Goal: Task Accomplishment & Management: Manage account settings

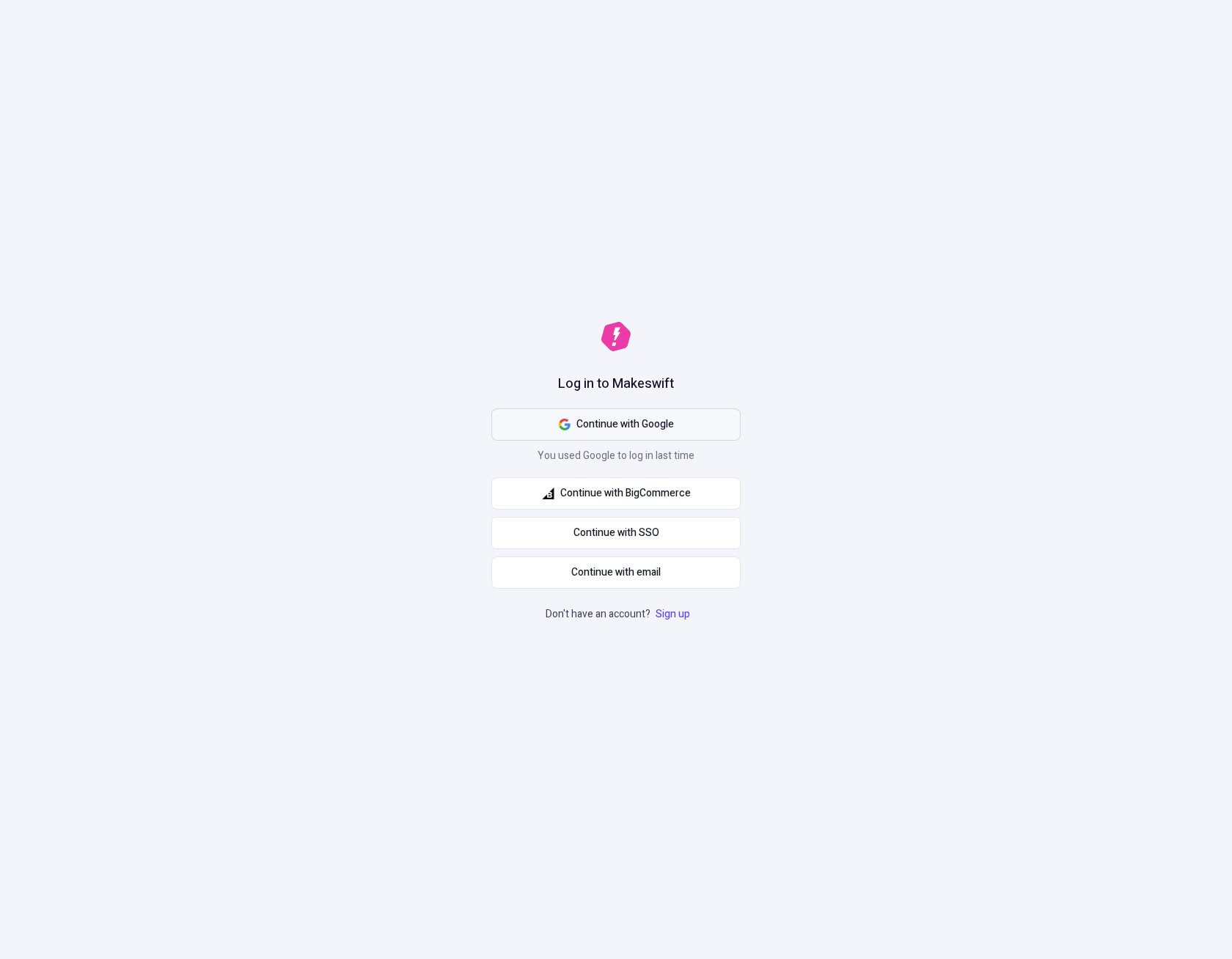
click at [671, 429] on span "Continue with Google" at bounding box center [625, 425] width 98 height 16
click at [471, 206] on div "Log in to Makeswift Continue with Google You used Google to log in last time Co…" at bounding box center [616, 479] width 1232 height 959
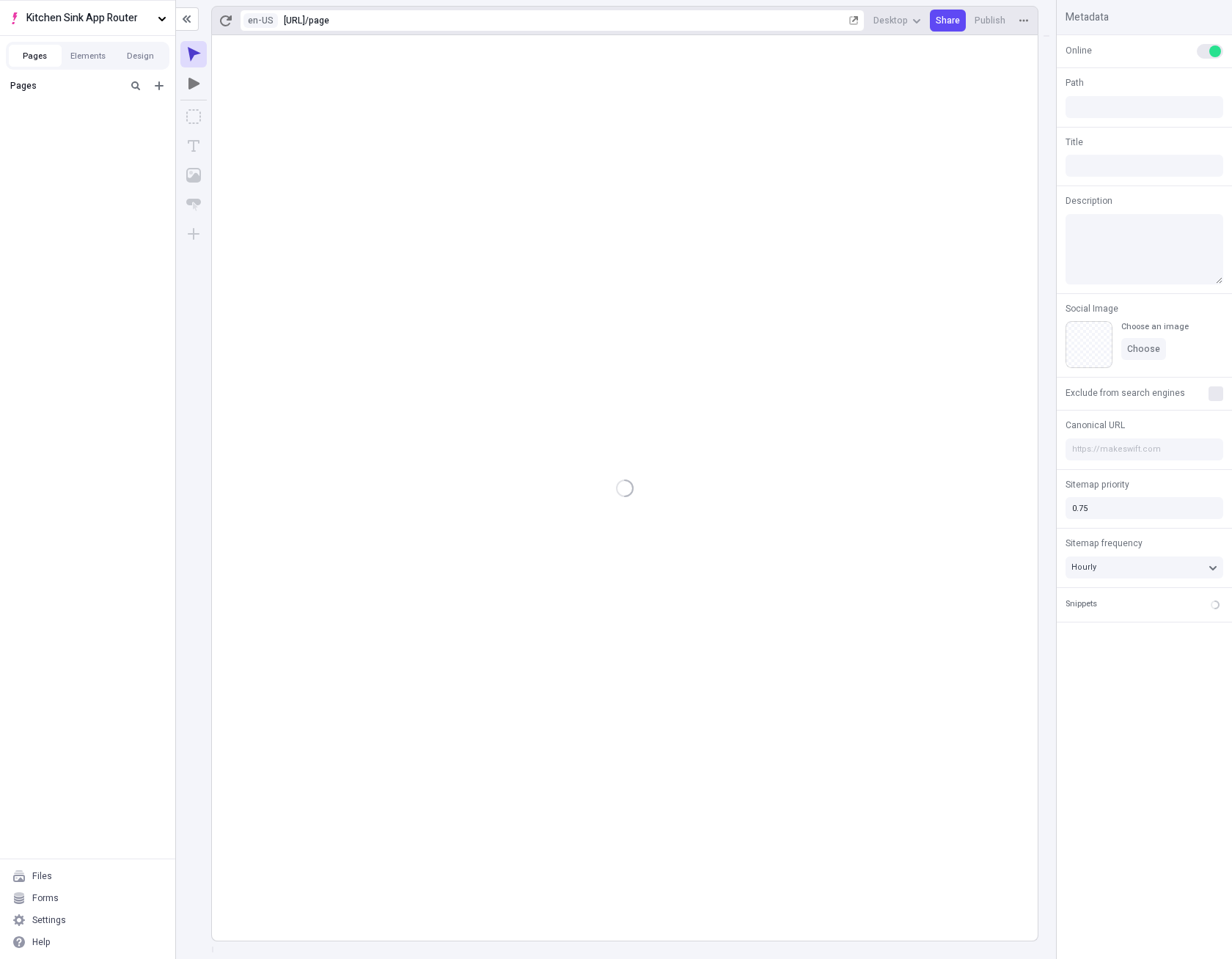
type input "/page"
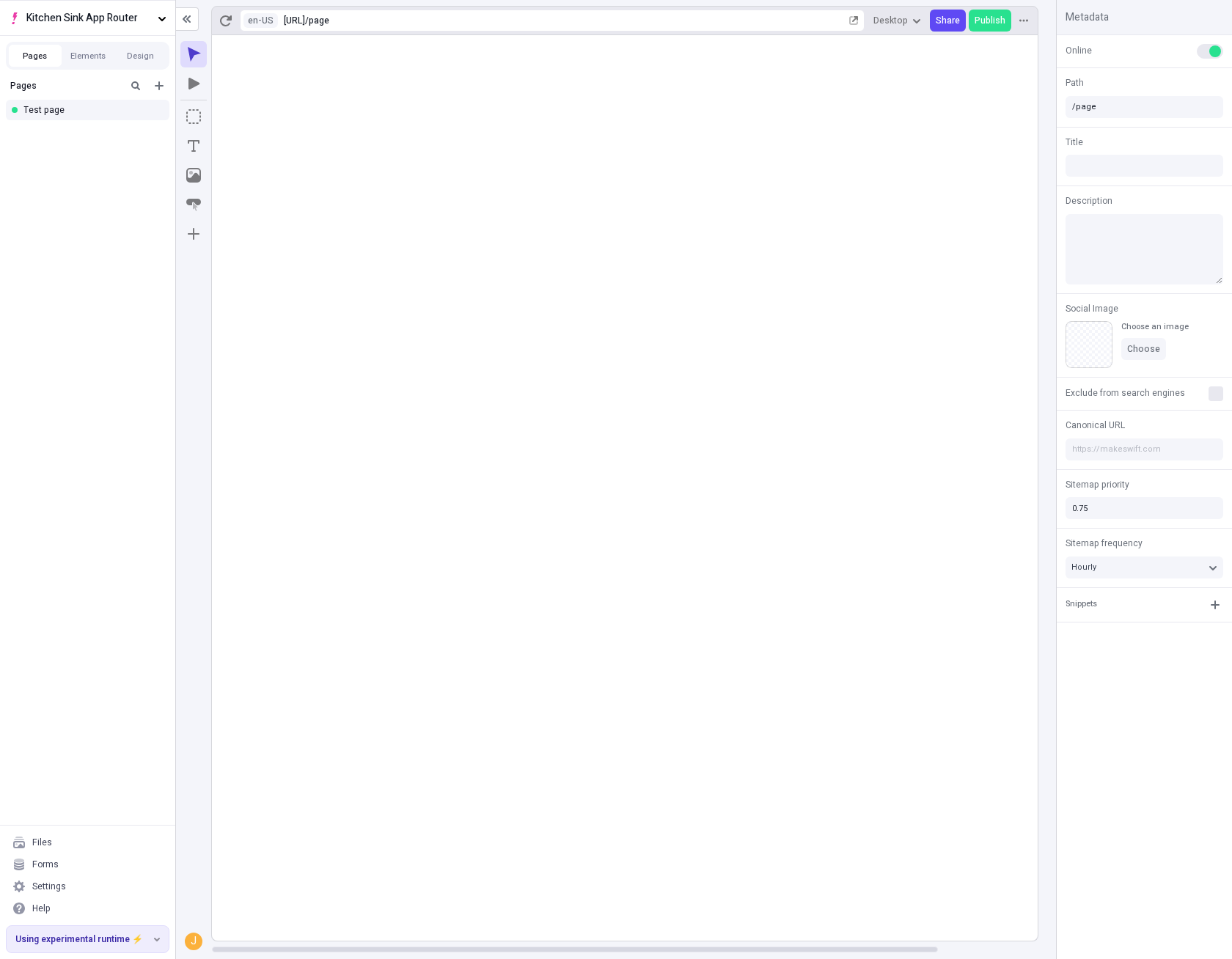
click at [593, 135] on rect at bounding box center [681, 488] width 939 height 906
click at [540, 288] on rect at bounding box center [681, 488] width 939 height 906
click at [106, 883] on div "Settings" at bounding box center [88, 886] width 164 height 22
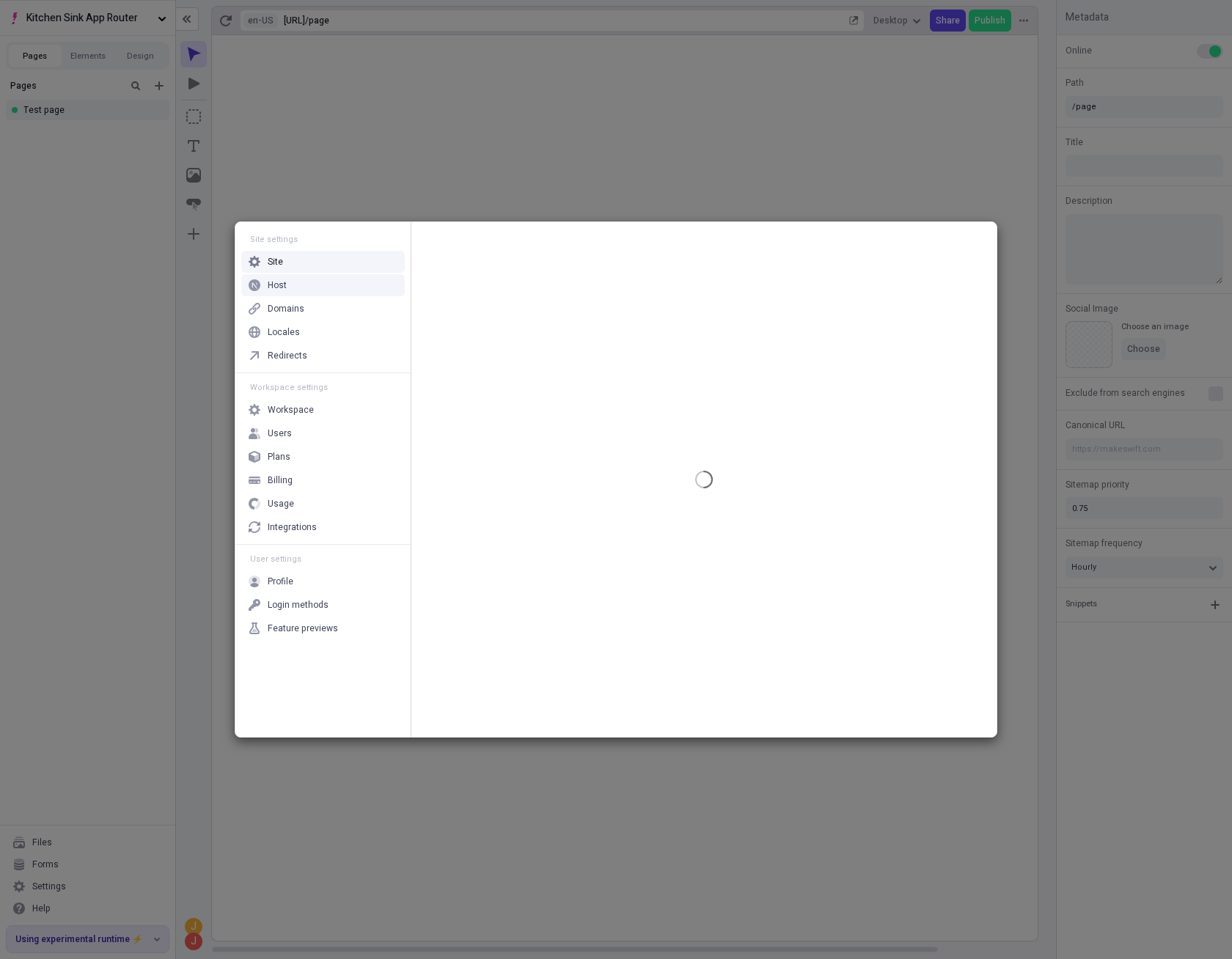
click at [343, 288] on div "Host" at bounding box center [323, 285] width 164 height 22
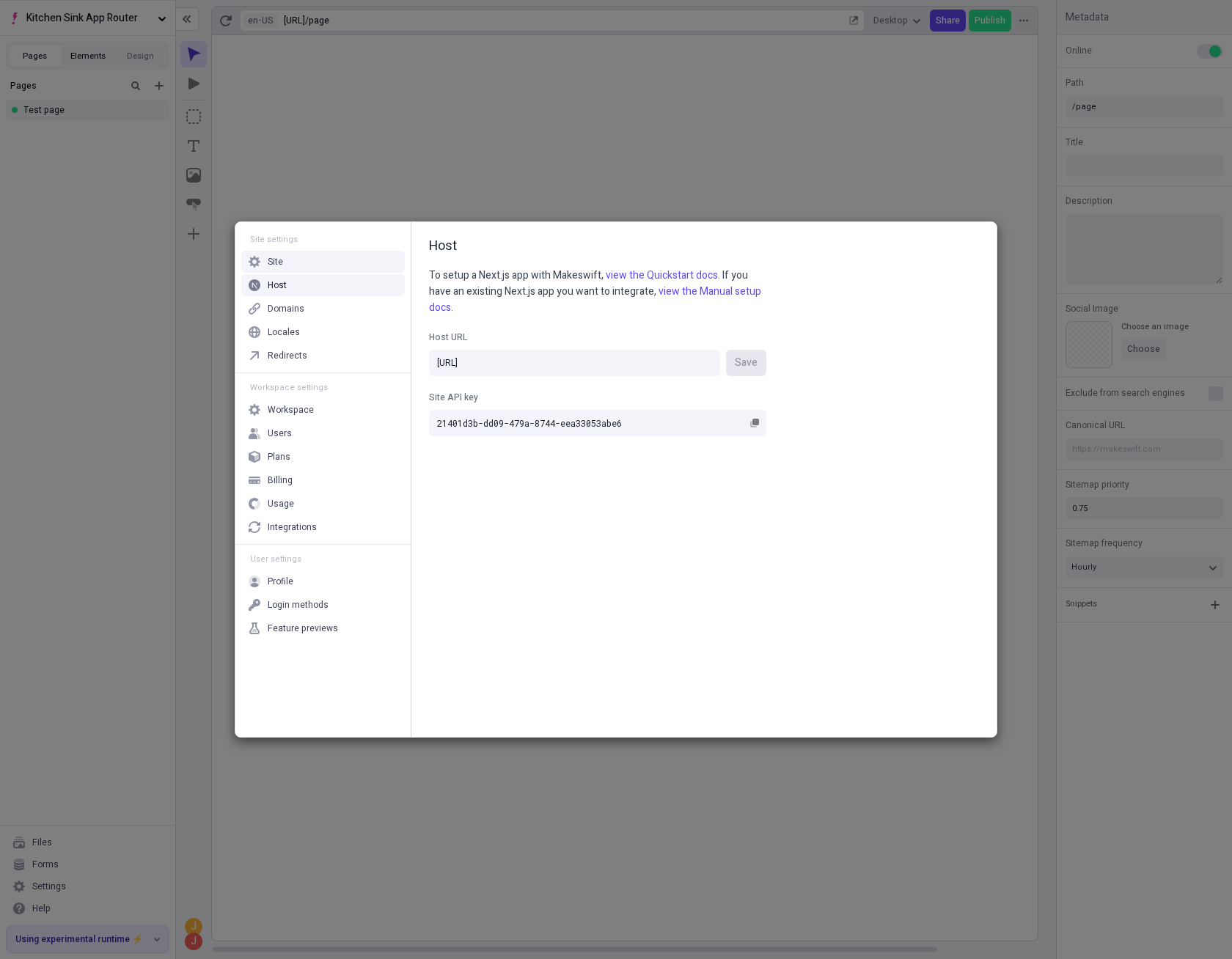
drag, startPoint x: 210, startPoint y: 167, endPoint x: 109, endPoint y: 52, distance: 153.1
click at [211, 164] on div "Site settings Site Host Domains Locales Redirects Workspace settings Workspace …" at bounding box center [616, 479] width 1232 height 959
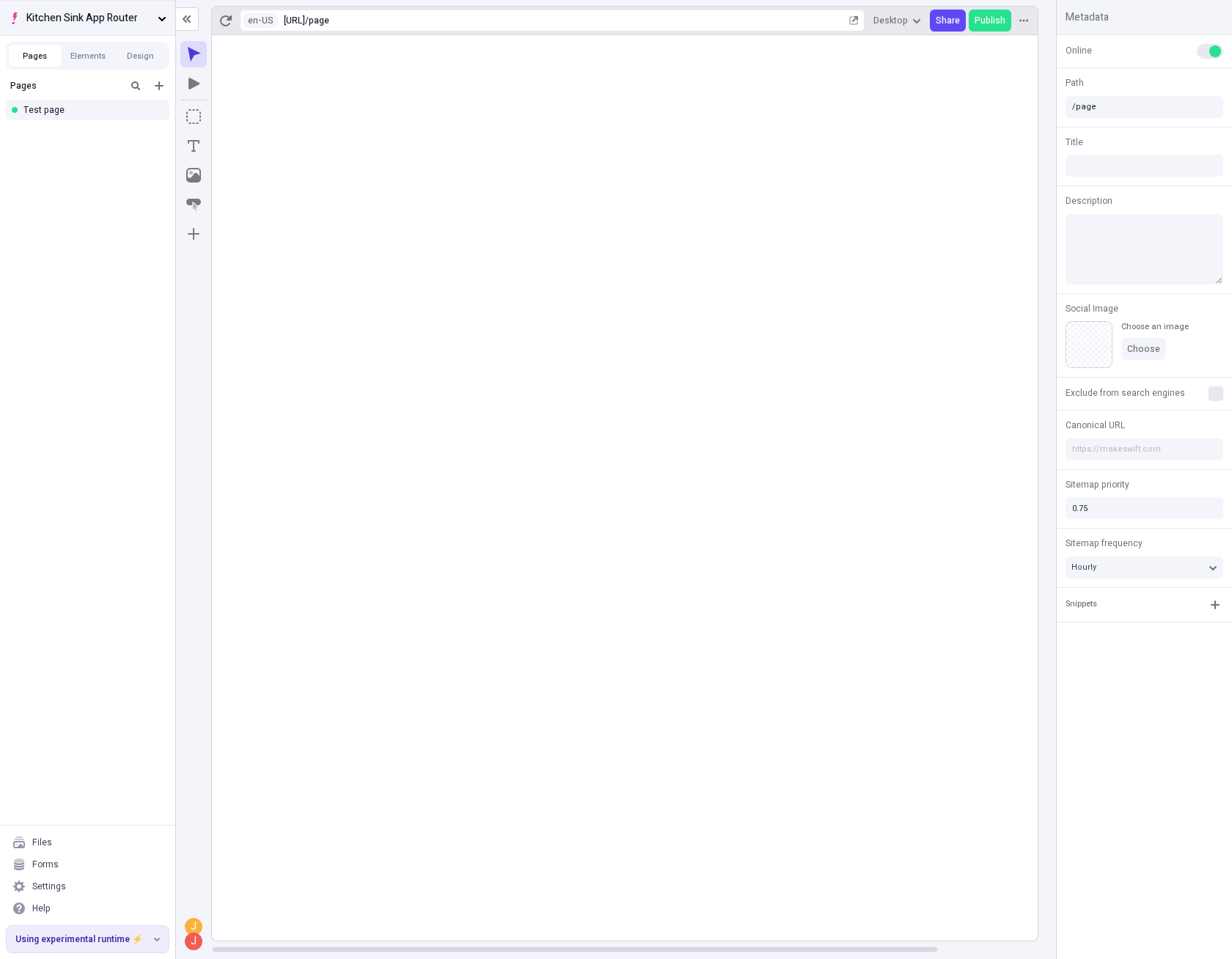
click at [106, 23] on span "Kitchen Sink App Router" at bounding box center [89, 19] width 126 height 16
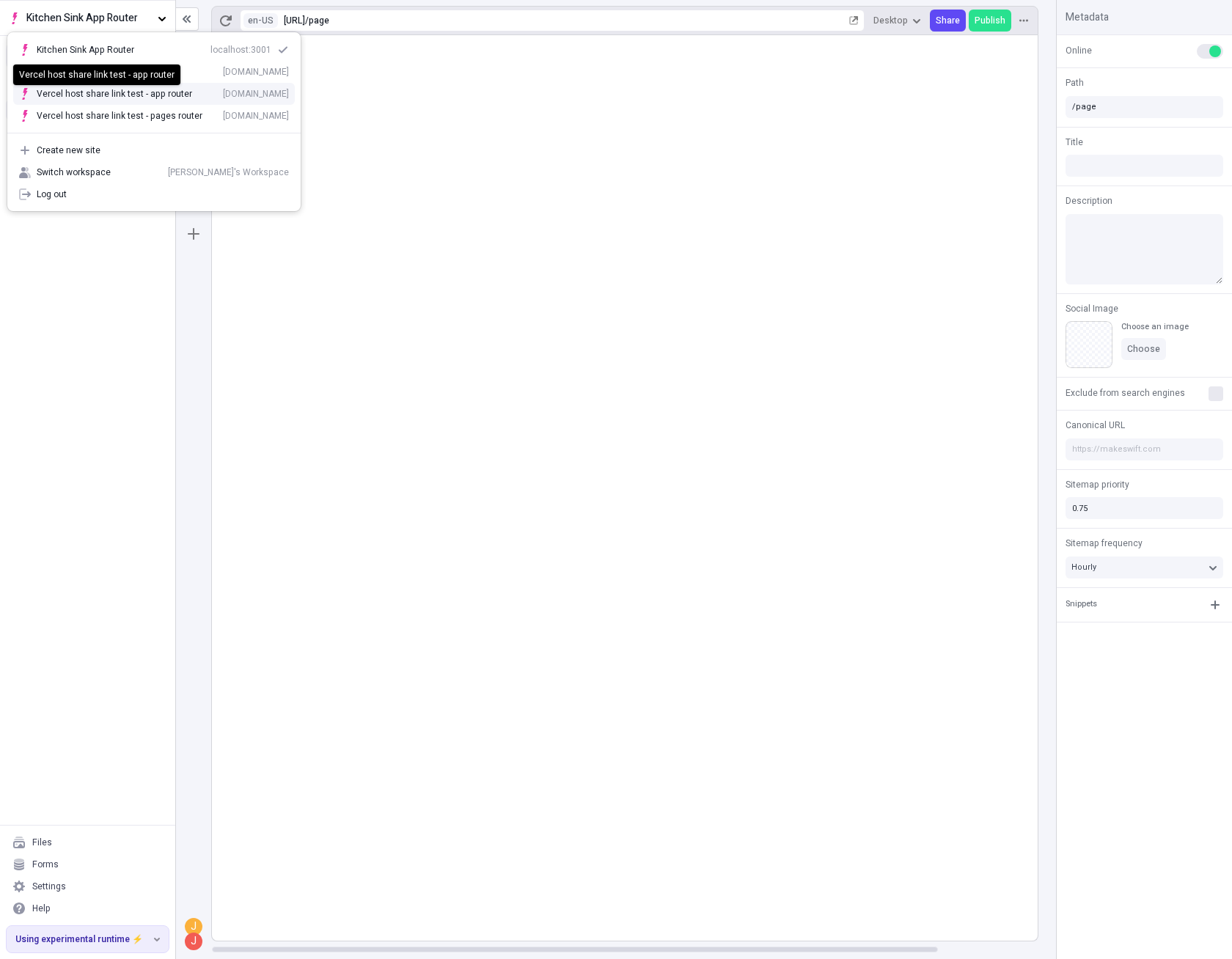
click at [120, 89] on div "Vercel host share link test - app router" at bounding box center [114, 93] width 156 height 12
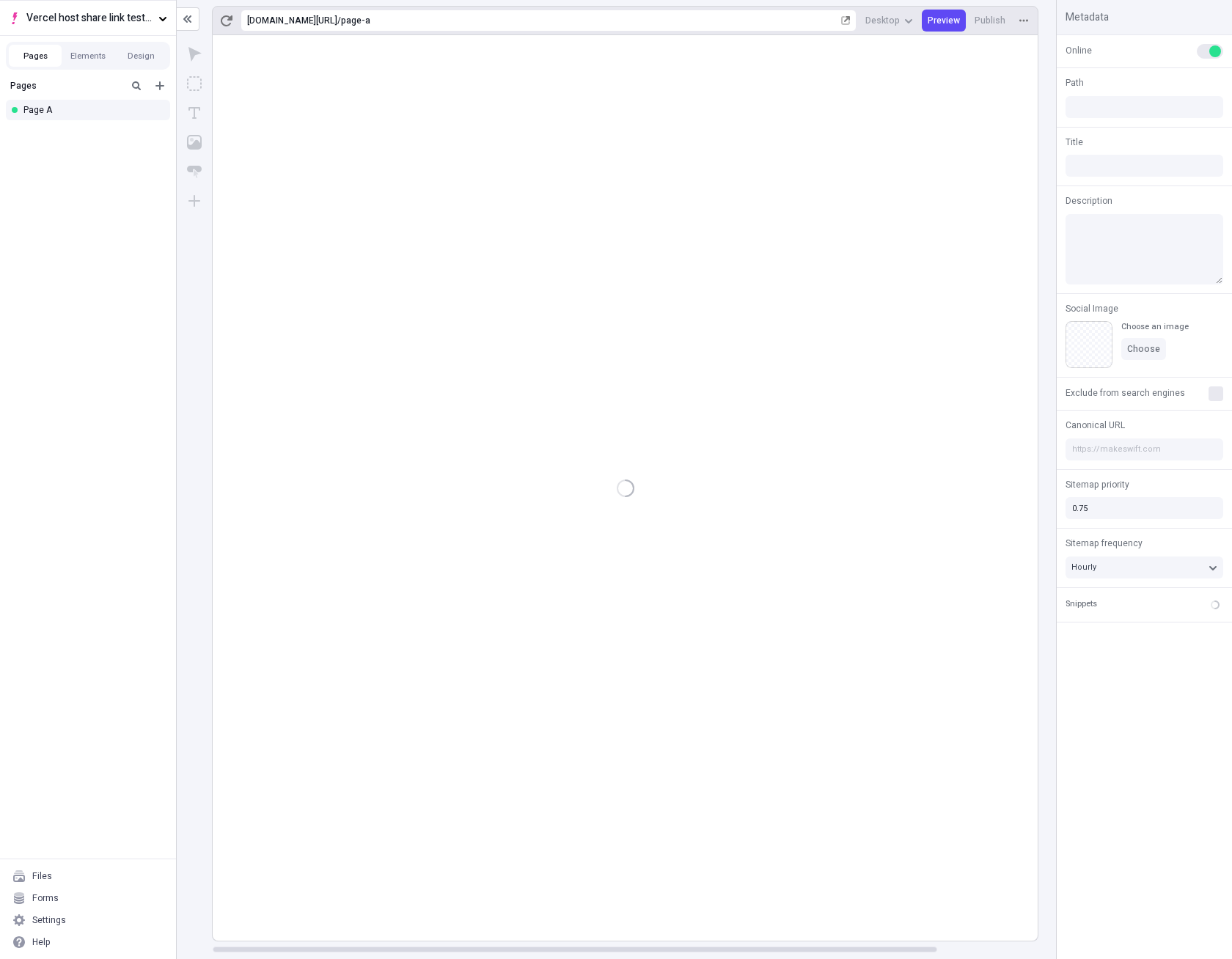
type input "/page-a"
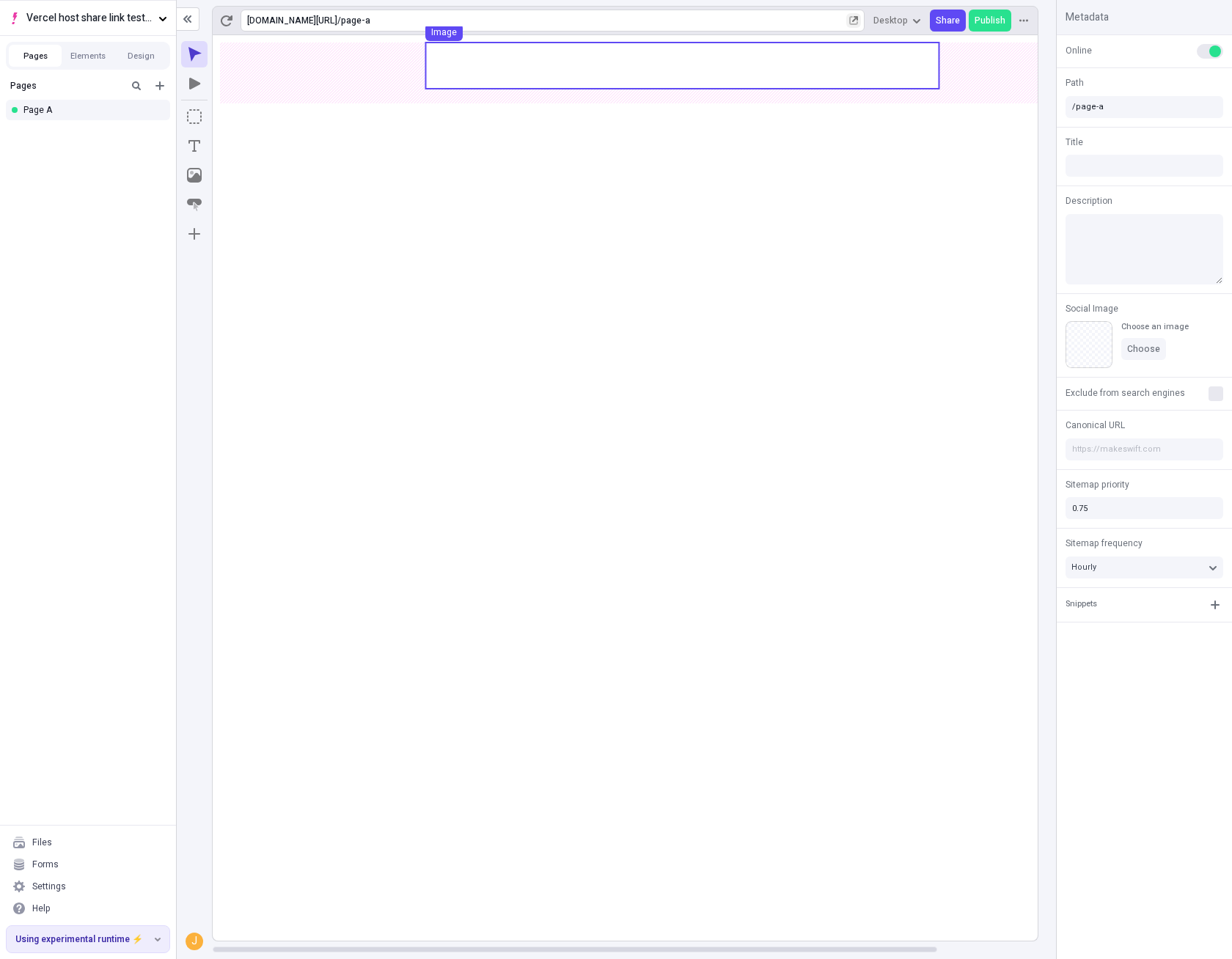
click at [858, 22] on icon "button" at bounding box center [854, 20] width 9 height 9
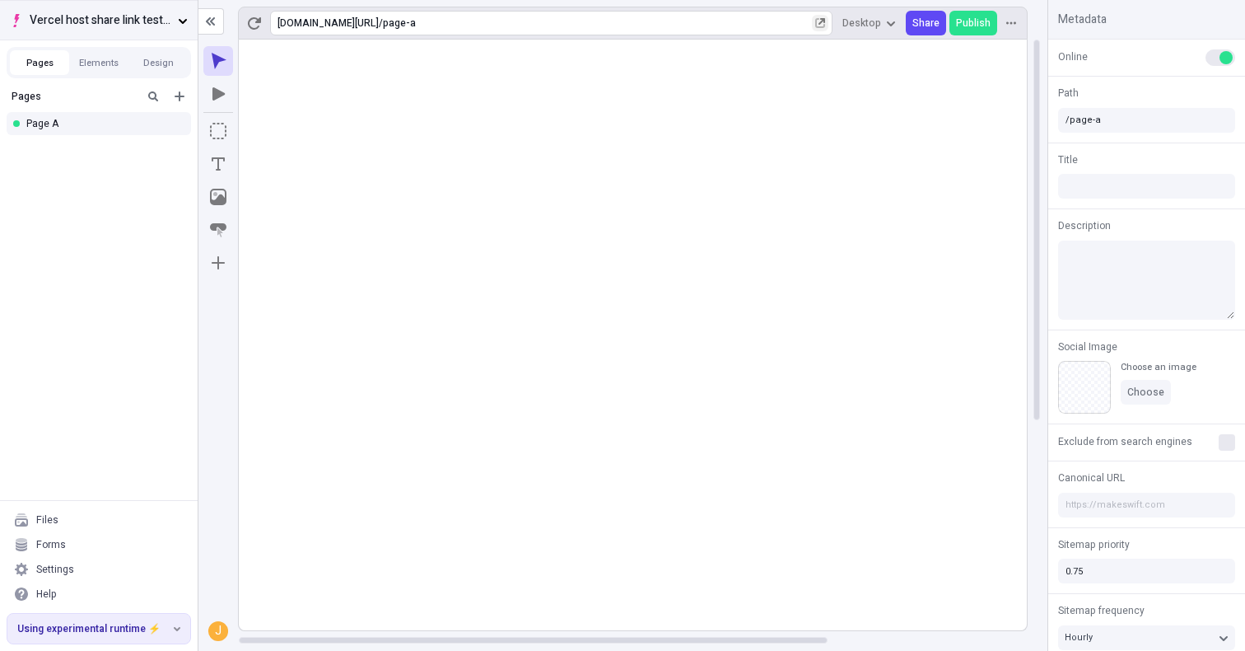
click at [142, 7] on button "Vercel host share link test - app router" at bounding box center [99, 20] width 198 height 40
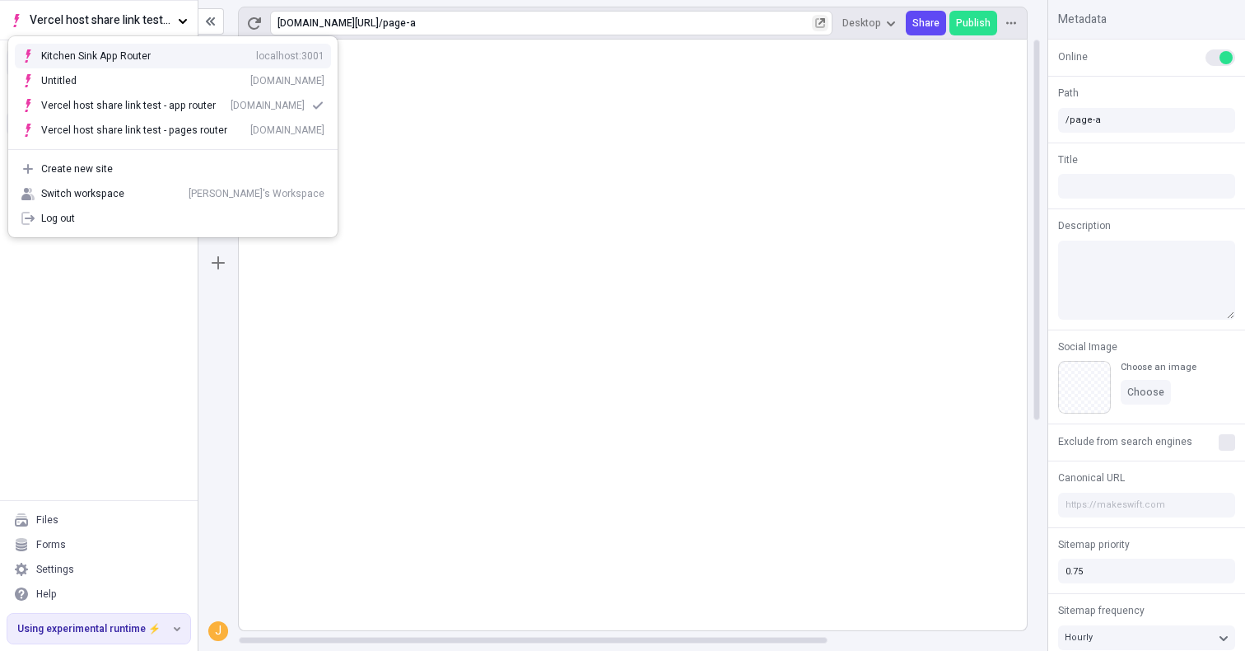
click at [119, 48] on div "Kitchen Sink App Router localhost:3001" at bounding box center [172, 56] width 329 height 25
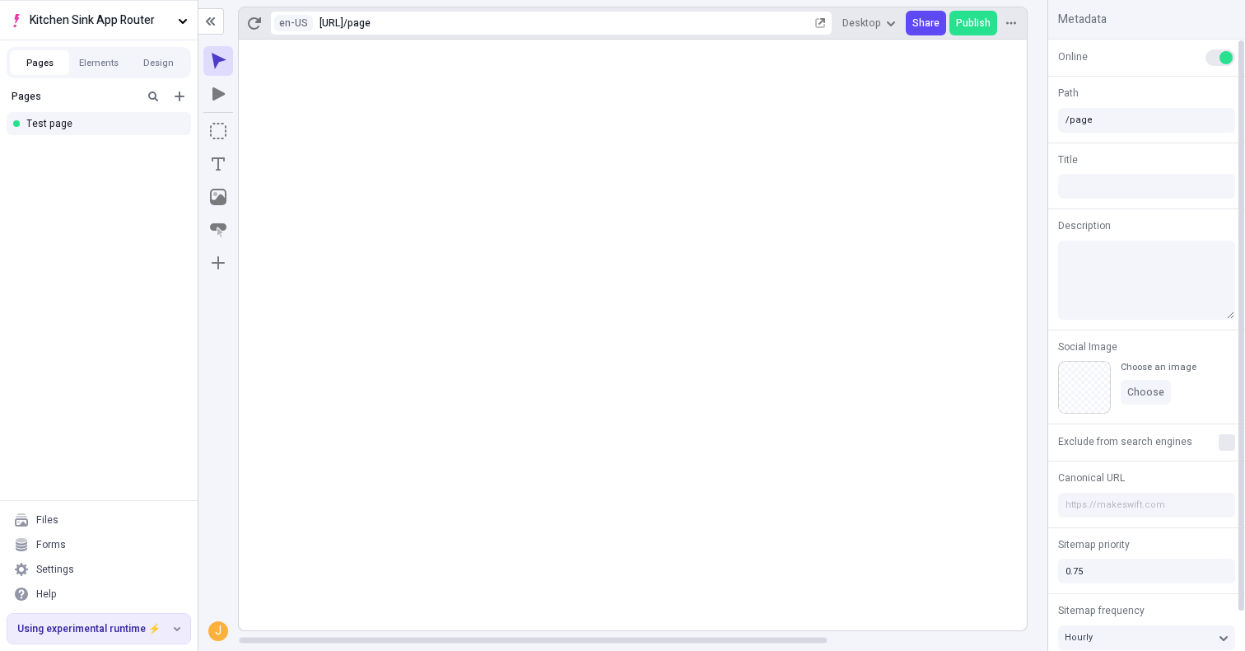
click at [638, 177] on rect at bounding box center [766, 335] width 1055 height 591
click at [966, 17] on span "Publish" at bounding box center [973, 22] width 35 height 13
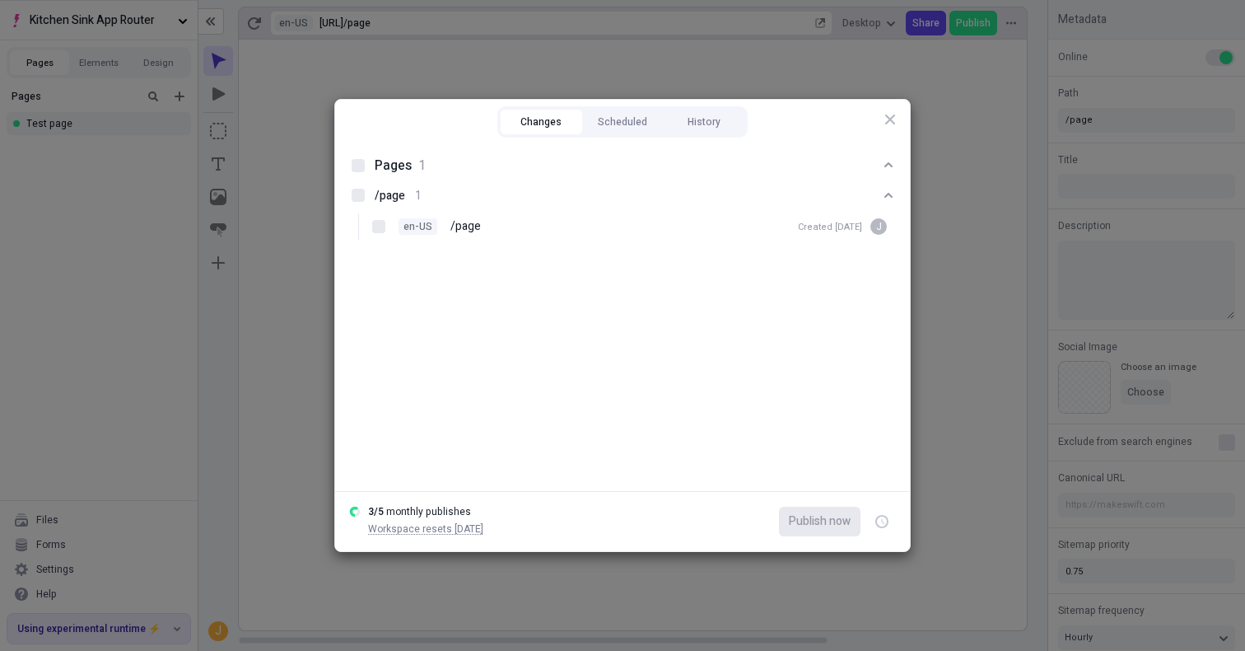
click at [634, 138] on div "Changes Scheduled History" at bounding box center [623, 120] width 264 height 41
click at [698, 136] on div "Changes Scheduled History" at bounding box center [622, 121] width 250 height 31
click at [703, 125] on button "History" at bounding box center [704, 122] width 82 height 25
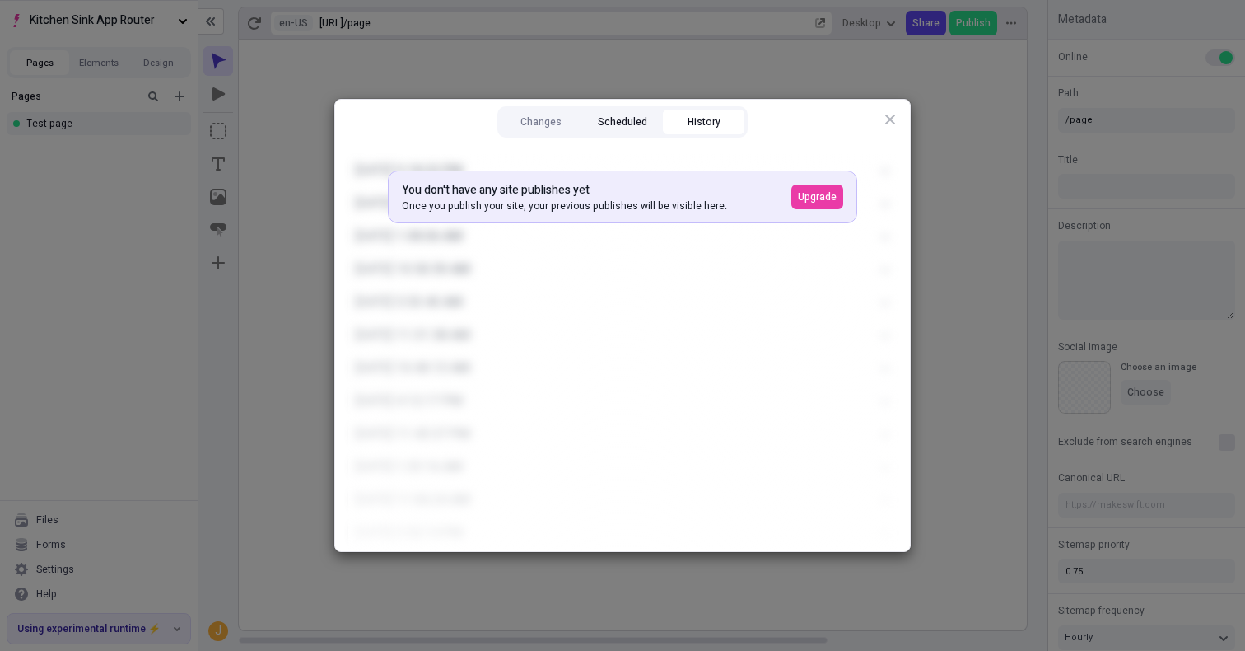
click at [614, 110] on button "Scheduled" at bounding box center [623, 122] width 82 height 25
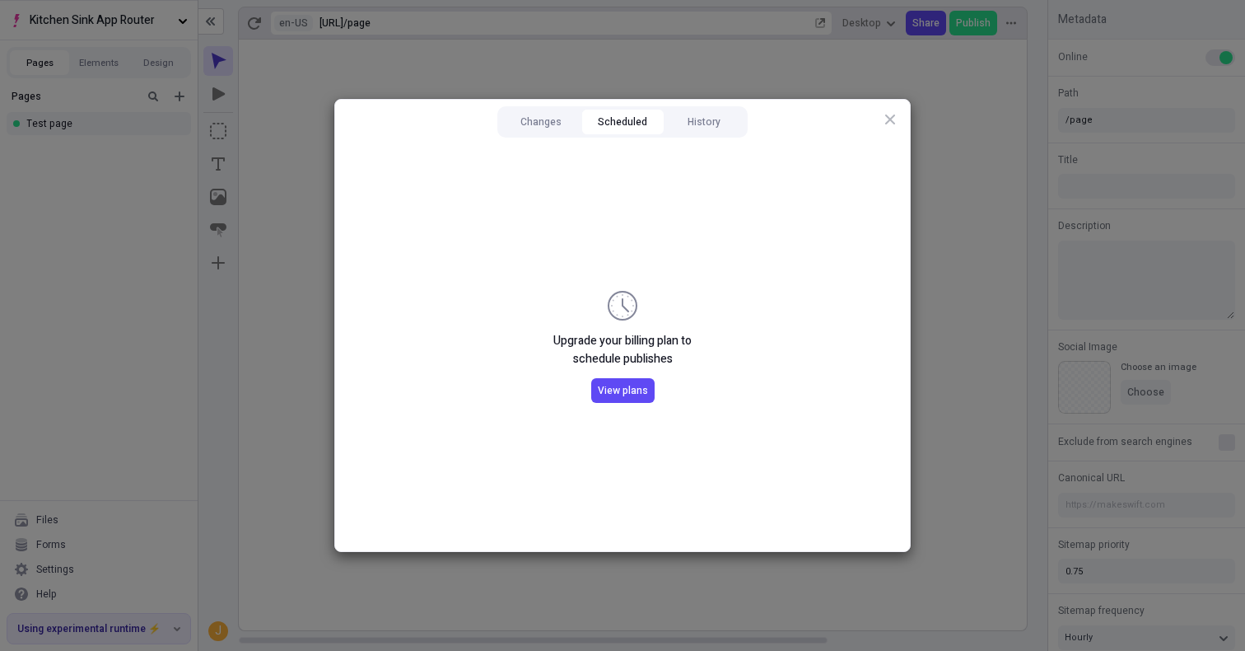
click at [821, 155] on li "Upgrade your billing plan to schedule publishes View plans" at bounding box center [622, 346] width 549 height 384
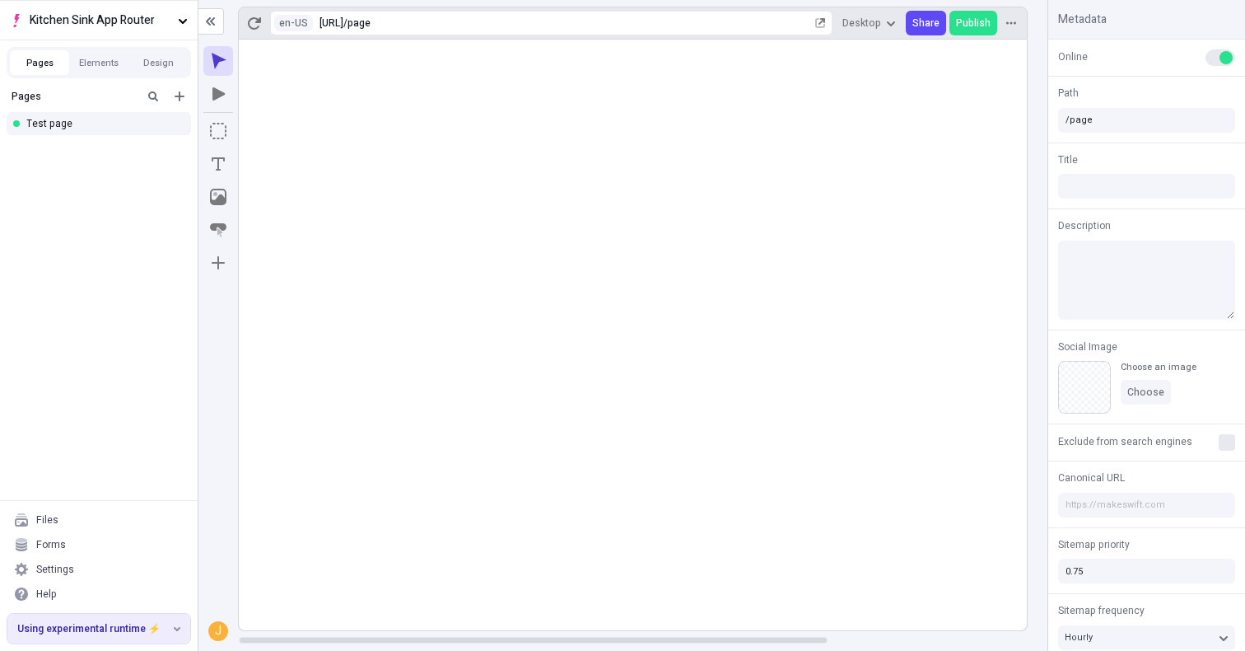
click at [838, 163] on rect at bounding box center [766, 335] width 1055 height 591
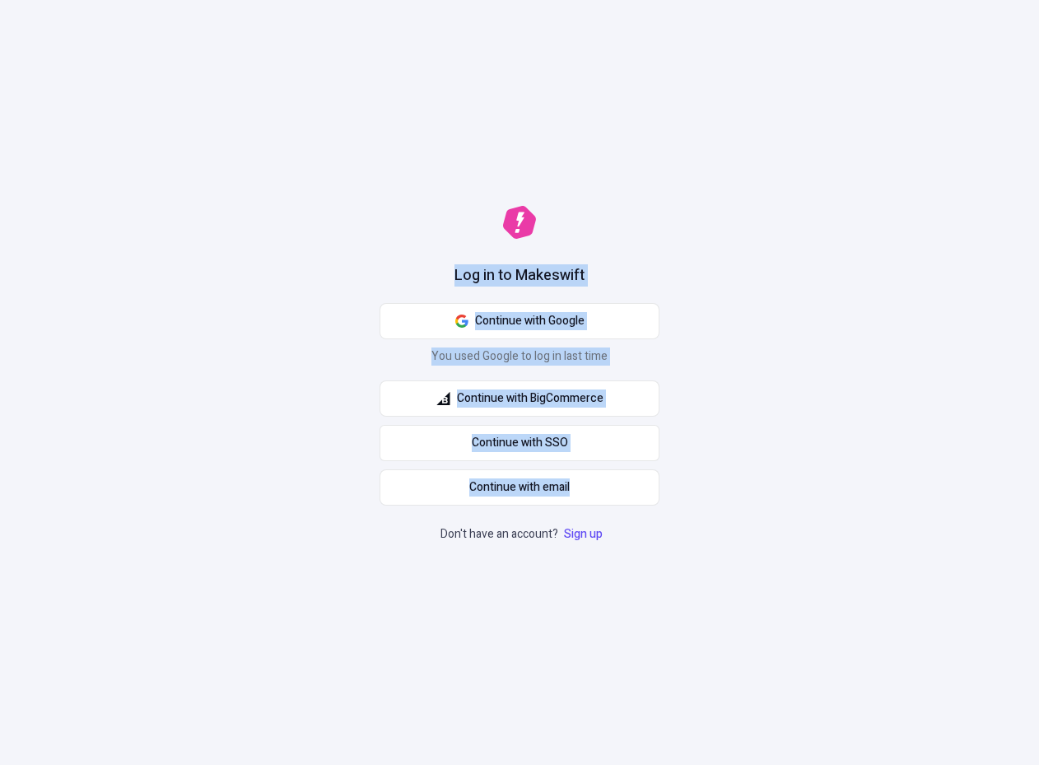
drag, startPoint x: 660, startPoint y: 129, endPoint x: 773, endPoint y: 557, distance: 442.3
click at [773, 557] on div "Log in to Makeswift Continue with Google You used Google to log in last time Co…" at bounding box center [519, 382] width 1039 height 765
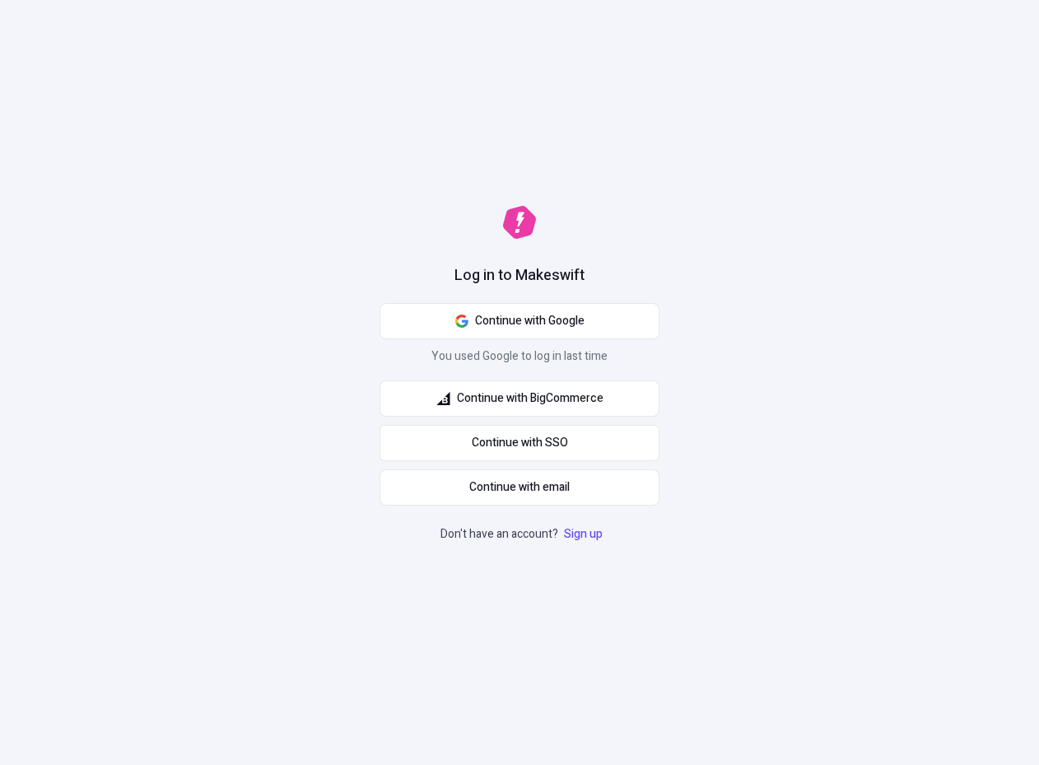
drag, startPoint x: 773, startPoint y: 557, endPoint x: 707, endPoint y: 489, distance: 94.9
click at [768, 552] on div "Log in to Makeswift Continue with Google You used Google to log in last time Co…" at bounding box center [519, 382] width 1039 height 765
click at [809, 200] on div "Log in to Makeswift Continue with Google You used Google to log in last time Co…" at bounding box center [519, 382] width 1039 height 765
click at [493, 104] on div "Log in to Makeswift Continue with Google You used Google to log in last time Co…" at bounding box center [519, 382] width 1039 height 765
click at [571, 305] on button "Continue with Google" at bounding box center [520, 321] width 280 height 36
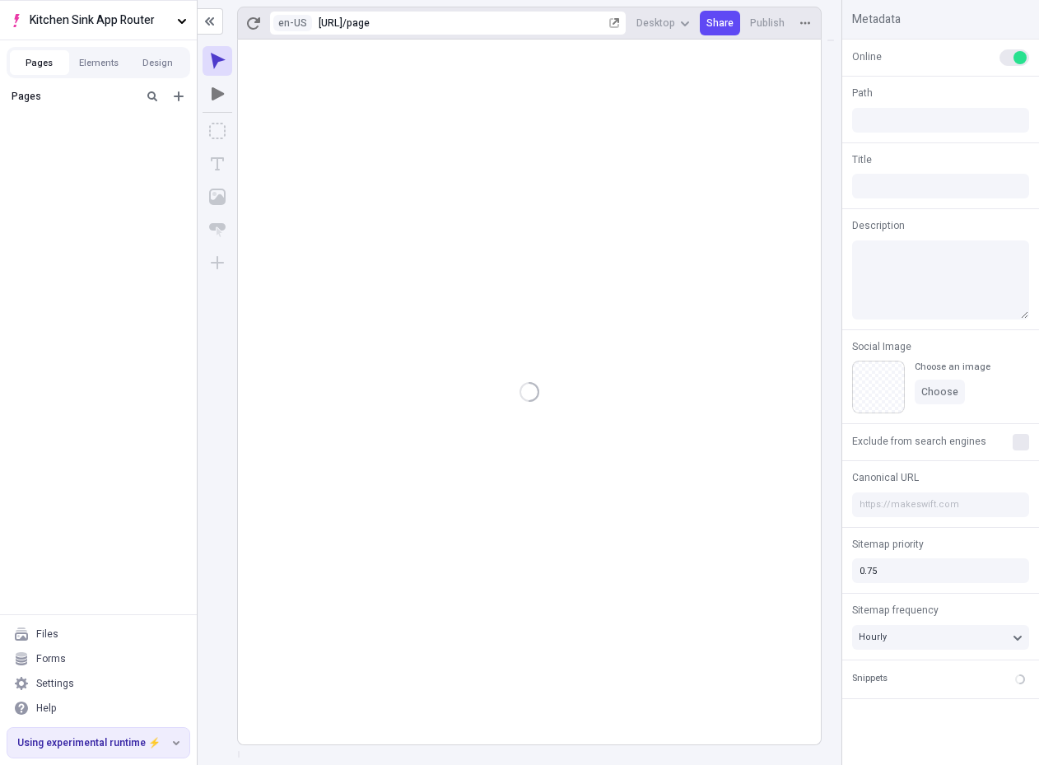
type input "/page"
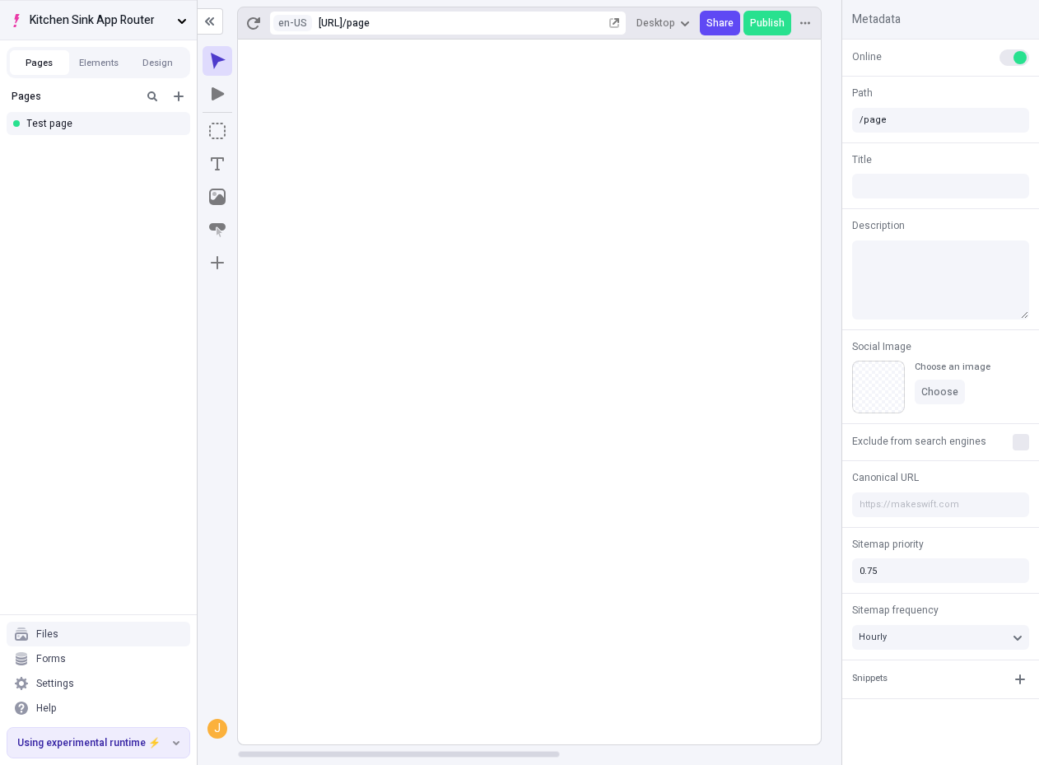
click at [150, 31] on button "Kitchen Sink App Router" at bounding box center [98, 20] width 197 height 40
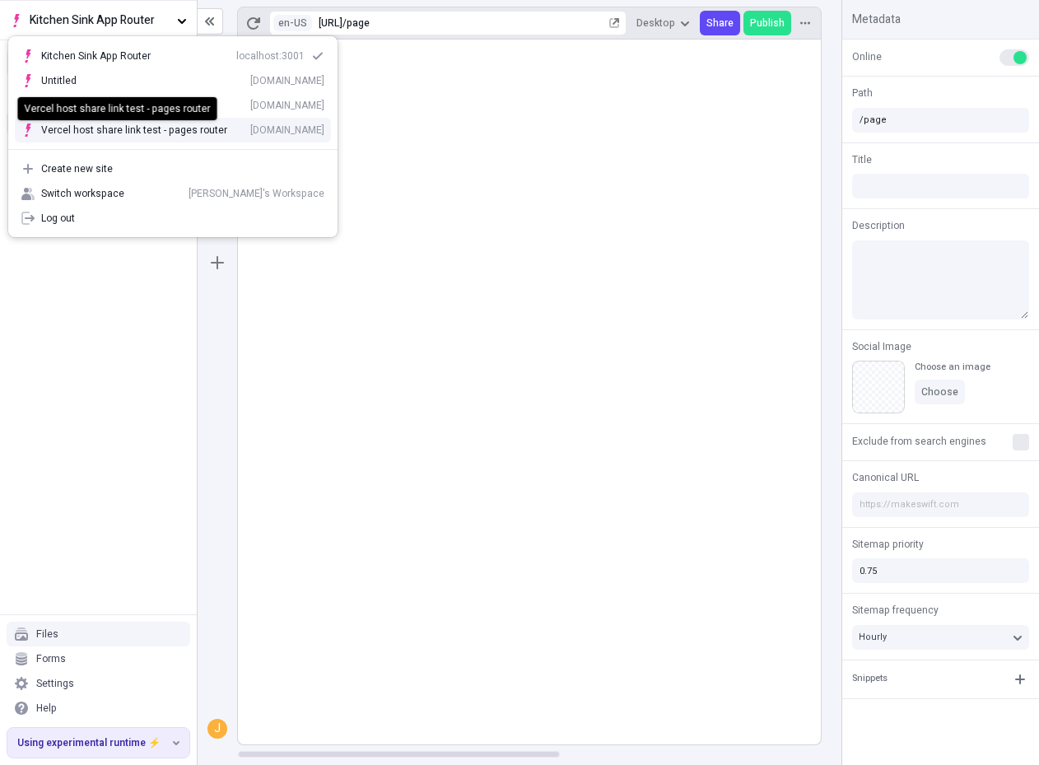
click at [139, 126] on div "Vercel host share link test - pages router" at bounding box center [134, 130] width 186 height 13
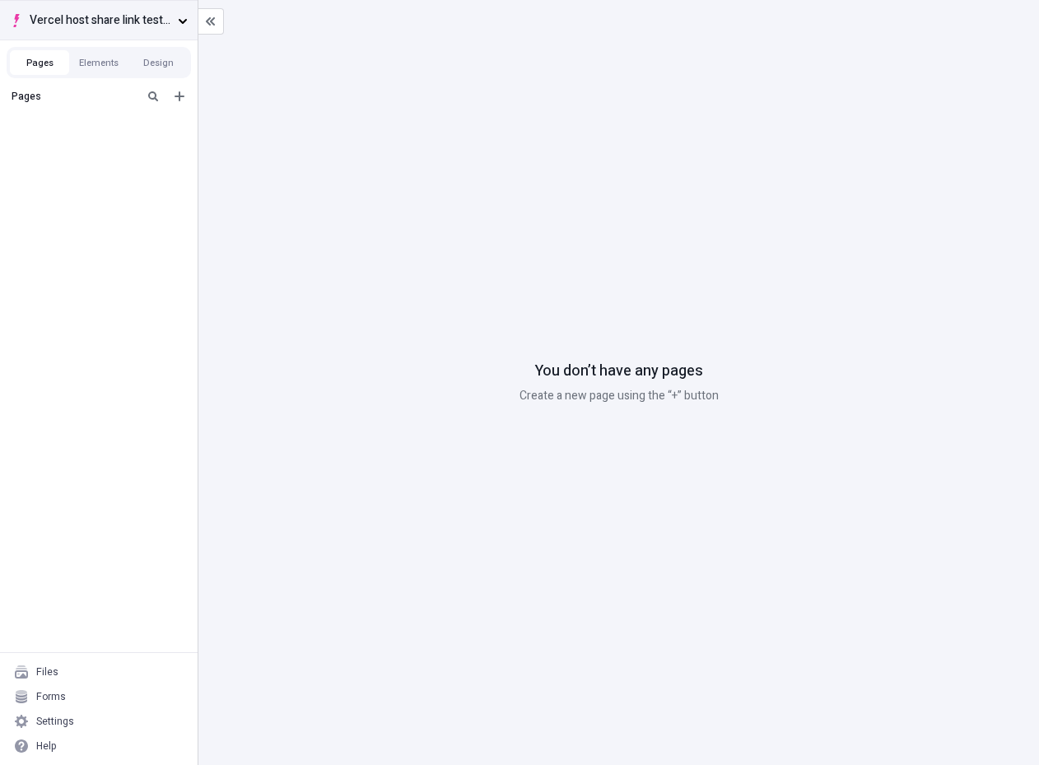
click at [165, 16] on span "Vercel host share link test - pages router" at bounding box center [101, 21] width 142 height 18
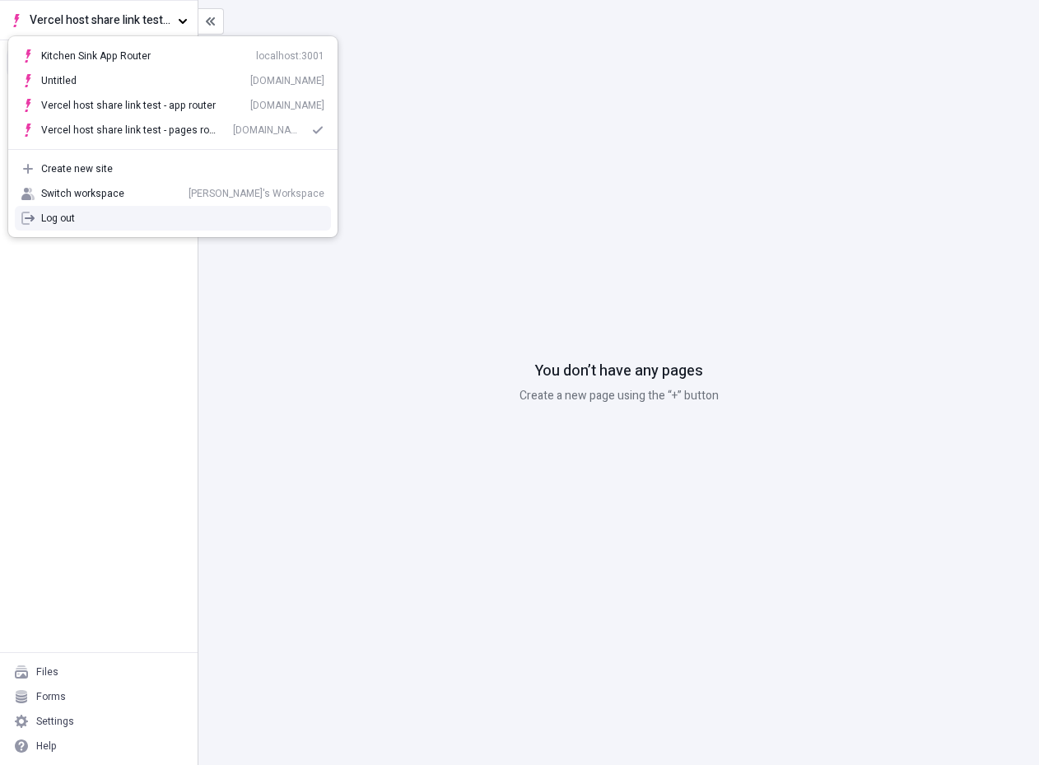
drag, startPoint x: 154, startPoint y: 332, endPoint x: 141, endPoint y: 449, distance: 117.7
click at [154, 332] on div "Pages" at bounding box center [99, 367] width 198 height 571
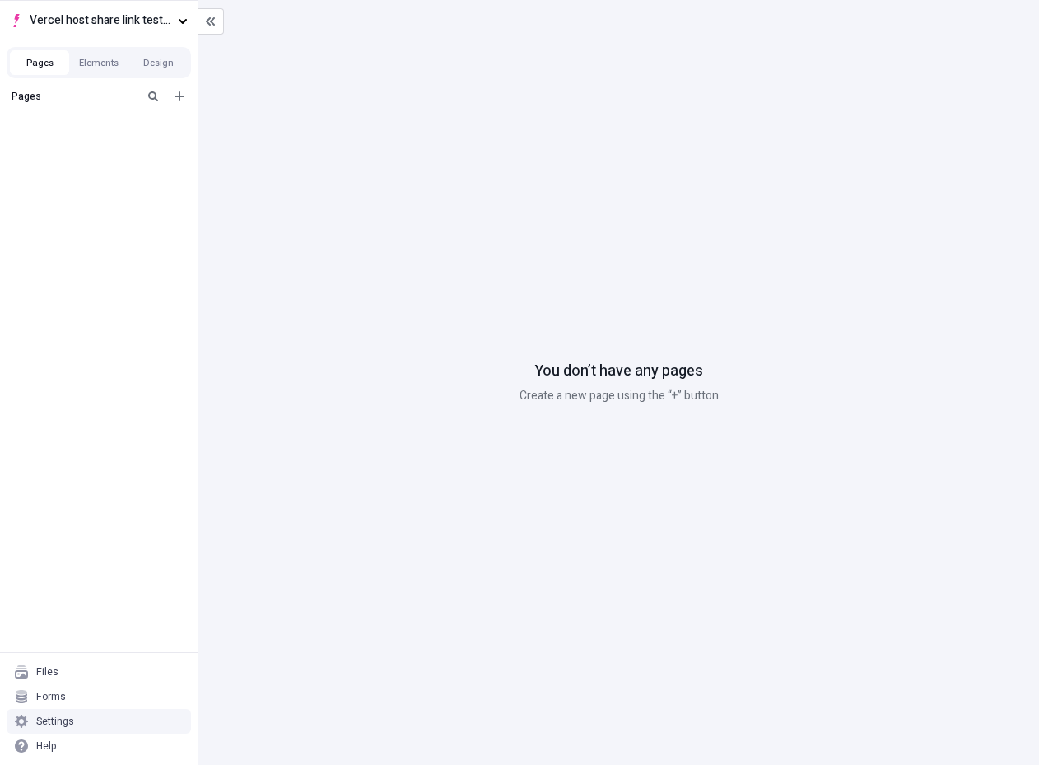
click at [113, 714] on div "Settings" at bounding box center [99, 721] width 184 height 25
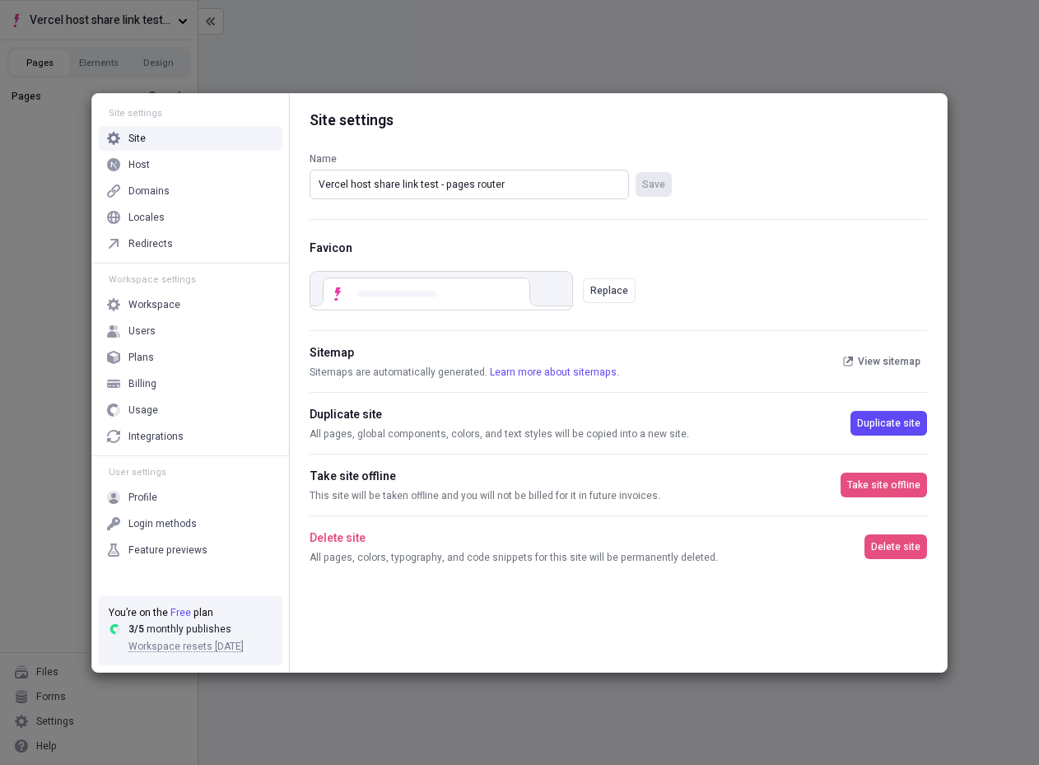
drag, startPoint x: 530, startPoint y: 189, endPoint x: 252, endPoint y: 176, distance: 277.9
click at [252, 176] on div "Site settings Site Host Domains Locales Redirects Workspace settings Workspace …" at bounding box center [519, 383] width 855 height 578
click at [324, 185] on input "basic typescript pages router" at bounding box center [470, 185] width 320 height 30
click at [310, 185] on input "basic typescript pages router" at bounding box center [470, 185] width 320 height 30
click at [506, 189] on input "example - basic typescript pages router" at bounding box center [470, 185] width 320 height 30
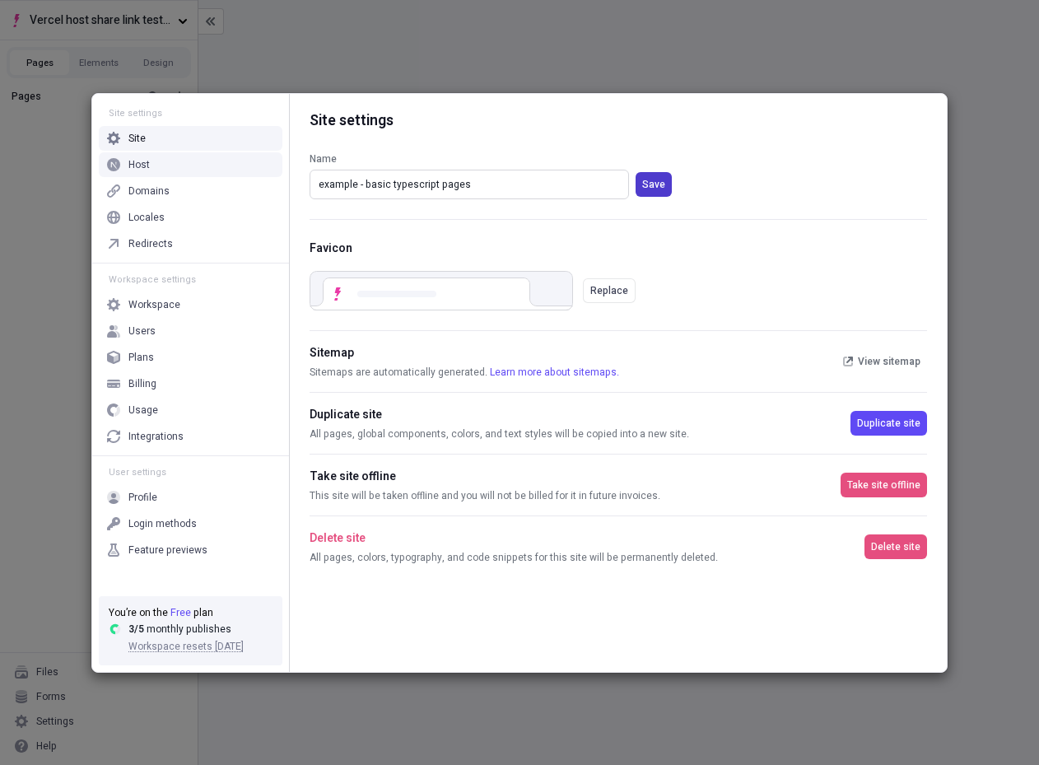
type input "example - basic typescript pages"
click at [667, 183] on button "Save" at bounding box center [654, 184] width 36 height 25
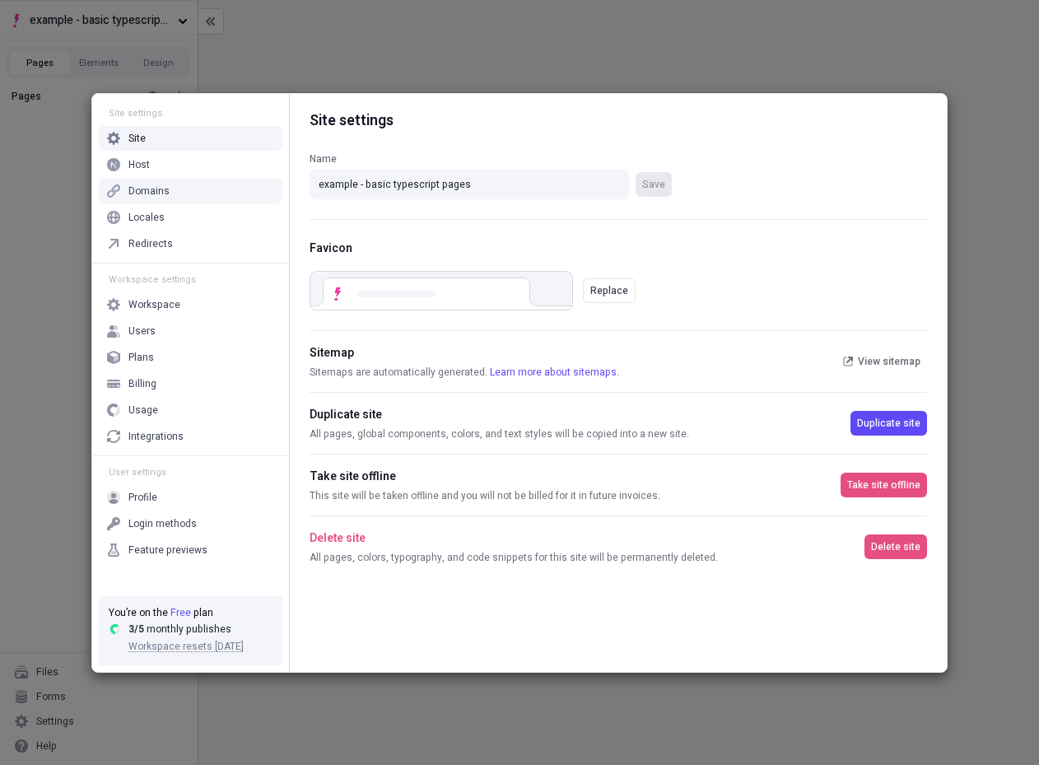
click at [195, 187] on div "Domains" at bounding box center [191, 191] width 184 height 25
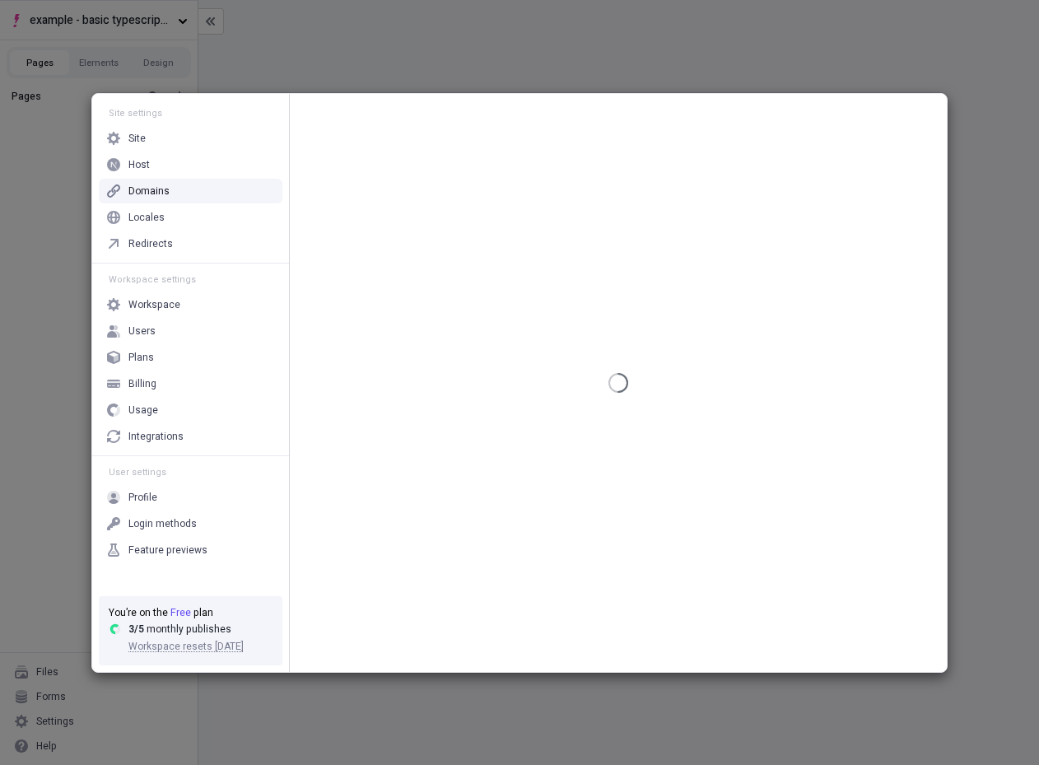
click at [202, 169] on div "Host" at bounding box center [191, 164] width 184 height 25
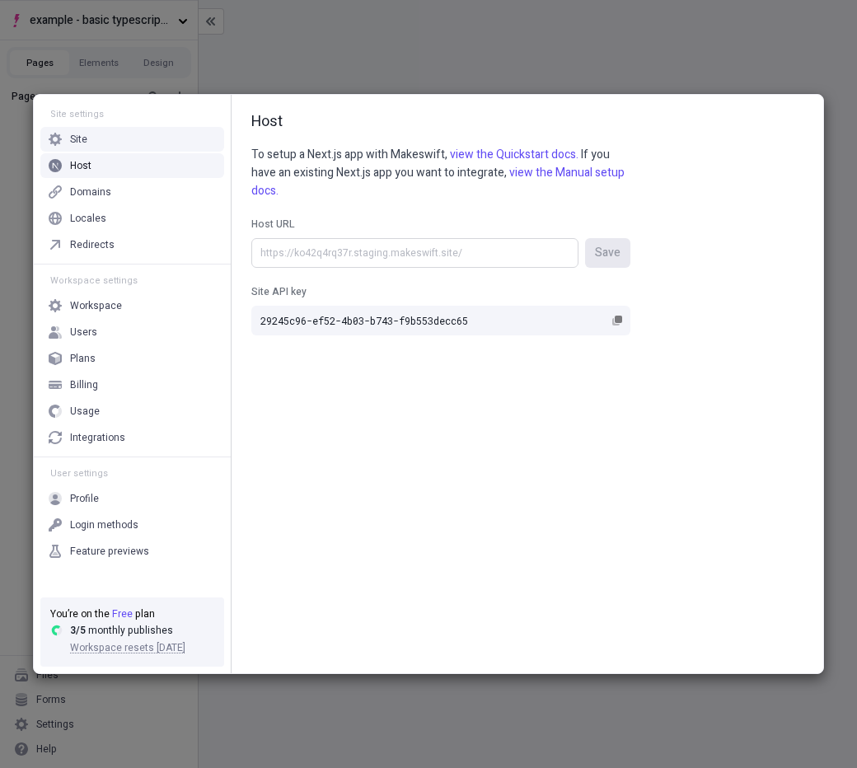
click at [529, 265] on input "Host URL Save" at bounding box center [414, 253] width 327 height 30
type input "[URL]"
click at [616, 320] on rect "button" at bounding box center [617, 318] width 7 height 7
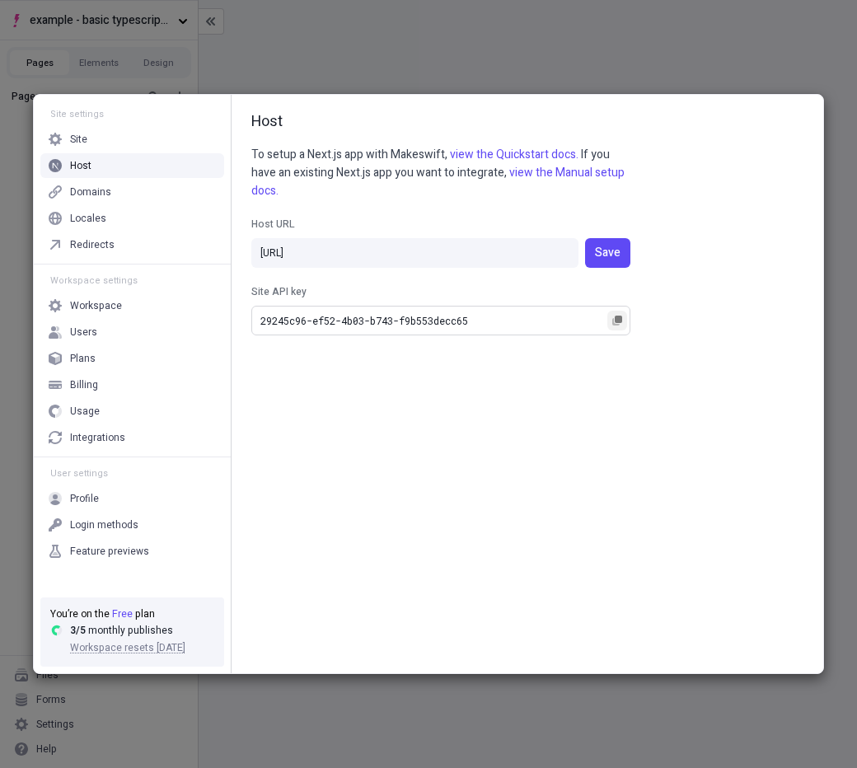
click at [616, 320] on input "29245c96-ef52-4b03-b743-f9b553decc65" at bounding box center [440, 321] width 379 height 30
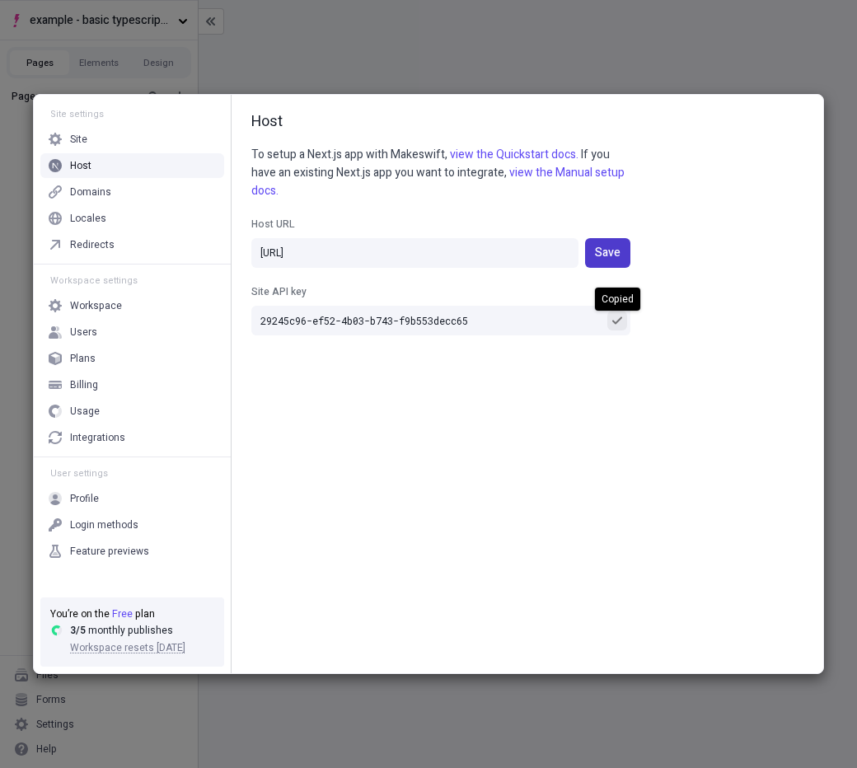
click at [609, 254] on span "Save" at bounding box center [608, 253] width 26 height 18
click at [513, 59] on div "Site settings Site Host Domains Locales Redirects Workspace settings Workspace …" at bounding box center [428, 384] width 857 height 768
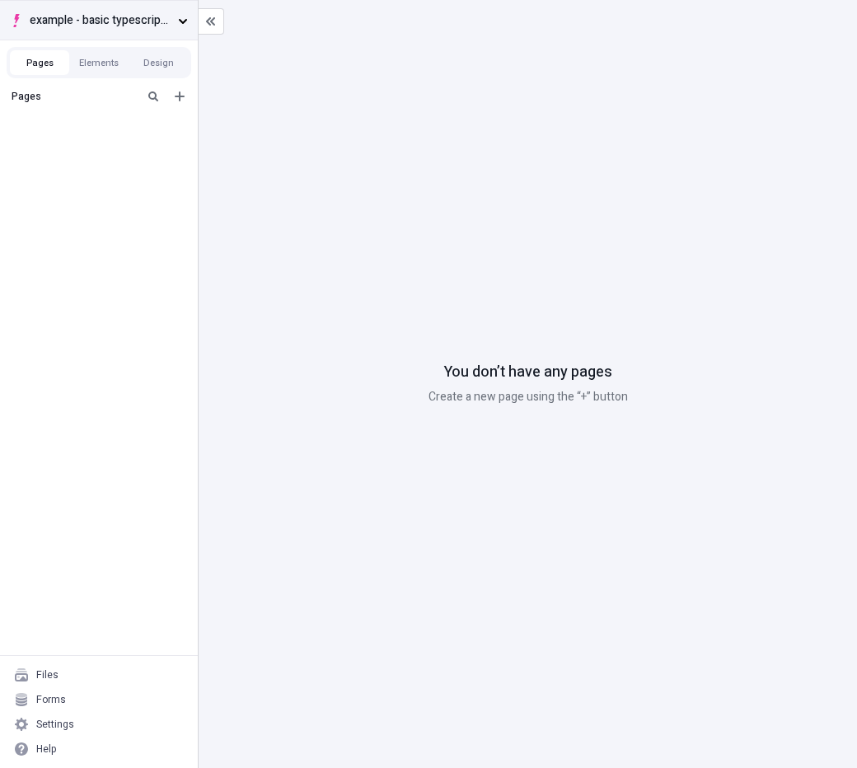
click at [179, 20] on icon "button" at bounding box center [183, 21] width 10 height 10
click at [183, 91] on icon "Add new" at bounding box center [178, 96] width 13 height 13
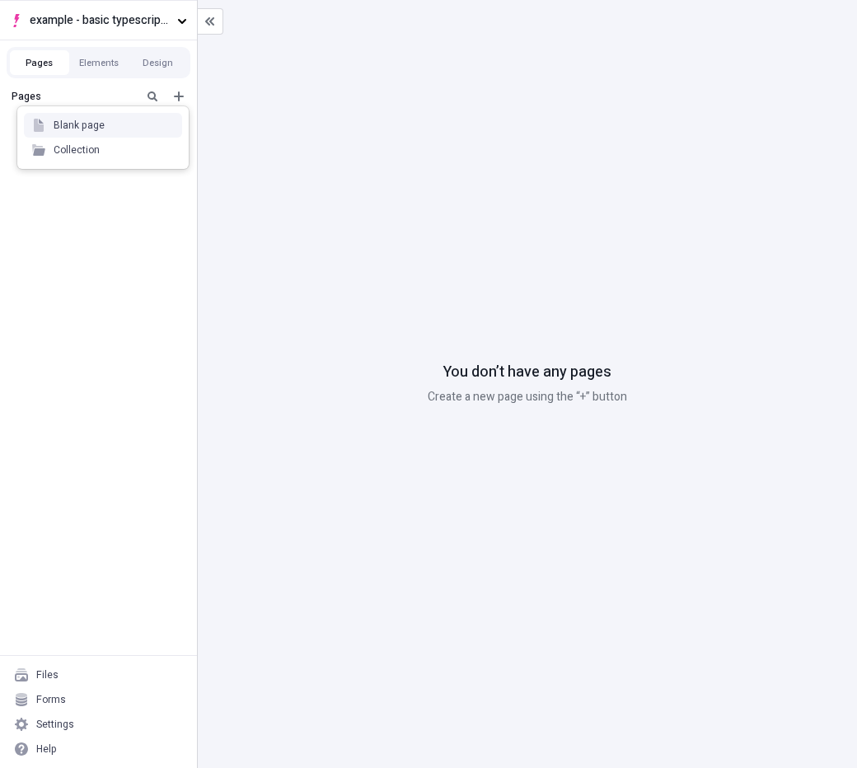
click at [146, 133] on div "Blank page" at bounding box center [103, 125] width 158 height 25
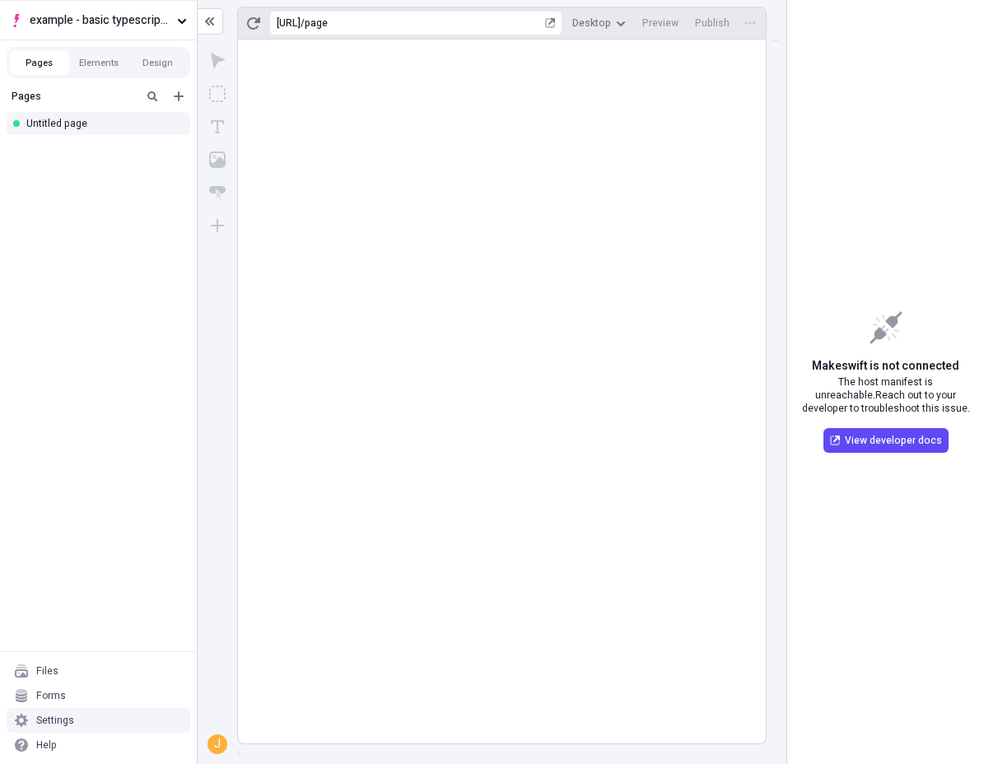
click at [122, 717] on div "Settings" at bounding box center [99, 720] width 184 height 25
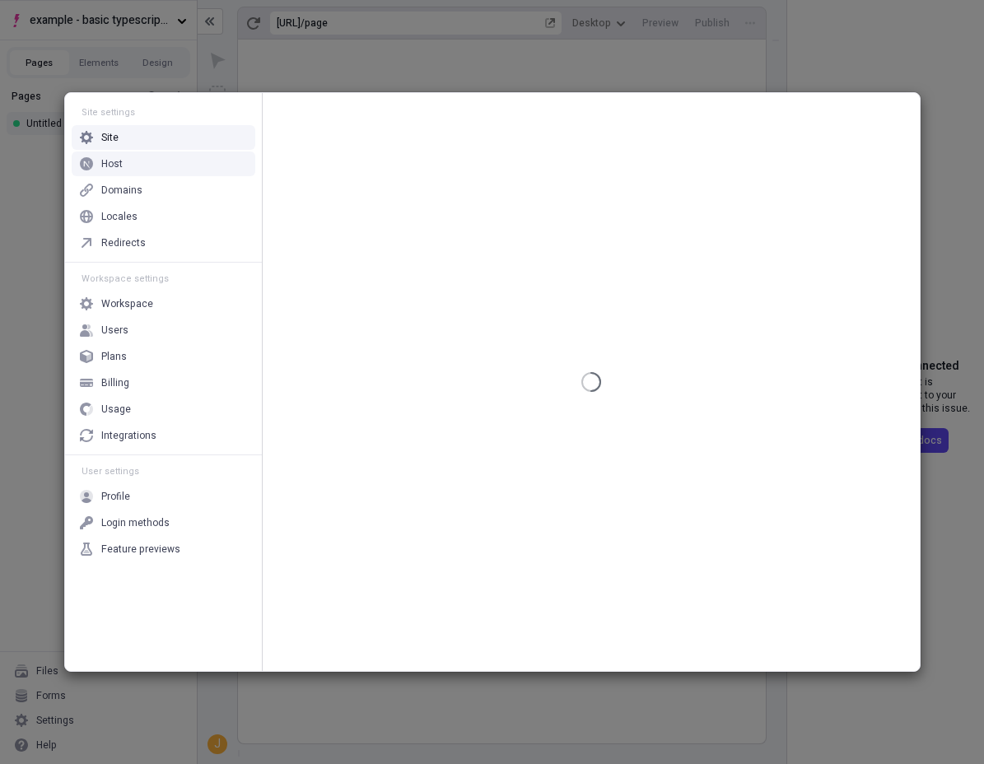
click at [181, 154] on div "Host" at bounding box center [164, 164] width 184 height 25
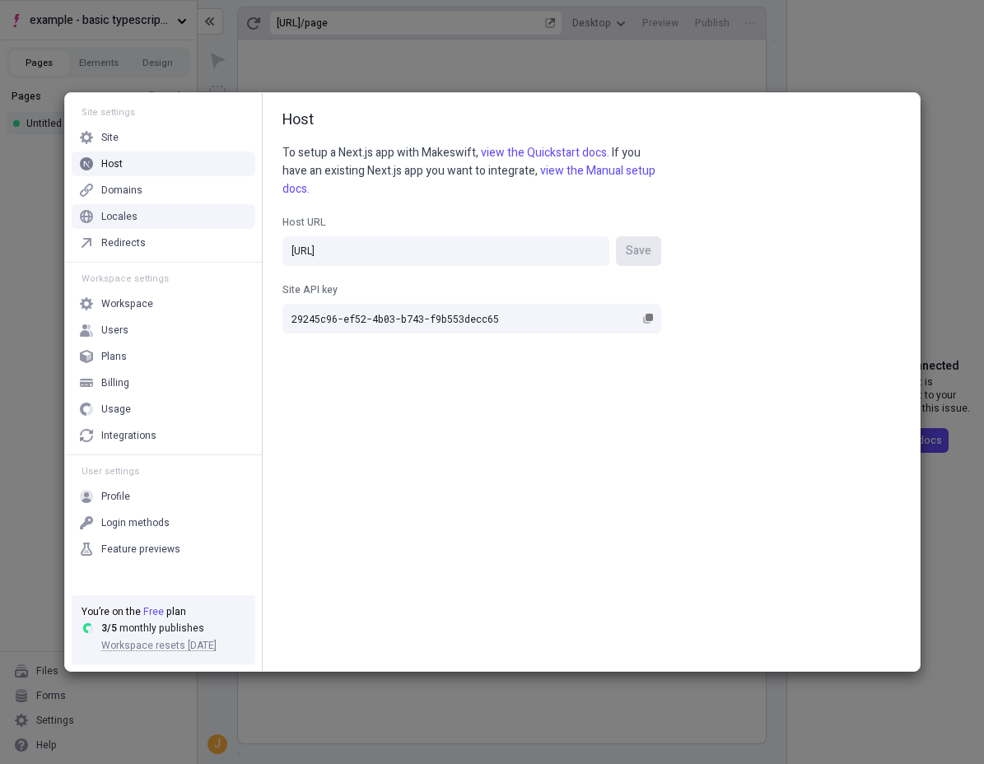
click at [52, 226] on div "Site settings Site Host Domains Locales Redirects Workspace settings Workspace …" at bounding box center [492, 382] width 984 height 764
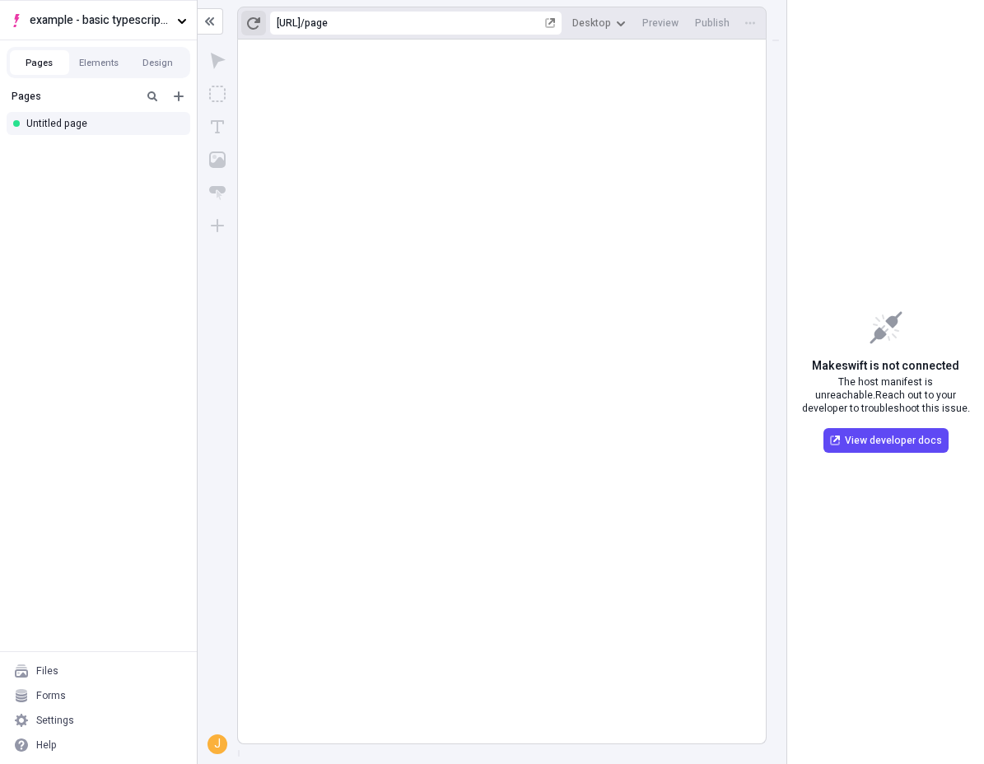
click at [245, 21] on button "button" at bounding box center [253, 23] width 25 height 25
click at [65, 733] on div "Help" at bounding box center [99, 745] width 184 height 25
click at [67, 729] on div "Contact support View docs Copy diagnostics" at bounding box center [127, 685] width 125 height 87
click at [59, 719] on div "Settings" at bounding box center [55, 720] width 38 height 13
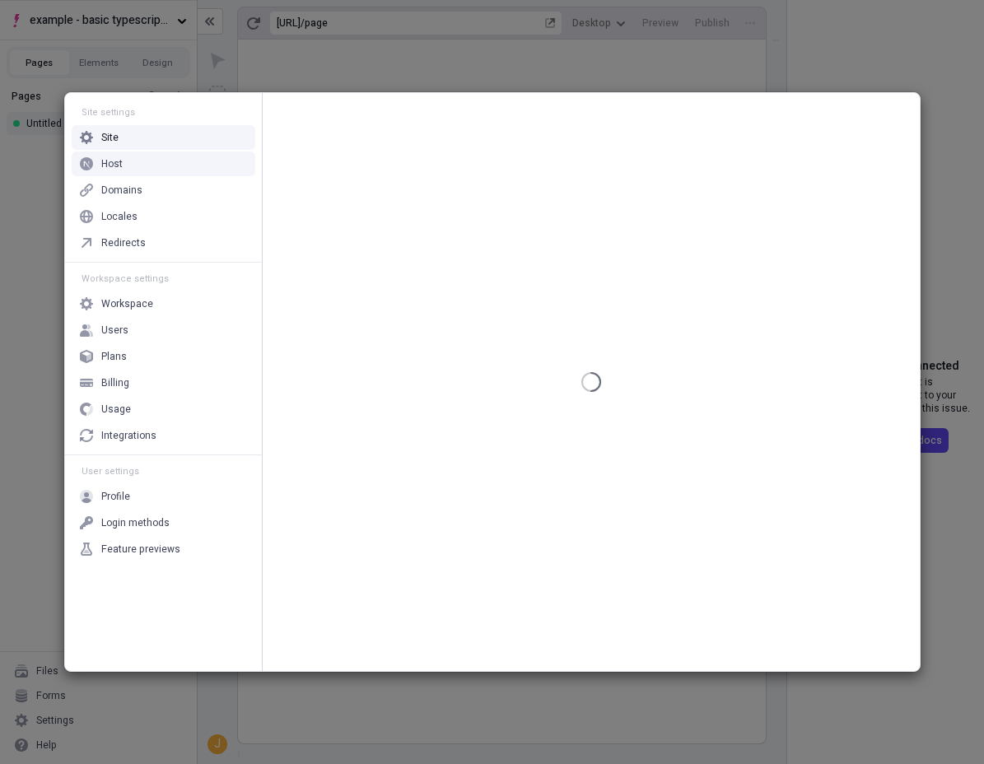
click at [171, 164] on div "Host" at bounding box center [164, 164] width 184 height 25
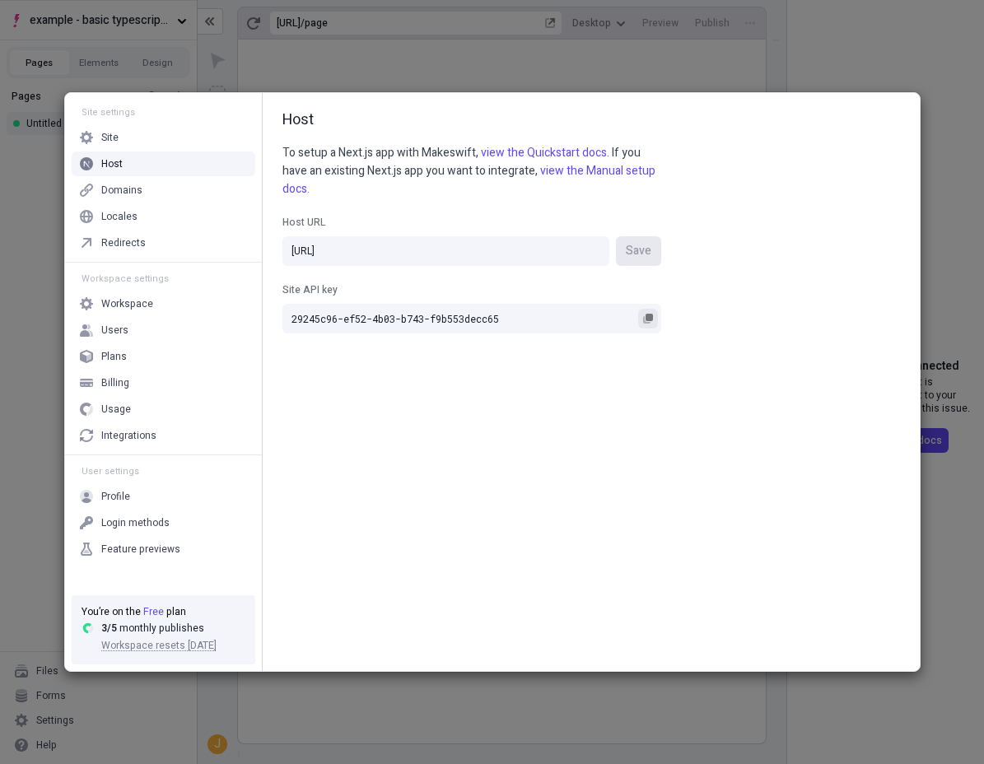
click at [648, 324] on button "Site API key 29245c96-ef52-4b03-b743-f9b553decc65" at bounding box center [648, 319] width 20 height 20
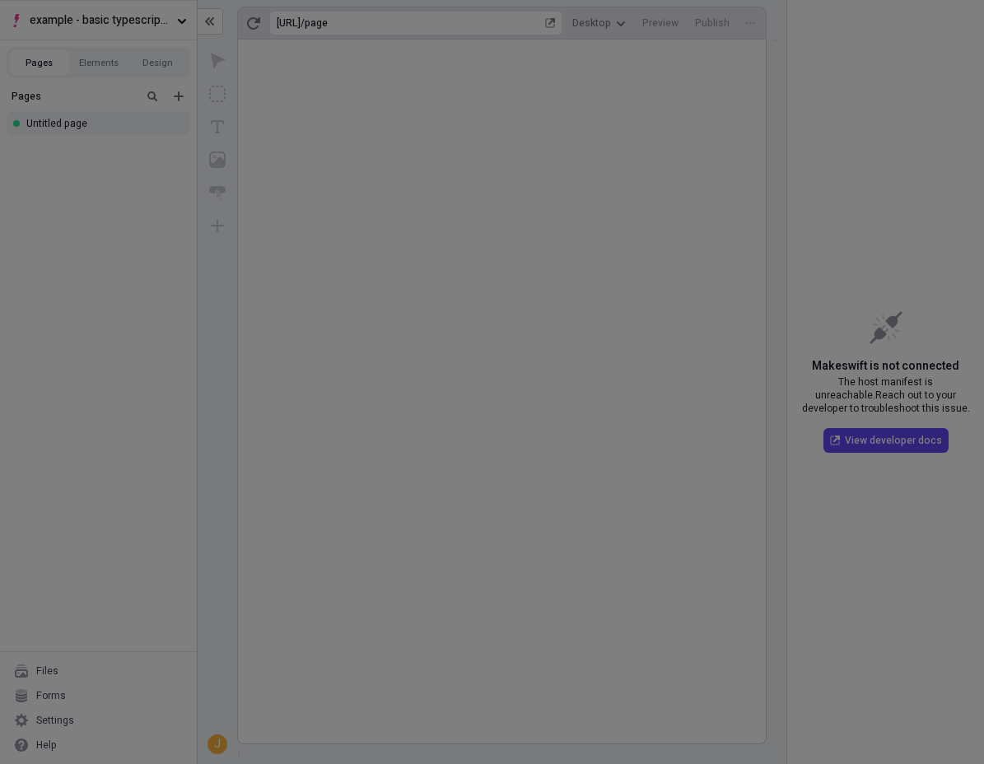
click at [935, 296] on div "Site settings Site Host Domains Locales Redirects Workspace settings Workspace …" at bounding box center [492, 382] width 984 height 764
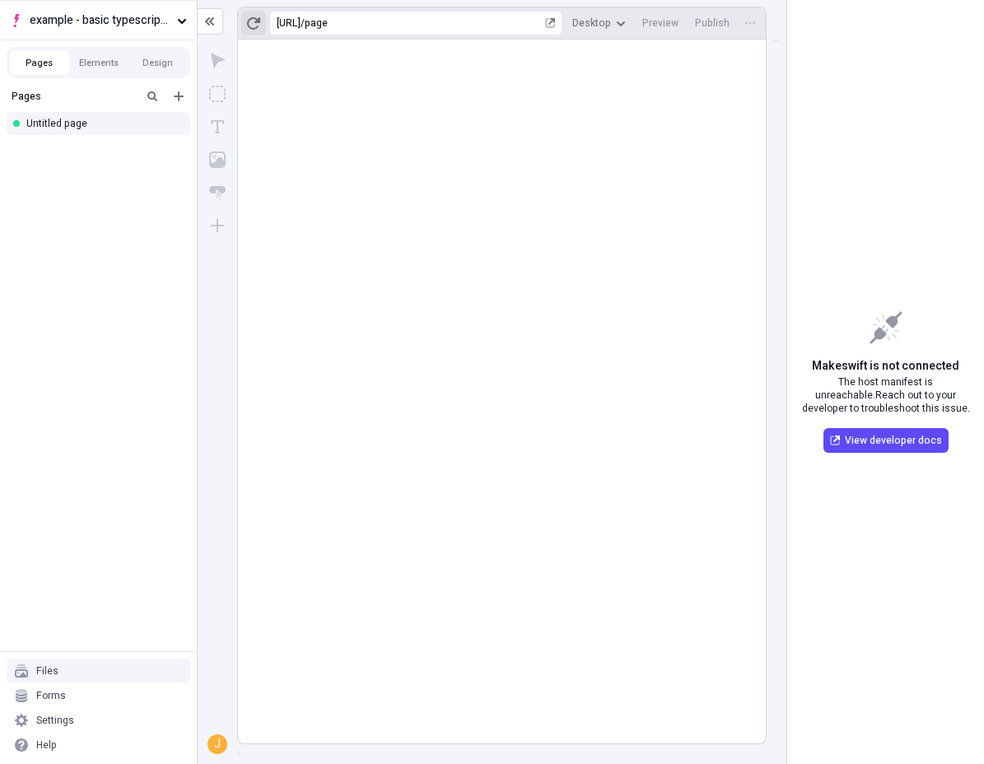
click at [243, 21] on button "button" at bounding box center [253, 23] width 25 height 25
click at [170, 25] on button "example - basic typescript pages" at bounding box center [98, 20] width 197 height 40
click at [264, 26] on button "button" at bounding box center [253, 23] width 25 height 25
click at [254, 26] on icon "button" at bounding box center [253, 22] width 13 height 13
click at [86, 729] on div "Settings" at bounding box center [99, 720] width 184 height 25
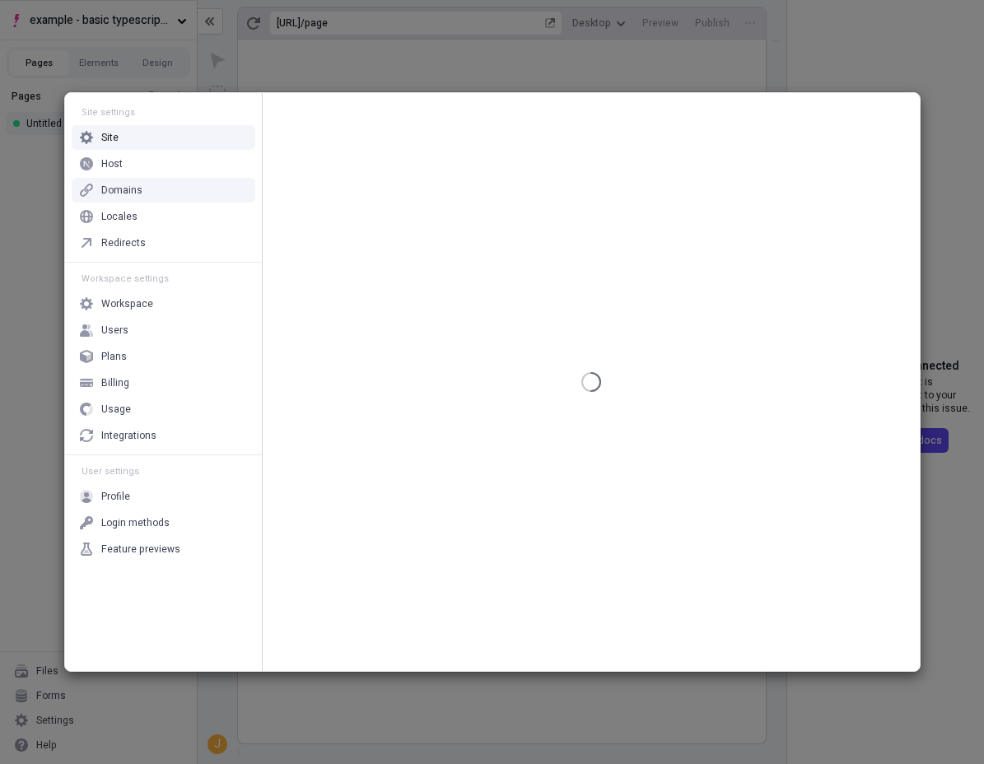
click at [149, 178] on div "Domains" at bounding box center [164, 190] width 184 height 25
click at [149, 166] on div "Host" at bounding box center [164, 164] width 184 height 25
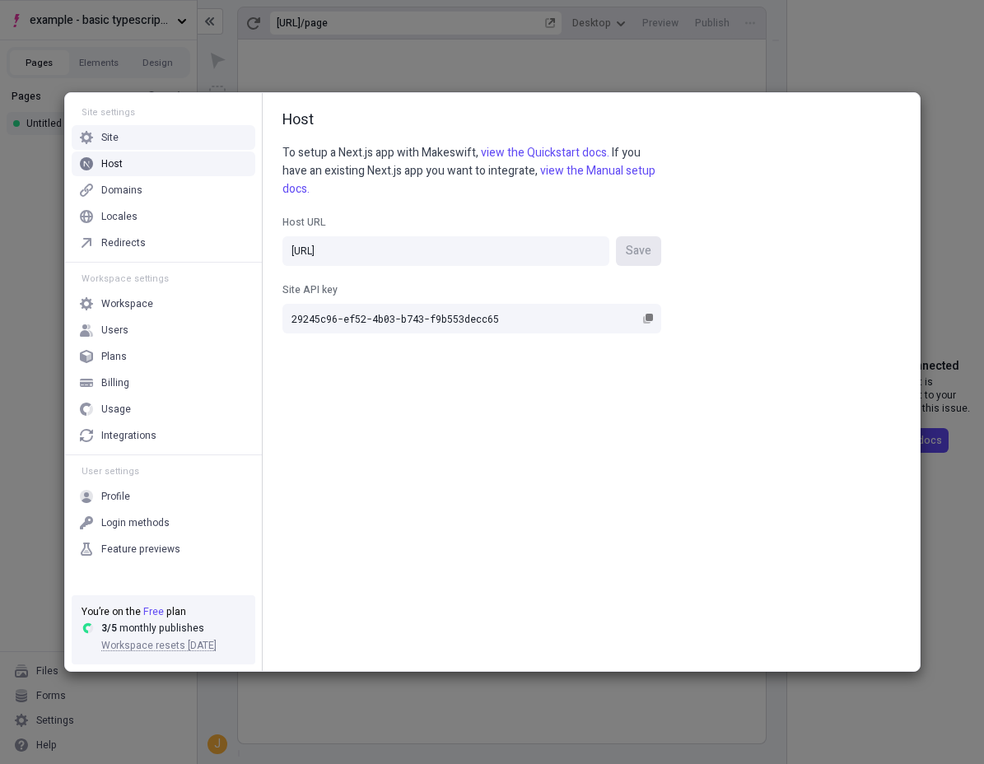
click at [399, 59] on div "Site settings Site Host Domains Locales Redirects Workspace settings Workspace …" at bounding box center [492, 382] width 984 height 764
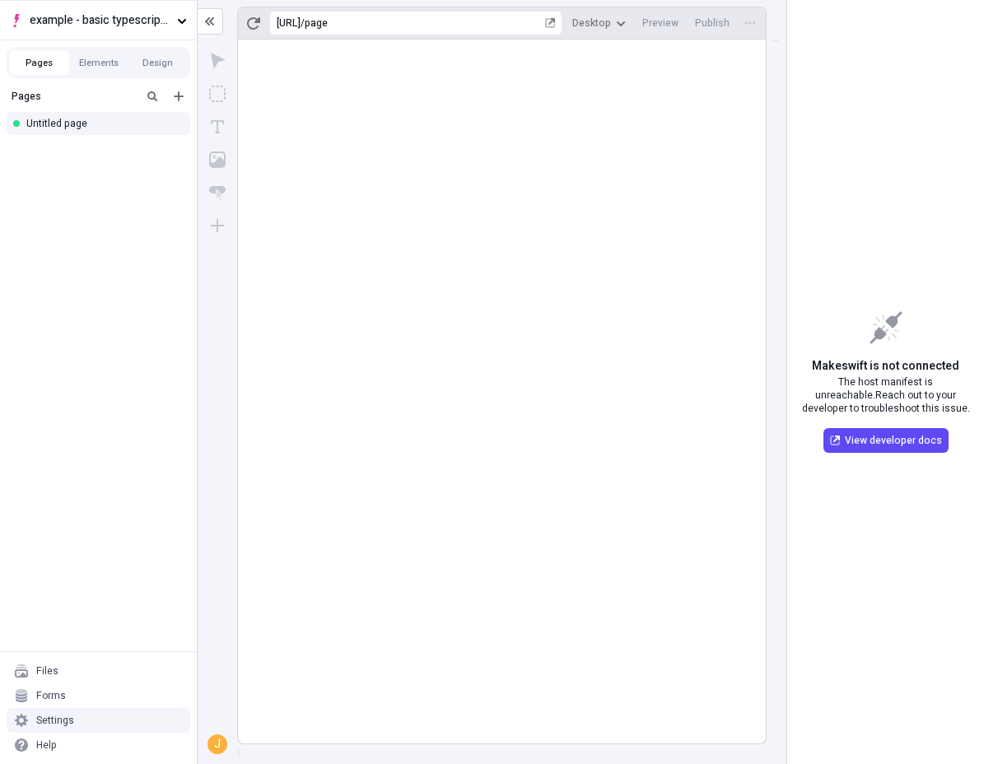
click at [60, 715] on div "Settings" at bounding box center [55, 720] width 38 height 13
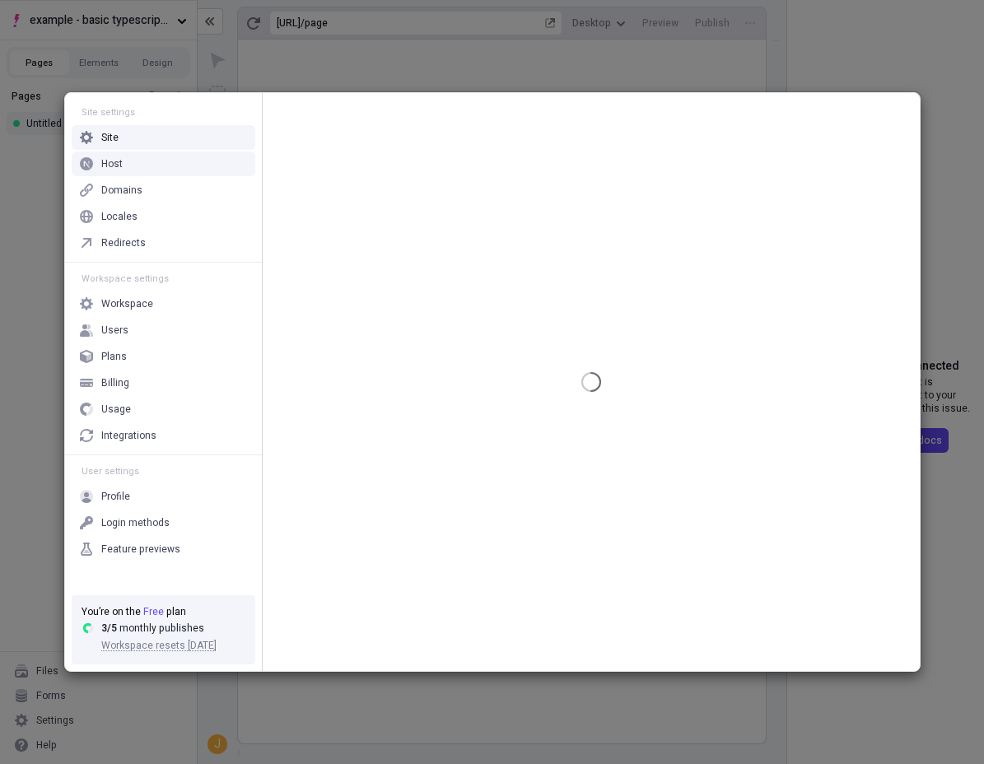
click at [166, 166] on div "Host" at bounding box center [164, 164] width 184 height 25
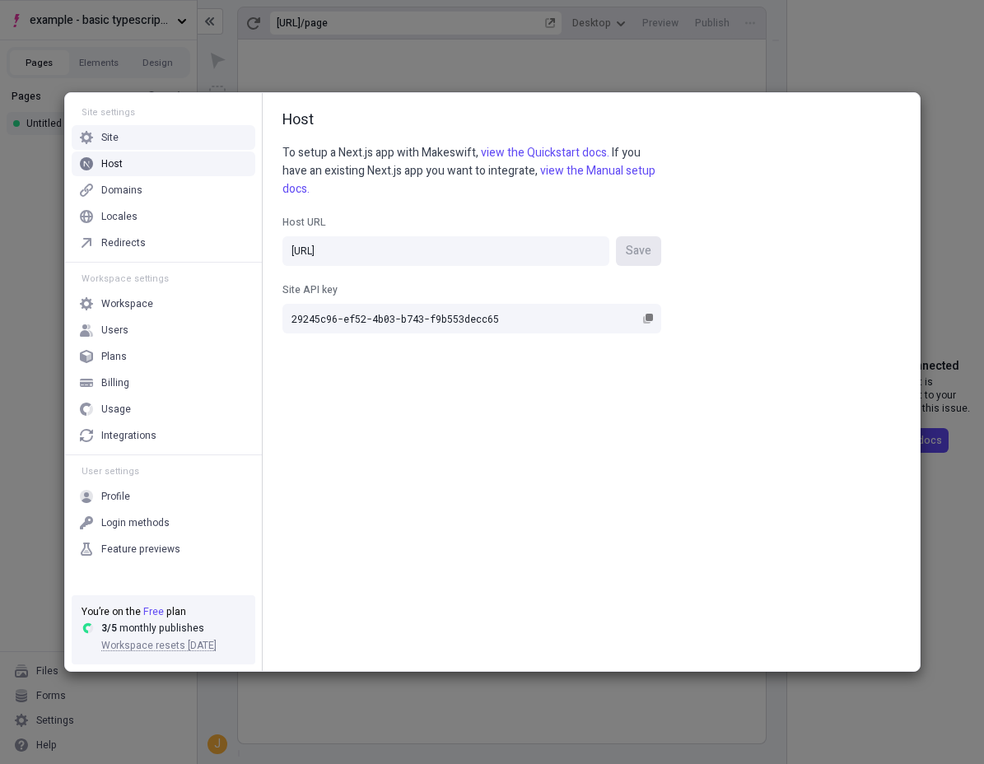
click at [815, 60] on div "Site settings Site Host Domains Locales Redirects Workspace settings Workspace …" at bounding box center [492, 382] width 984 height 764
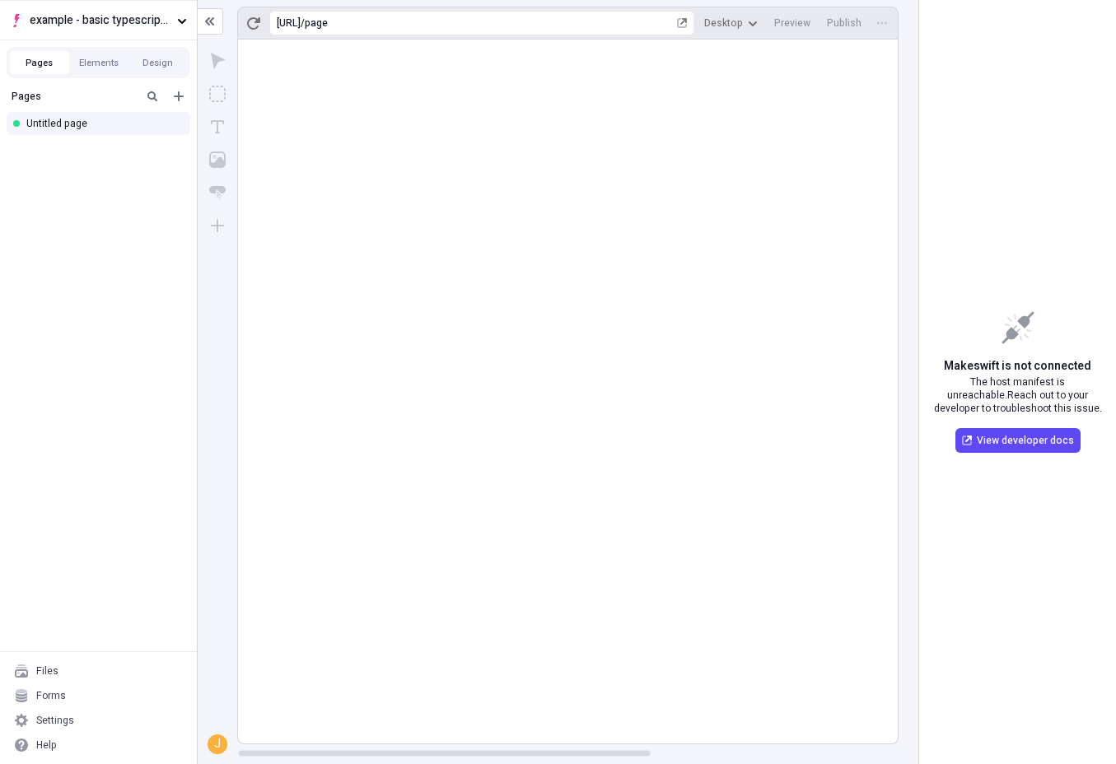
click at [556, 347] on rect at bounding box center [765, 392] width 1055 height 704
click at [169, 24] on span "example - basic typescript pages" at bounding box center [100, 21] width 141 height 18
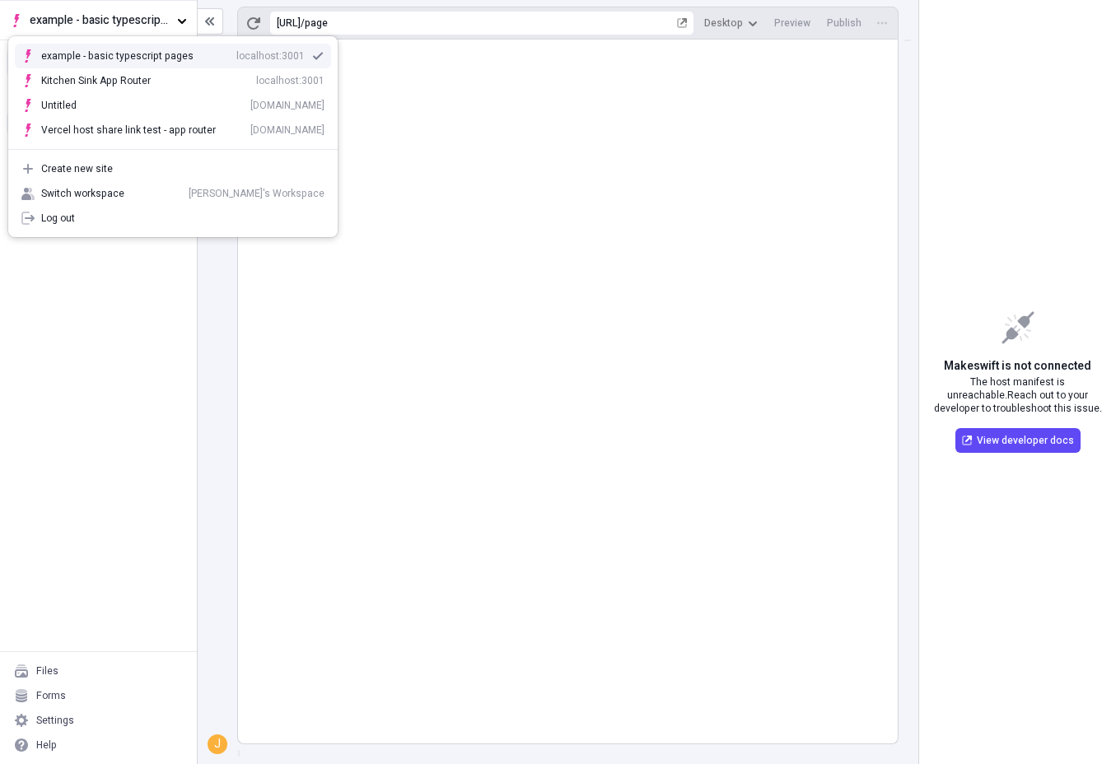
click at [225, 310] on div "J" at bounding box center [218, 402] width 40 height 725
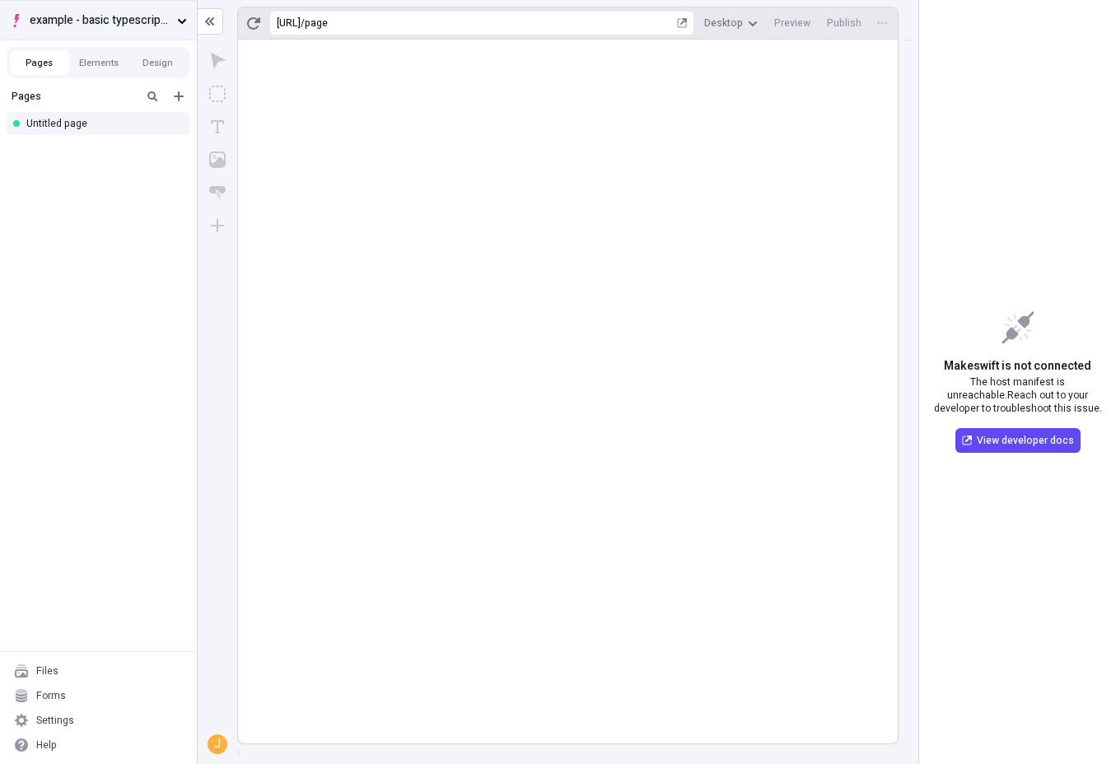
click at [187, 20] on button "example - basic typescript pages" at bounding box center [98, 20] width 197 height 40
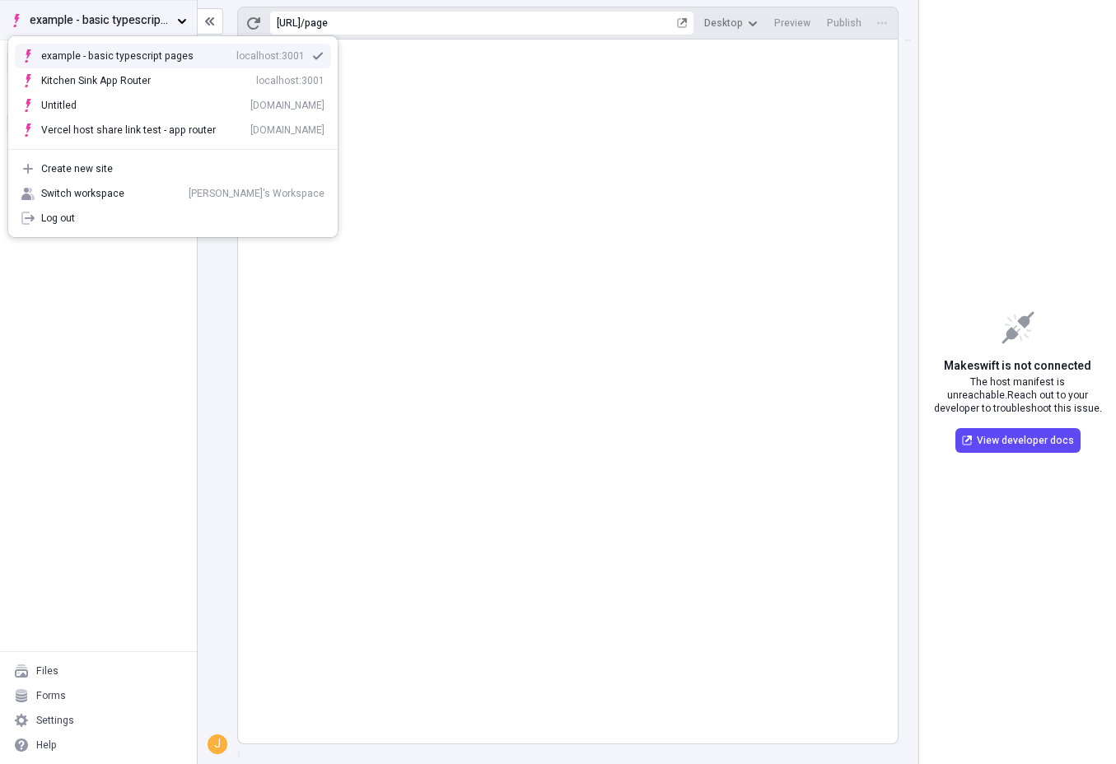
click at [184, 17] on icon "button" at bounding box center [182, 21] width 10 height 10
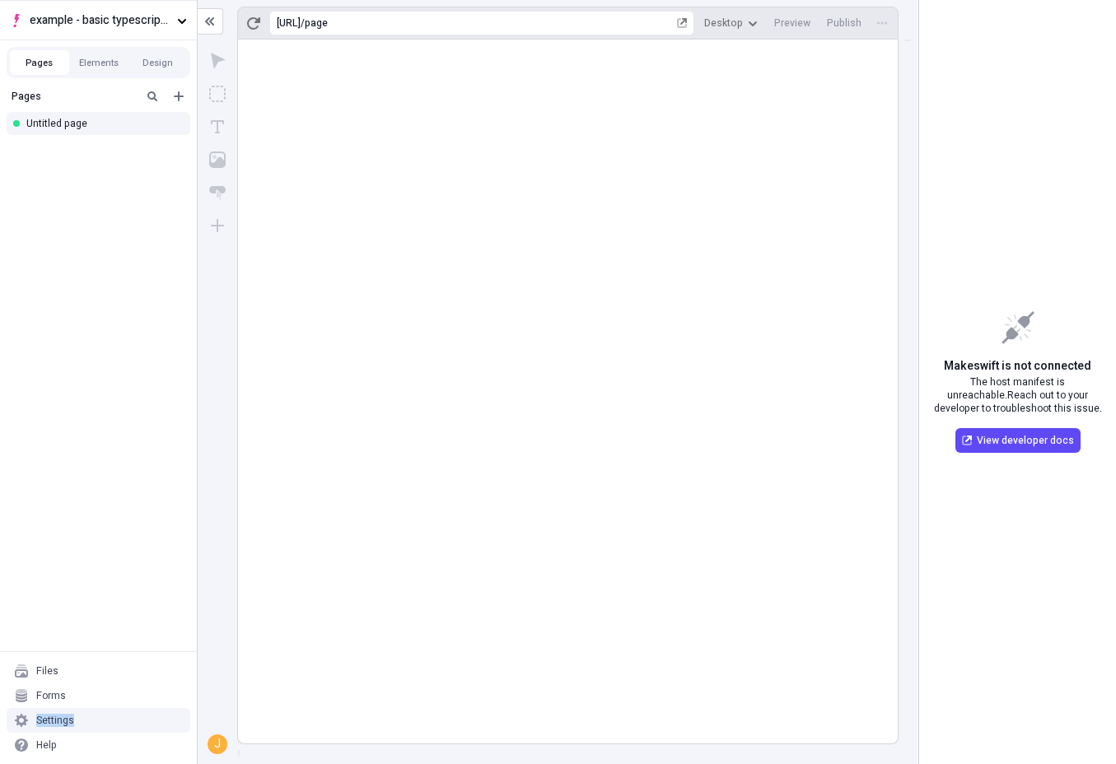
click at [112, 713] on div "Settings" at bounding box center [99, 720] width 184 height 25
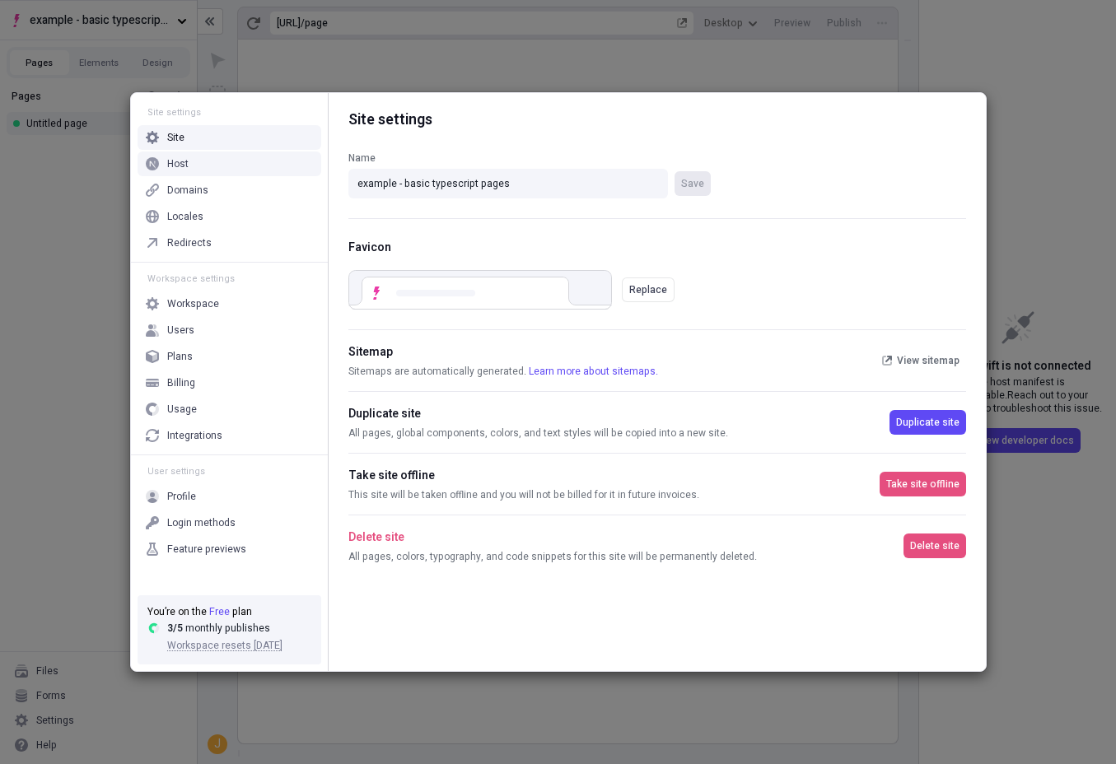
click at [184, 162] on div "Host" at bounding box center [177, 163] width 21 height 13
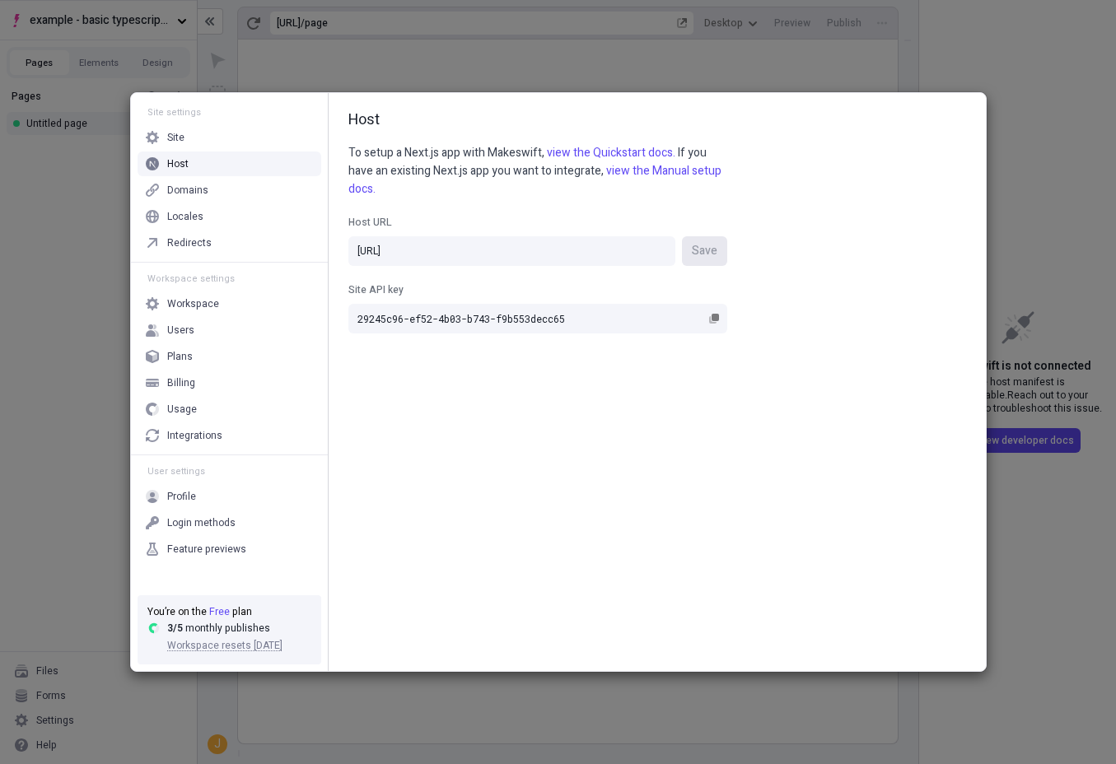
click at [1073, 544] on div "Site settings Site Host Domains Locales Redirects Workspace settings Workspace …" at bounding box center [558, 382] width 1116 height 764
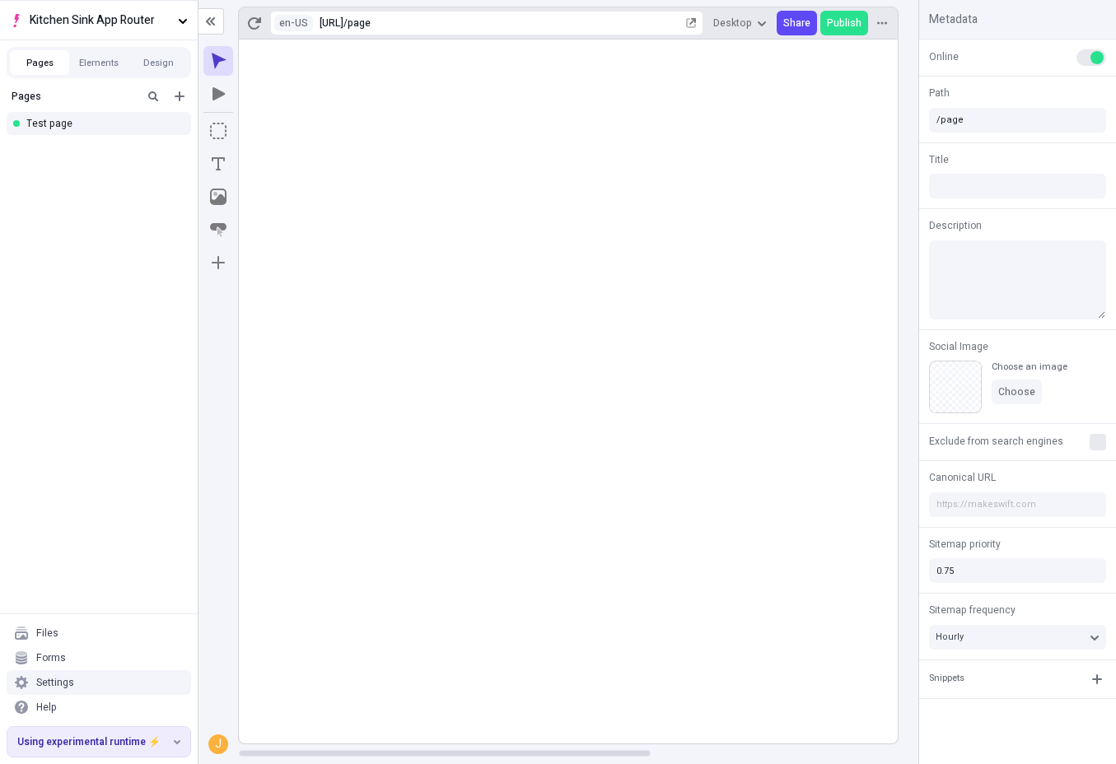
click at [87, 684] on div "Settings" at bounding box center [99, 682] width 184 height 25
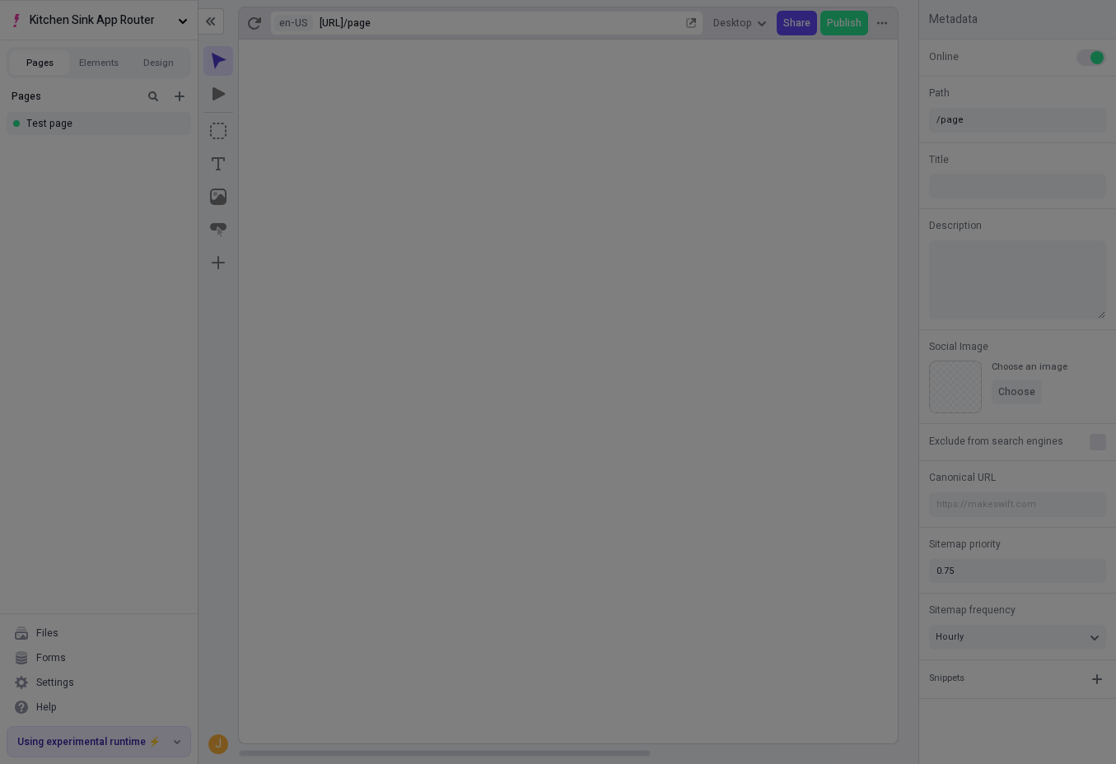
click at [15, 539] on div "Site settings Site Host Domains Locales Redirects Workspace settings Workspace …" at bounding box center [558, 382] width 1116 height 764
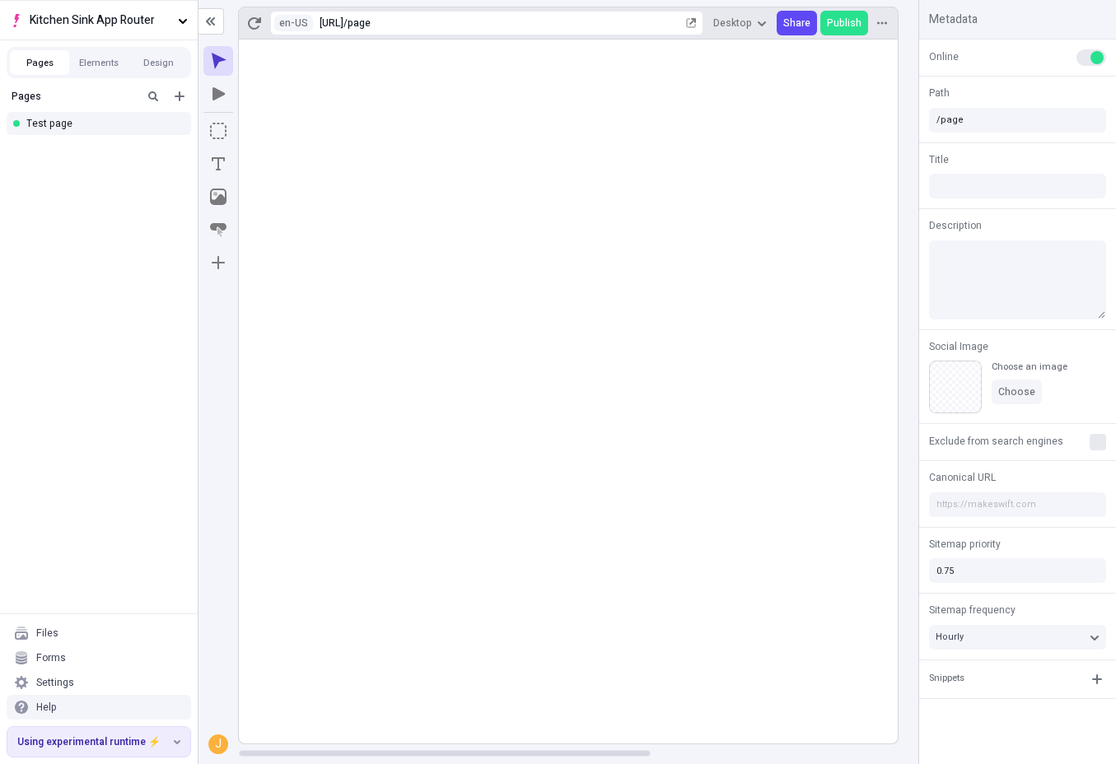
click at [73, 708] on div "Help" at bounding box center [99, 707] width 184 height 25
click at [123, 669] on span "Copy diagnostics" at bounding box center [138, 673] width 79 height 26
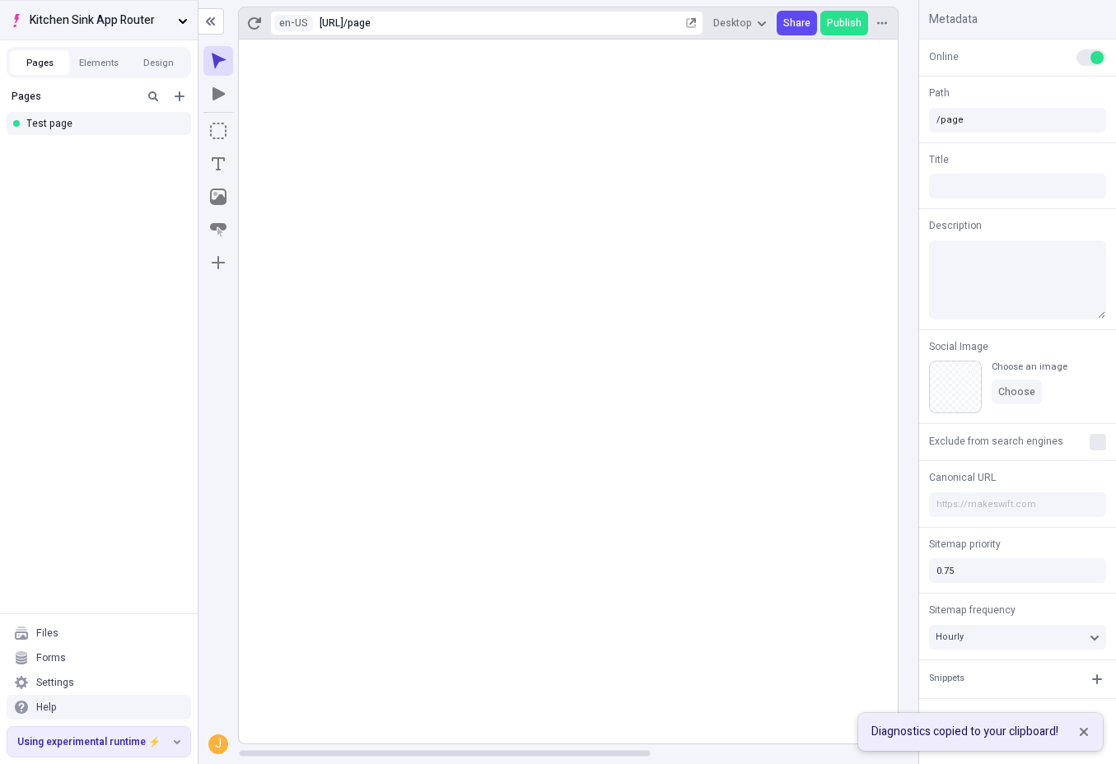
click at [170, 27] on span "Kitchen Sink App Router" at bounding box center [101, 21] width 142 height 18
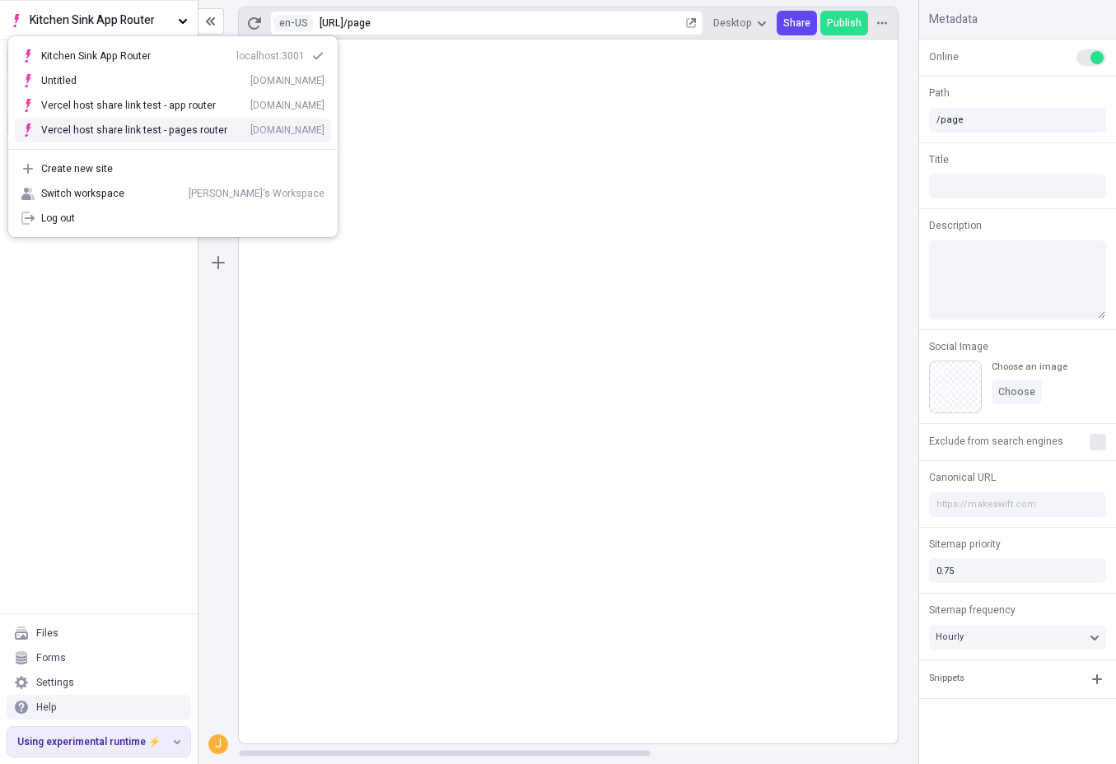
click at [144, 128] on div "Vercel host share link test - pages router" at bounding box center [134, 130] width 186 height 13
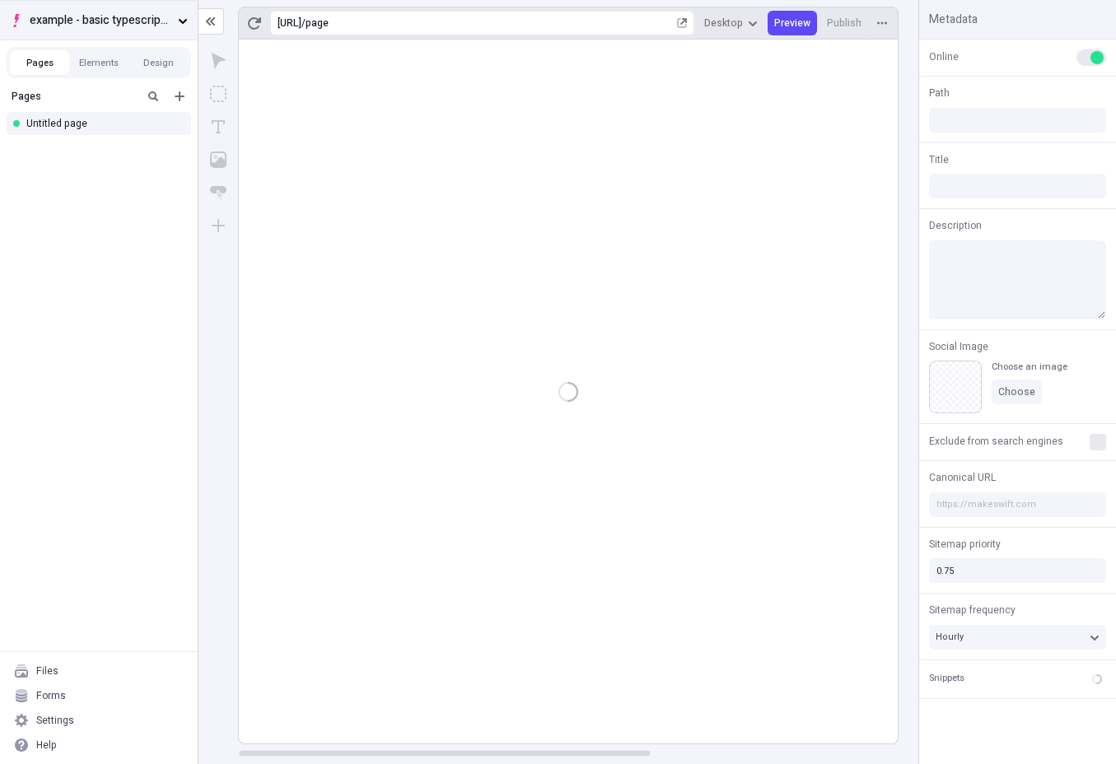
click at [119, 12] on span "example - basic typescript pages" at bounding box center [101, 21] width 142 height 18
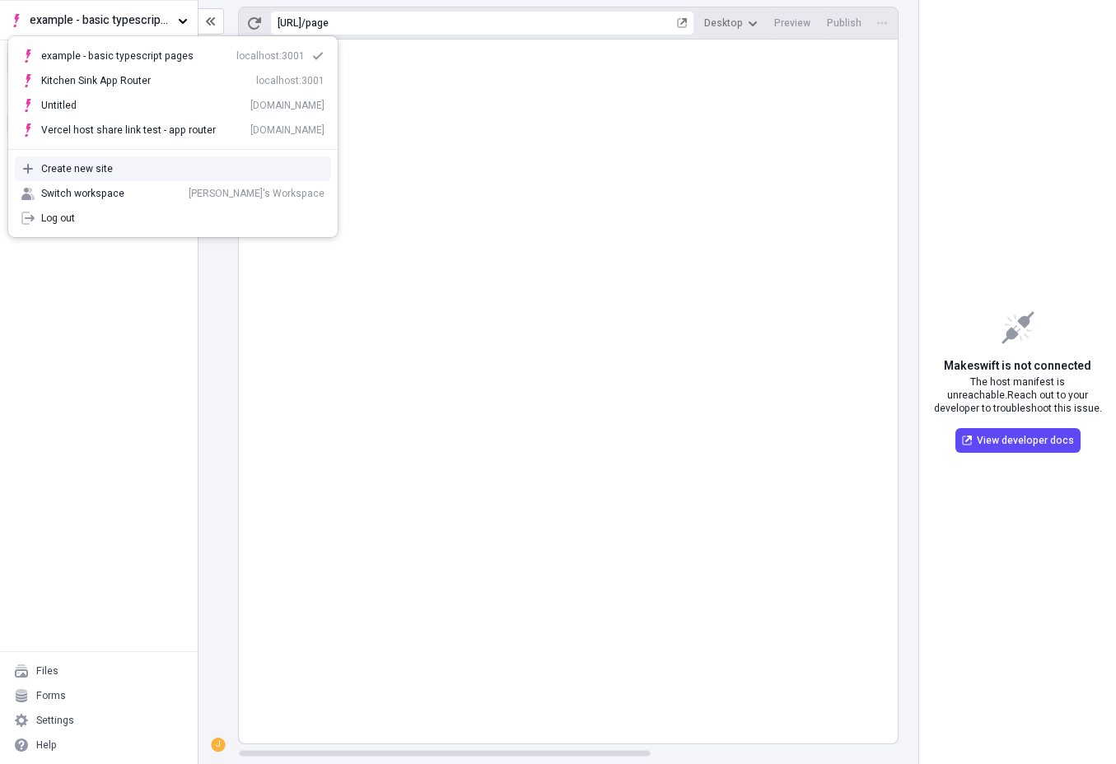
click at [123, 589] on div "Pages Untitled page" at bounding box center [99, 367] width 198 height 570
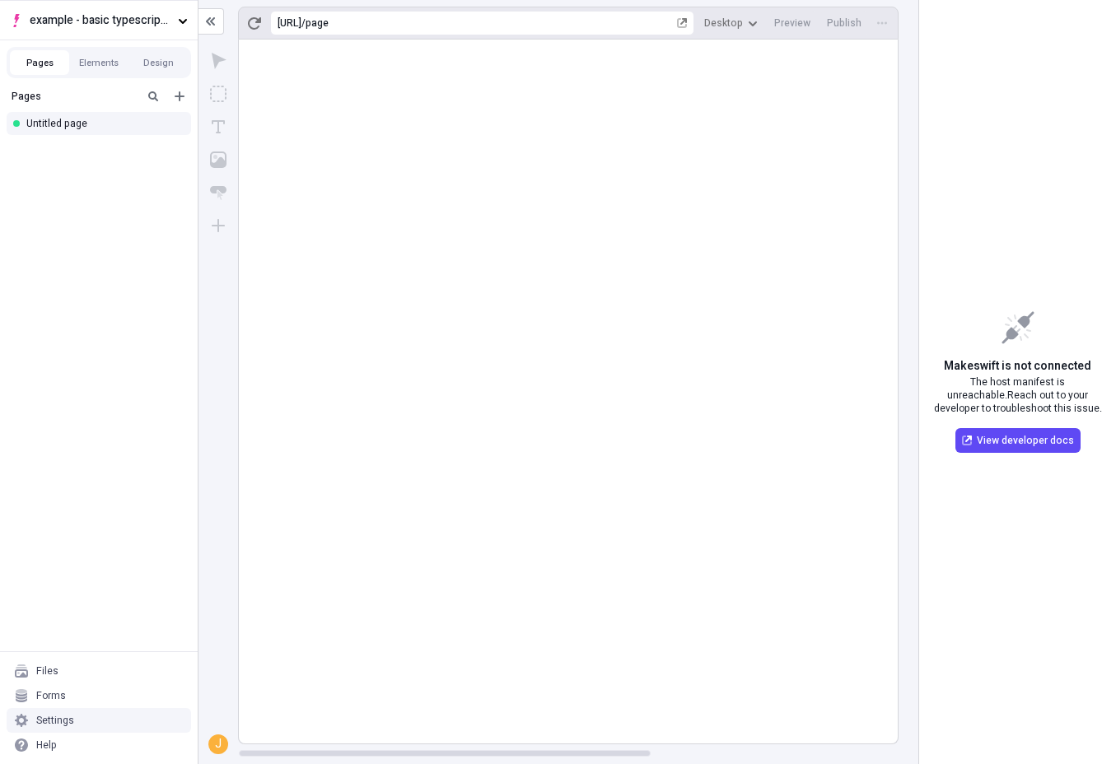
click at [83, 712] on div "Settings" at bounding box center [99, 720] width 184 height 25
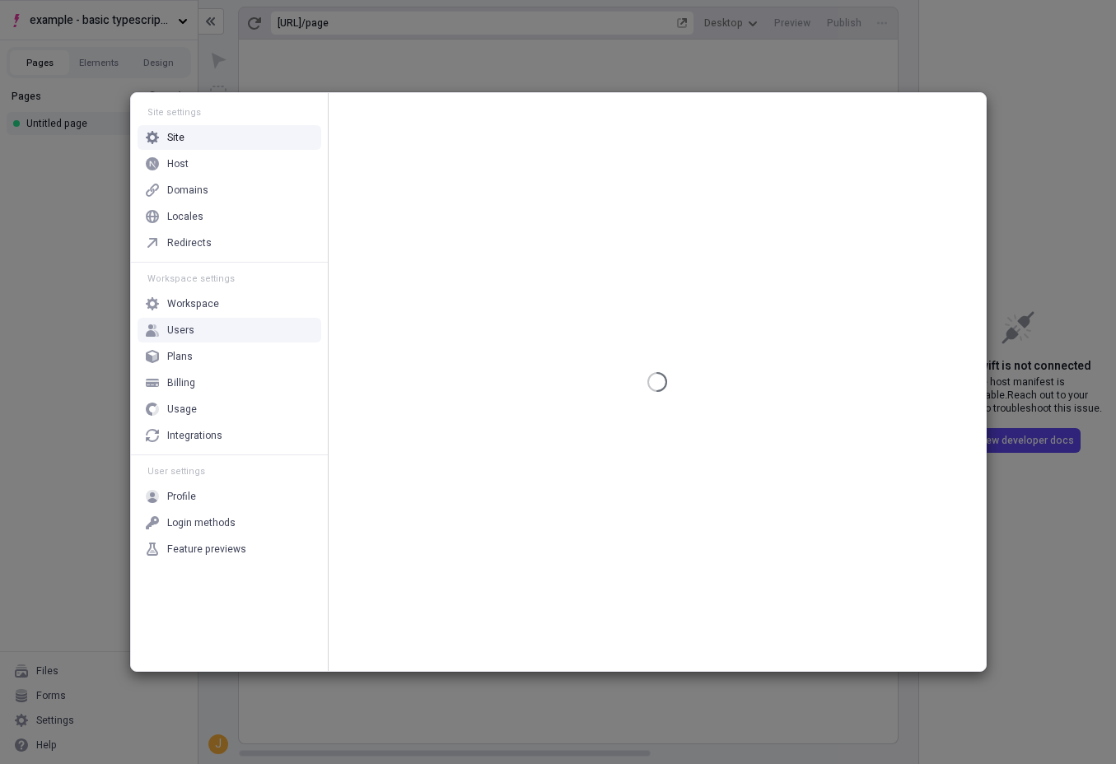
click at [217, 308] on div "Workspace" at bounding box center [230, 304] width 184 height 25
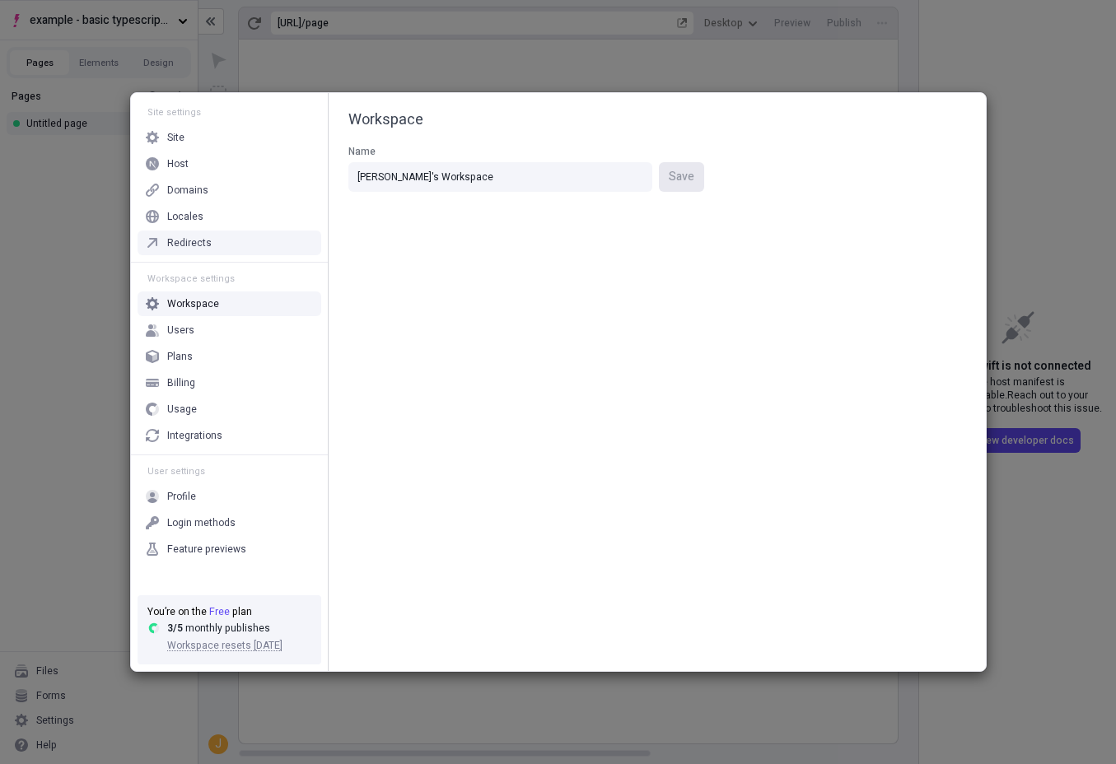
click at [439, 267] on div "Workspace Name [PERSON_NAME]'s Workspace Save" at bounding box center [657, 382] width 657 height 578
click at [58, 521] on div "Site settings Site Host Domains Locales Redirects Workspace settings Workspace …" at bounding box center [558, 382] width 1116 height 764
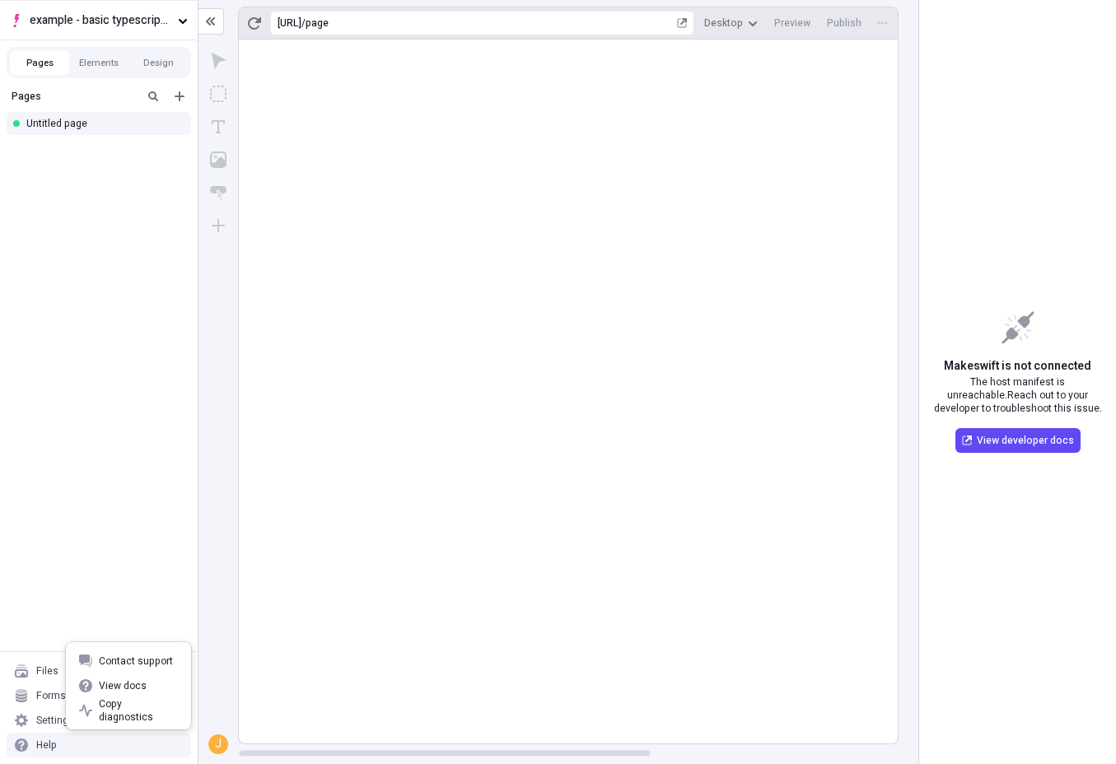
click at [56, 746] on div "Help" at bounding box center [99, 745] width 184 height 25
click at [142, 706] on span "Copy diagnostics" at bounding box center [138, 711] width 79 height 26
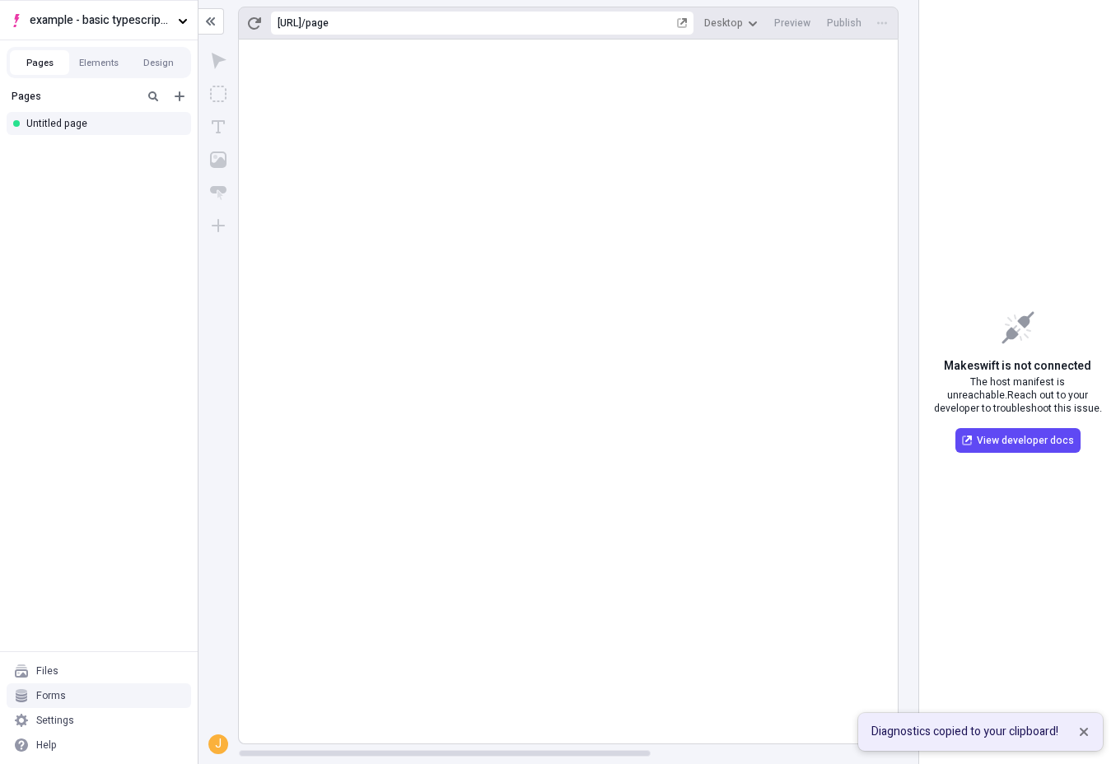
click at [753, 48] on rect at bounding box center [766, 392] width 1055 height 704
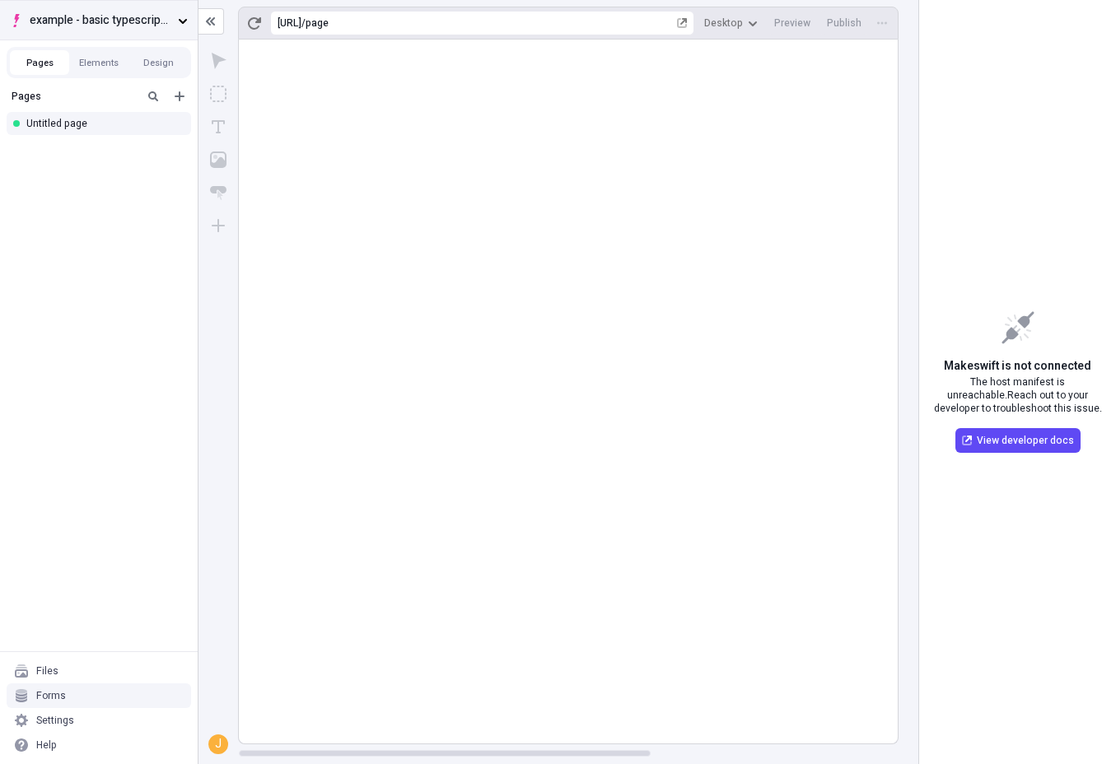
click at [183, 11] on button "example - basic typescript pages" at bounding box center [99, 20] width 198 height 40
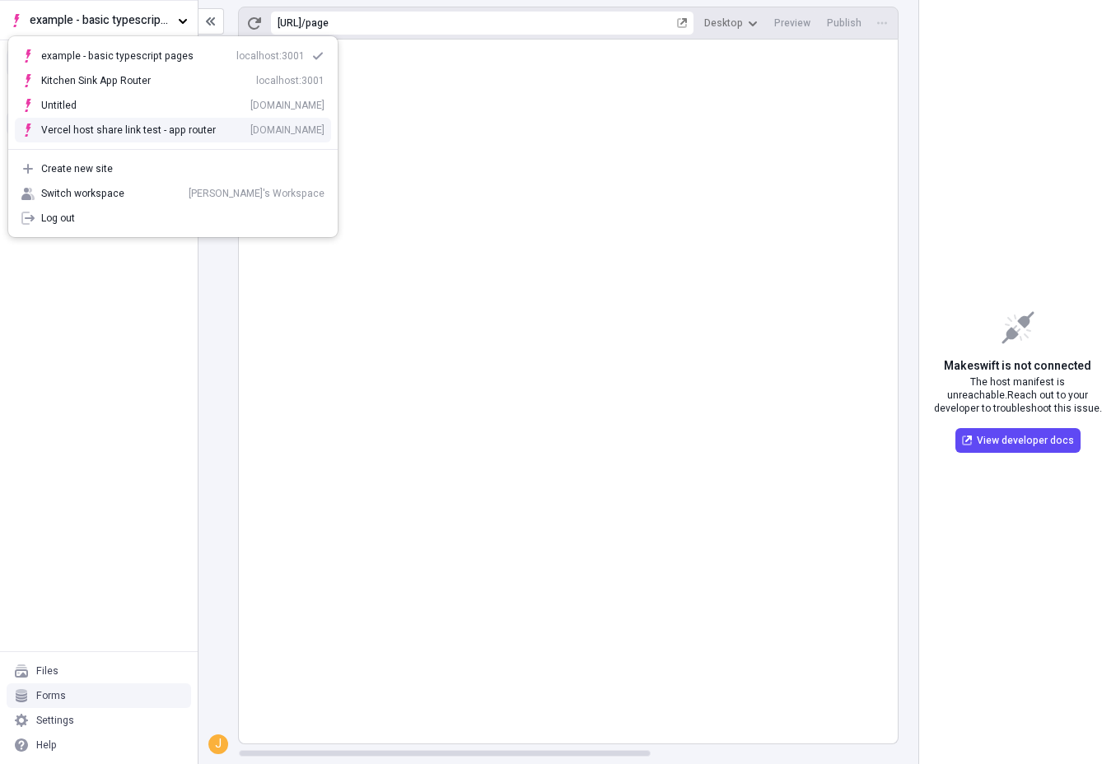
click at [178, 131] on div "Vercel host share link test - app router [DOMAIN_NAME]" at bounding box center [182, 130] width 283 height 13
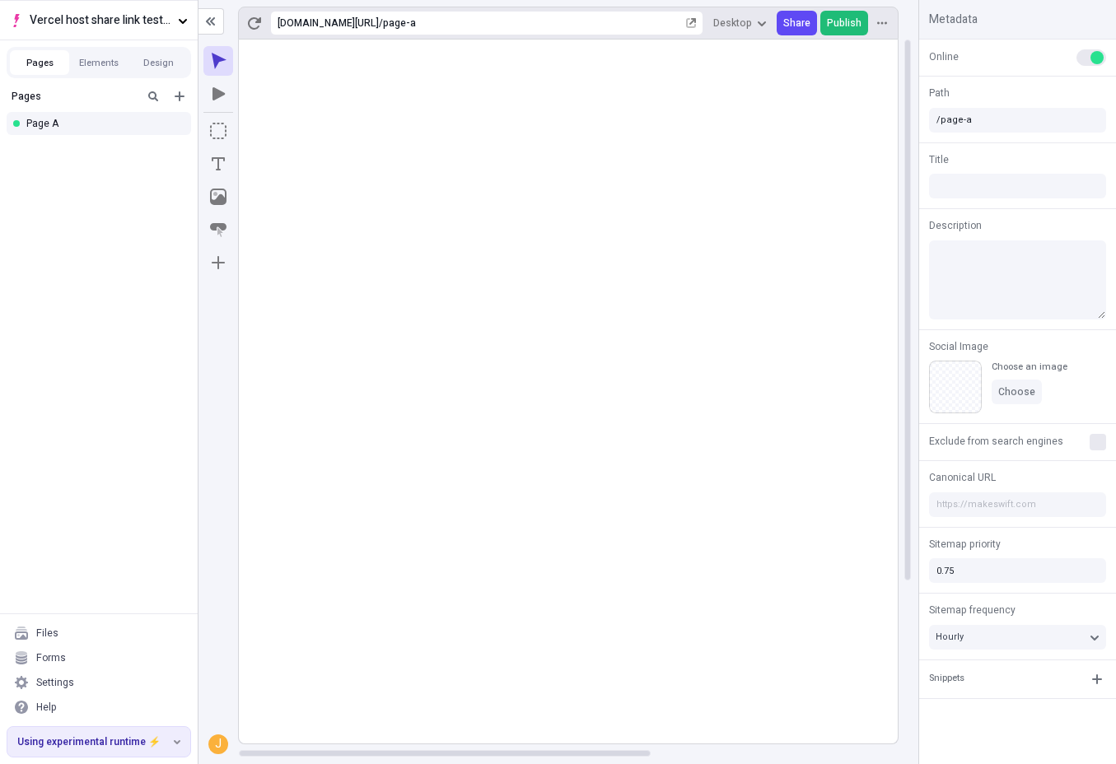
click at [843, 24] on span "Publish" at bounding box center [844, 22] width 35 height 13
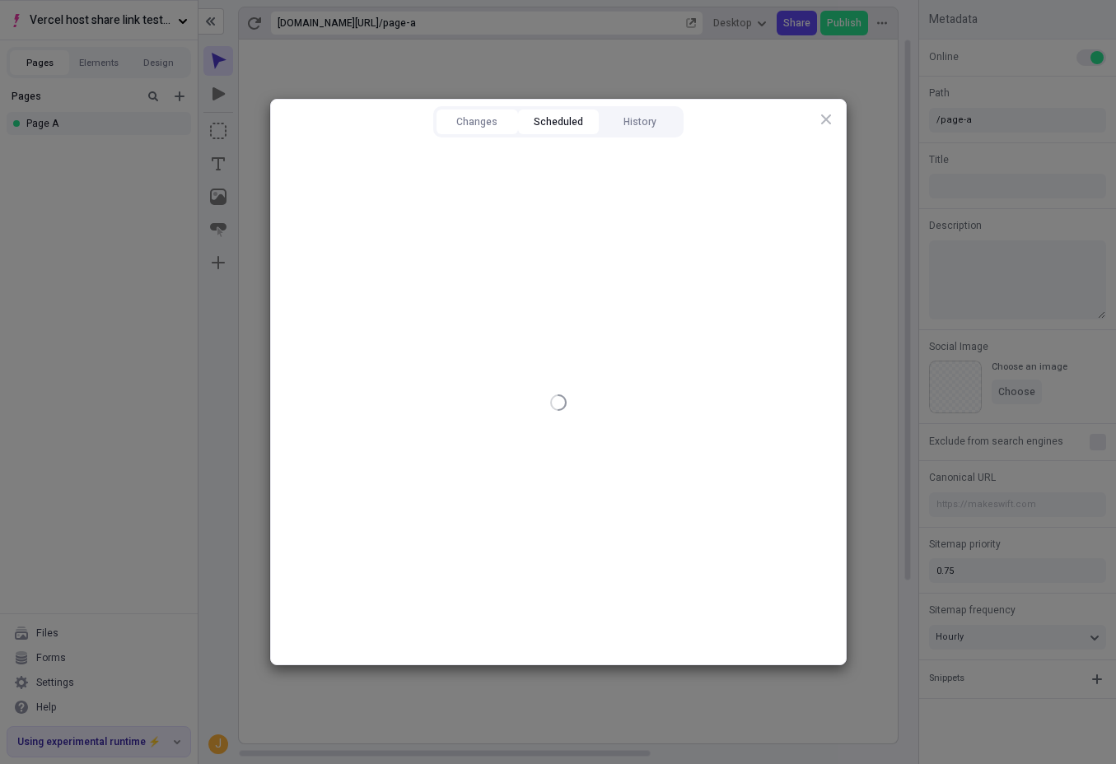
click at [553, 124] on button "Scheduled" at bounding box center [558, 122] width 82 height 25
click at [647, 117] on button "History" at bounding box center [640, 122] width 82 height 25
click at [567, 113] on button "Scheduled" at bounding box center [558, 122] width 82 height 25
click at [636, 116] on button "History" at bounding box center [640, 122] width 82 height 25
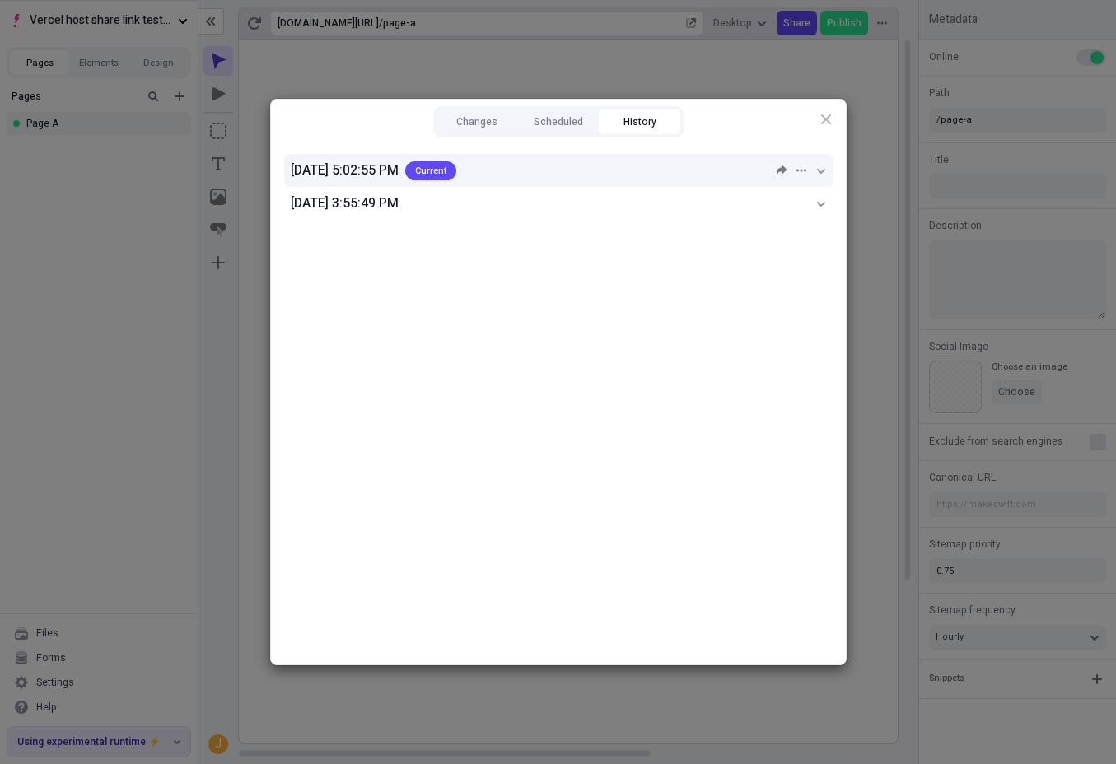
click at [819, 166] on icon at bounding box center [821, 171] width 10 height 10
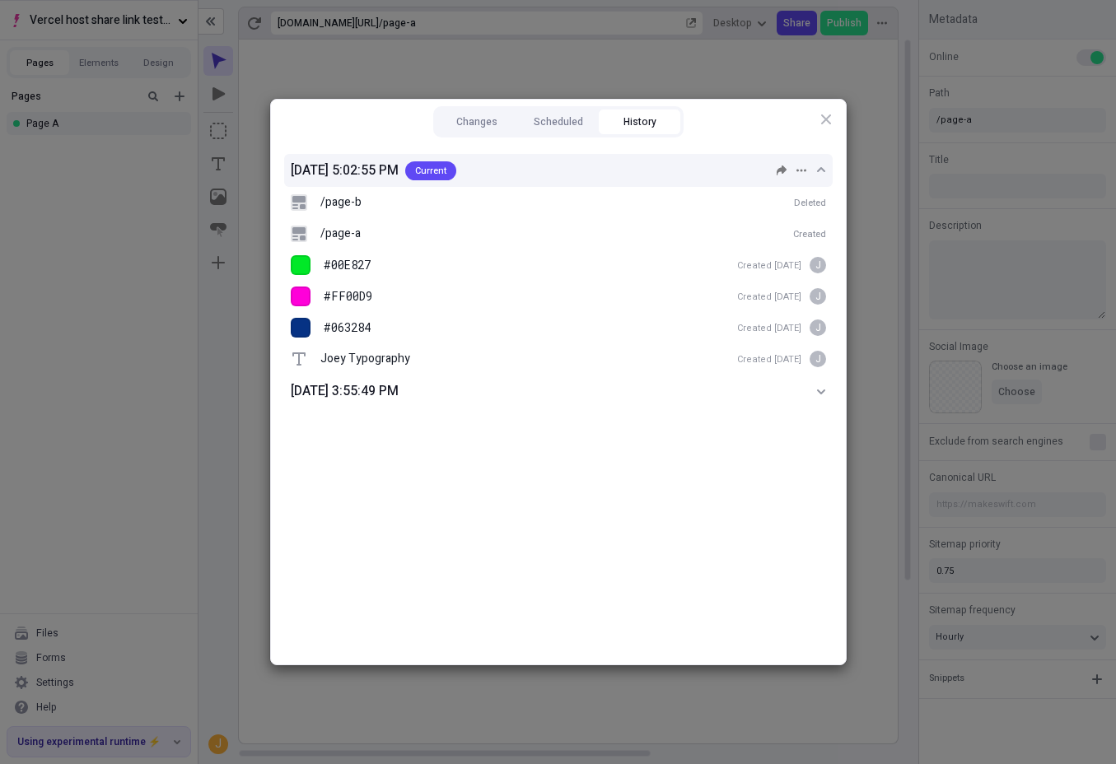
click at [820, 166] on icon at bounding box center [821, 171] width 10 height 10
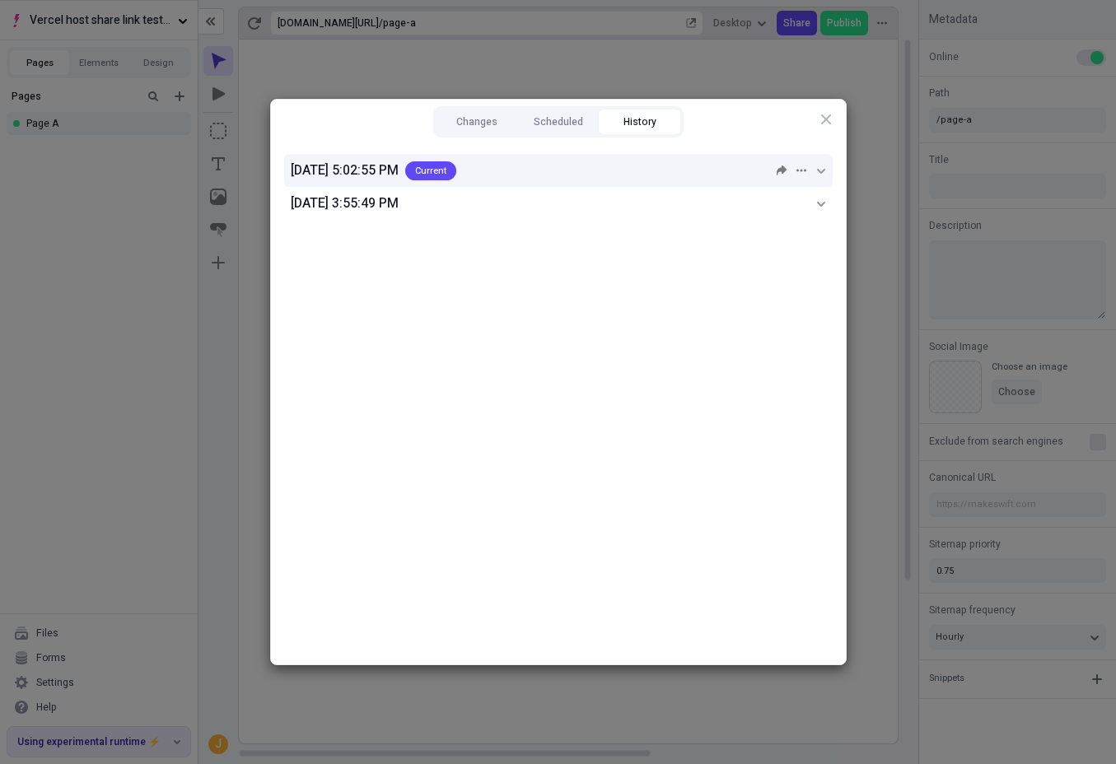
click at [834, 114] on div "Changes Scheduled History [DATE] 5:02:55 PM Current [DATE] 3:55:49 PM" at bounding box center [558, 382] width 575 height 565
click at [824, 117] on icon "button" at bounding box center [825, 119] width 13 height 13
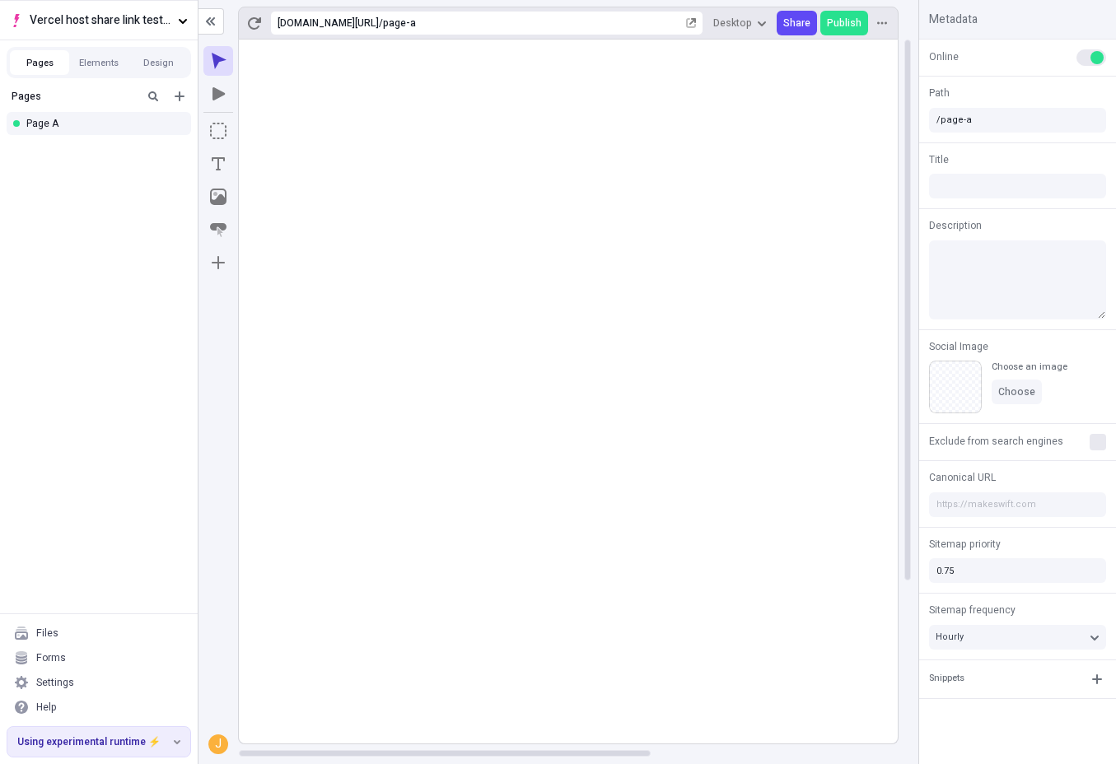
drag, startPoint x: 127, startPoint y: 179, endPoint x: 201, endPoint y: 171, distance: 74.5
click at [126, 180] on div "Pages Page A" at bounding box center [99, 348] width 198 height 532
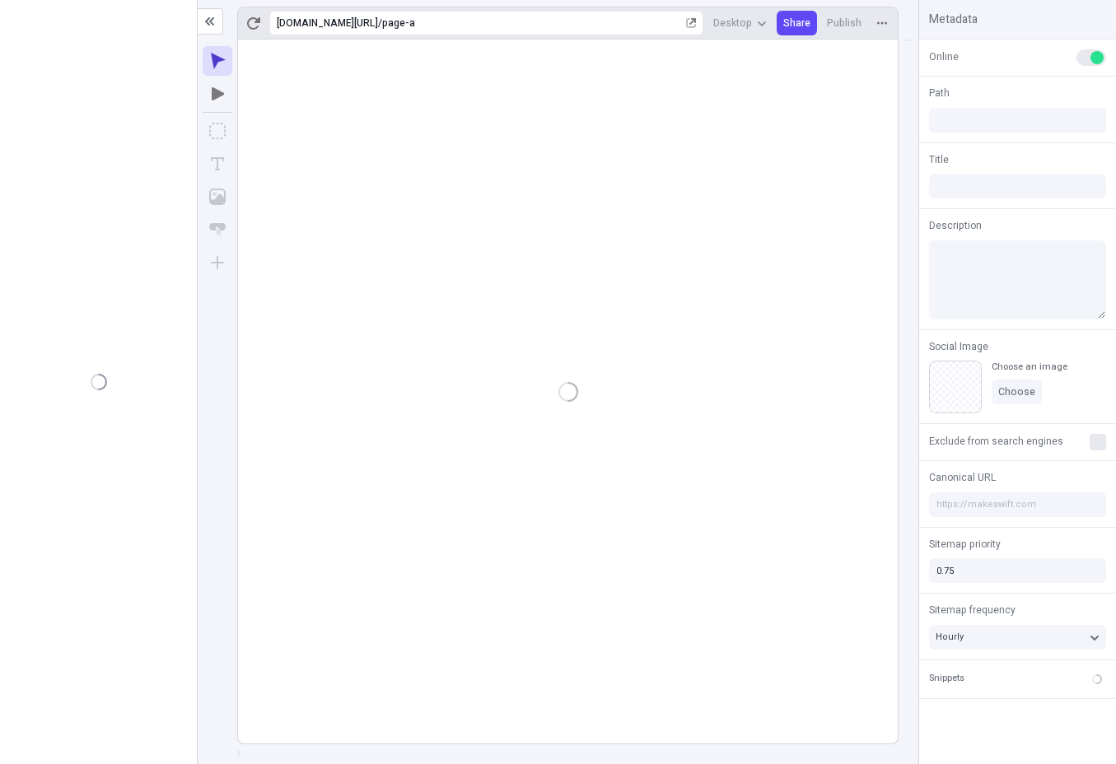
type input "/page-a"
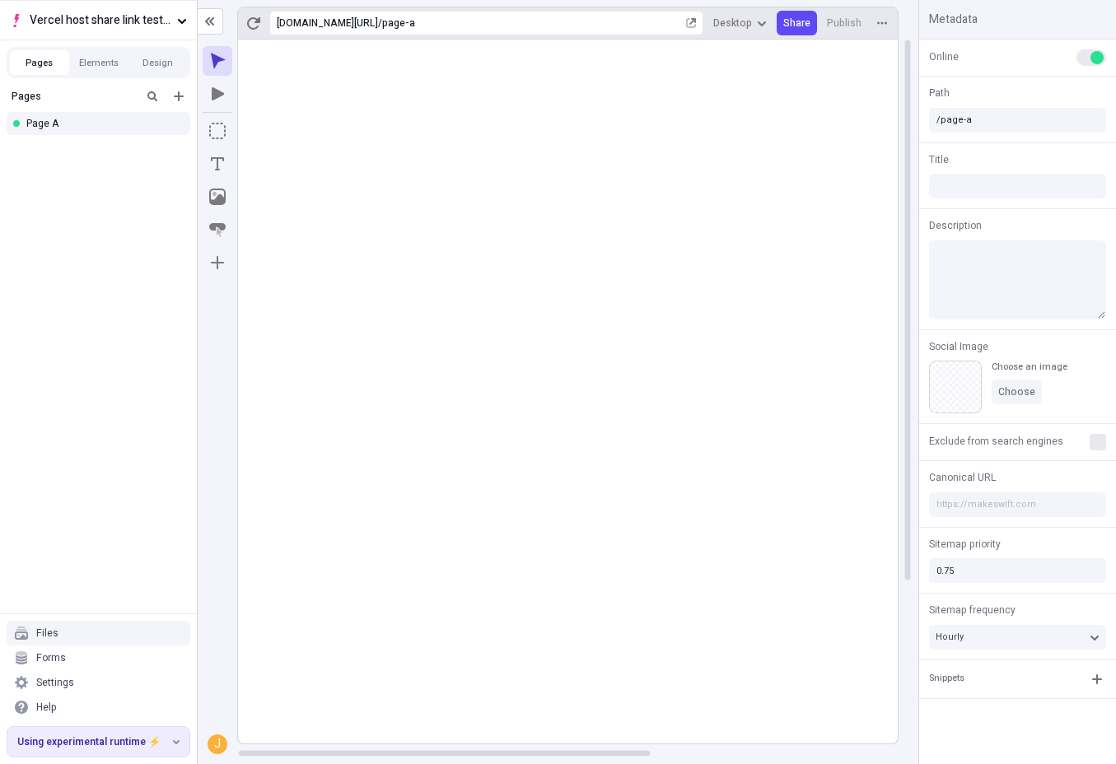
drag, startPoint x: 170, startPoint y: 390, endPoint x: 250, endPoint y: 357, distance: 87.5
click at [168, 390] on div "Pages Page A" at bounding box center [98, 348] width 197 height 532
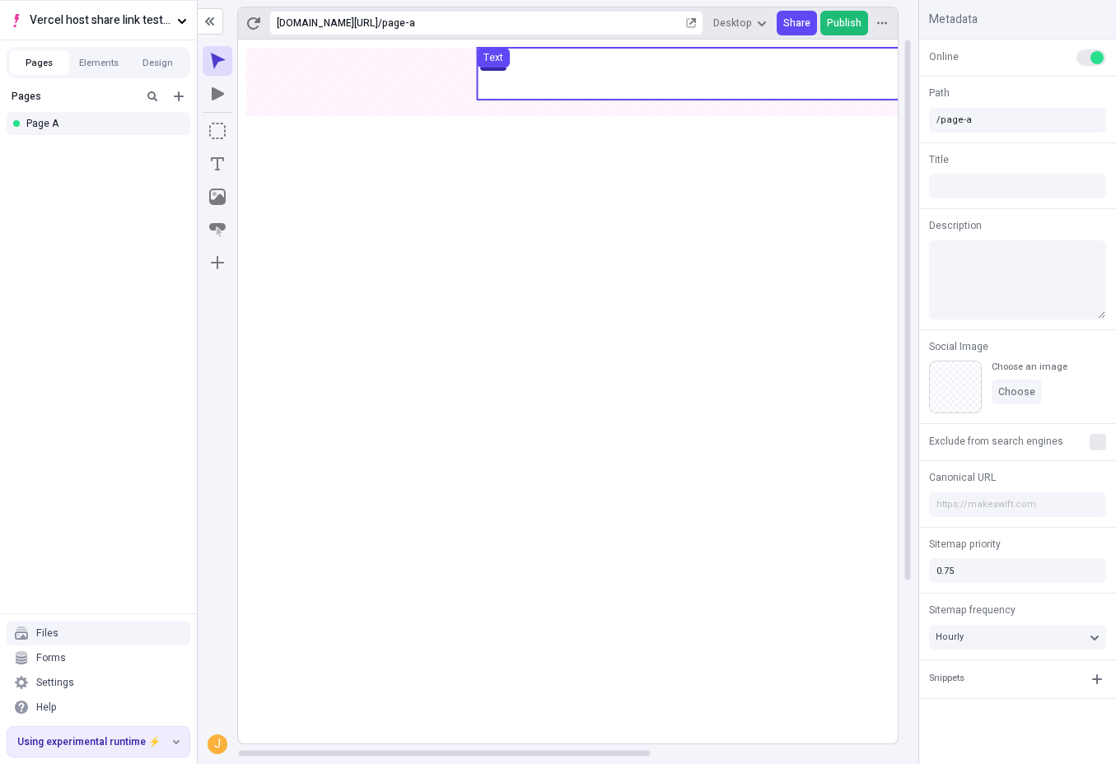
click at [840, 20] on span "Publish" at bounding box center [844, 22] width 35 height 13
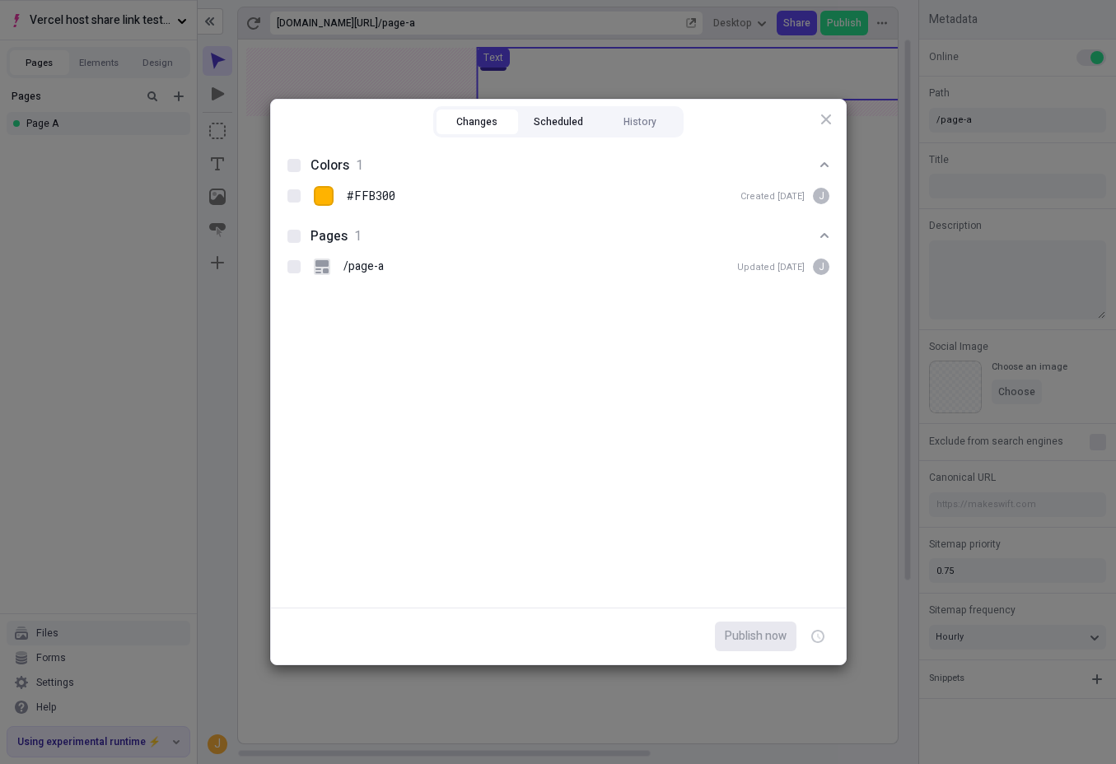
click at [558, 118] on button "Scheduled" at bounding box center [558, 122] width 82 height 25
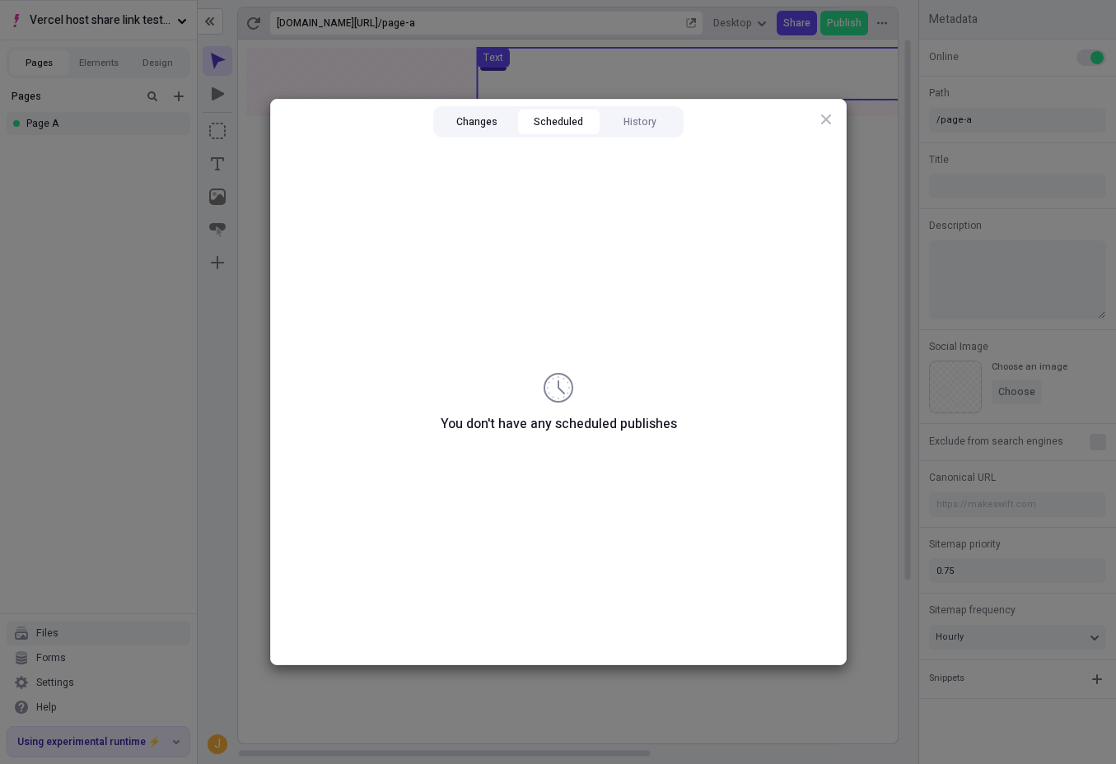
click at [479, 119] on button "Changes" at bounding box center [478, 122] width 82 height 25
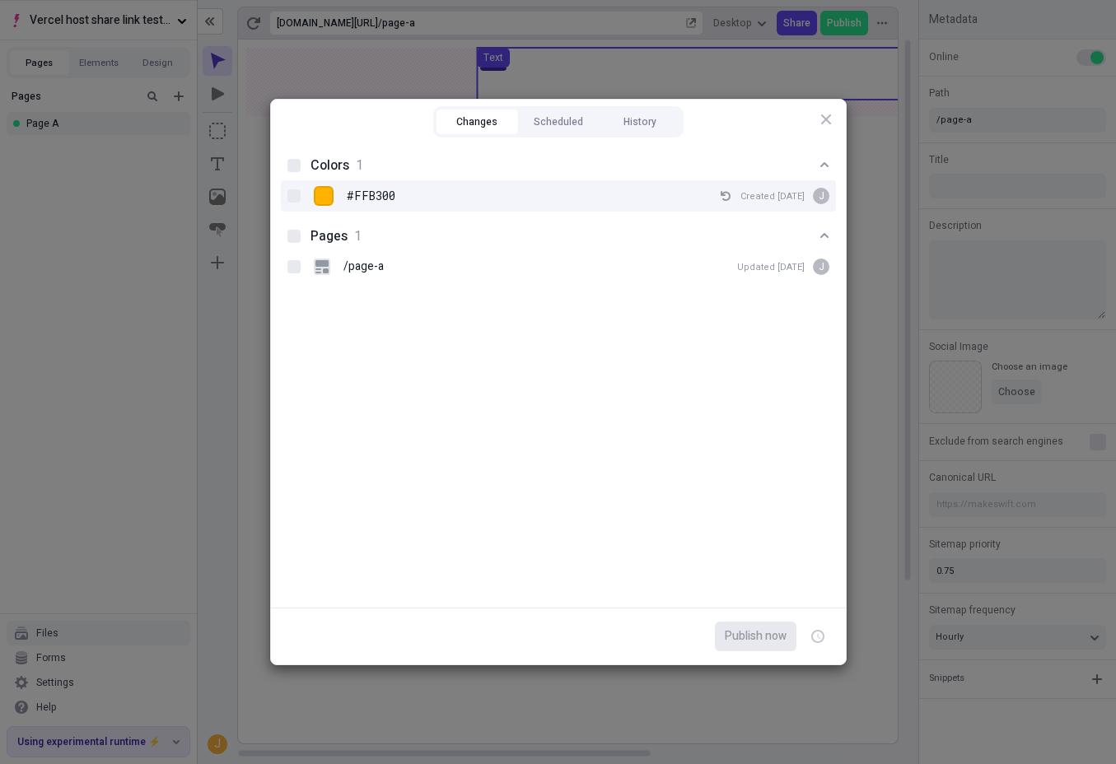
click at [296, 186] on div "#FFB300 Created [DATE] J" at bounding box center [558, 195] width 555 height 31
click at [294, 196] on input "#FFB300 Created [DATE] J" at bounding box center [293, 196] width 1 height 1
checkbox input "true"
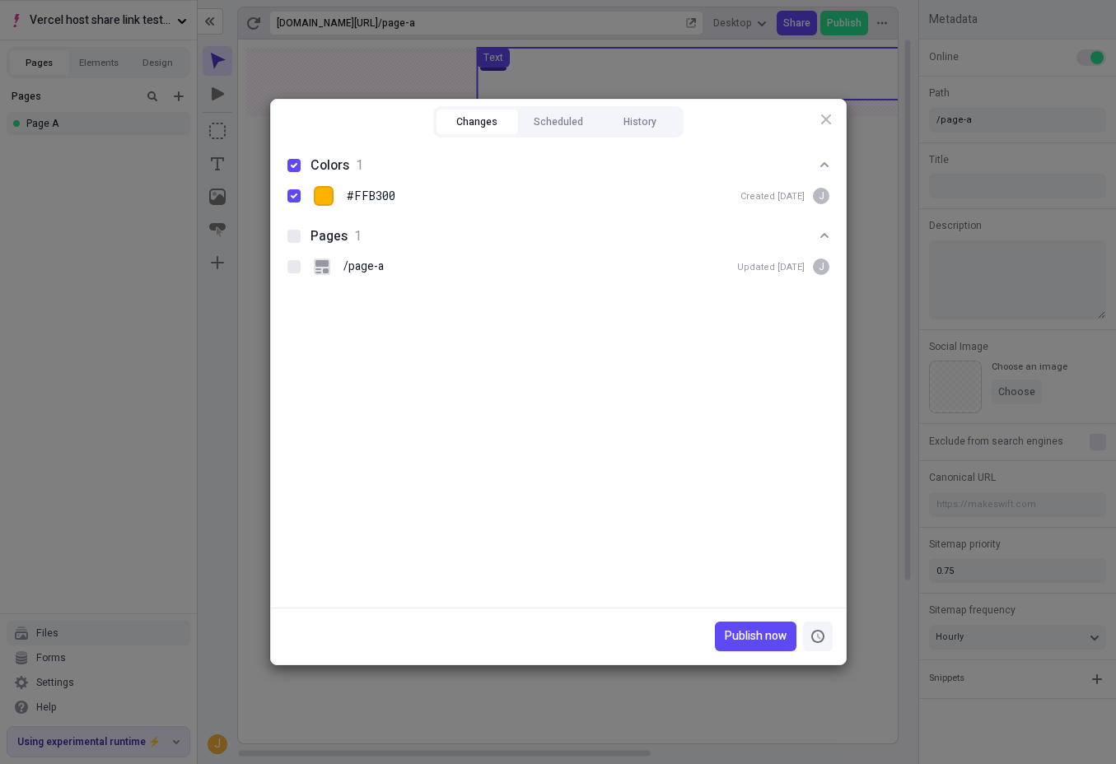
click at [812, 635] on icon "button" at bounding box center [817, 636] width 13 height 13
checkbox input "true"
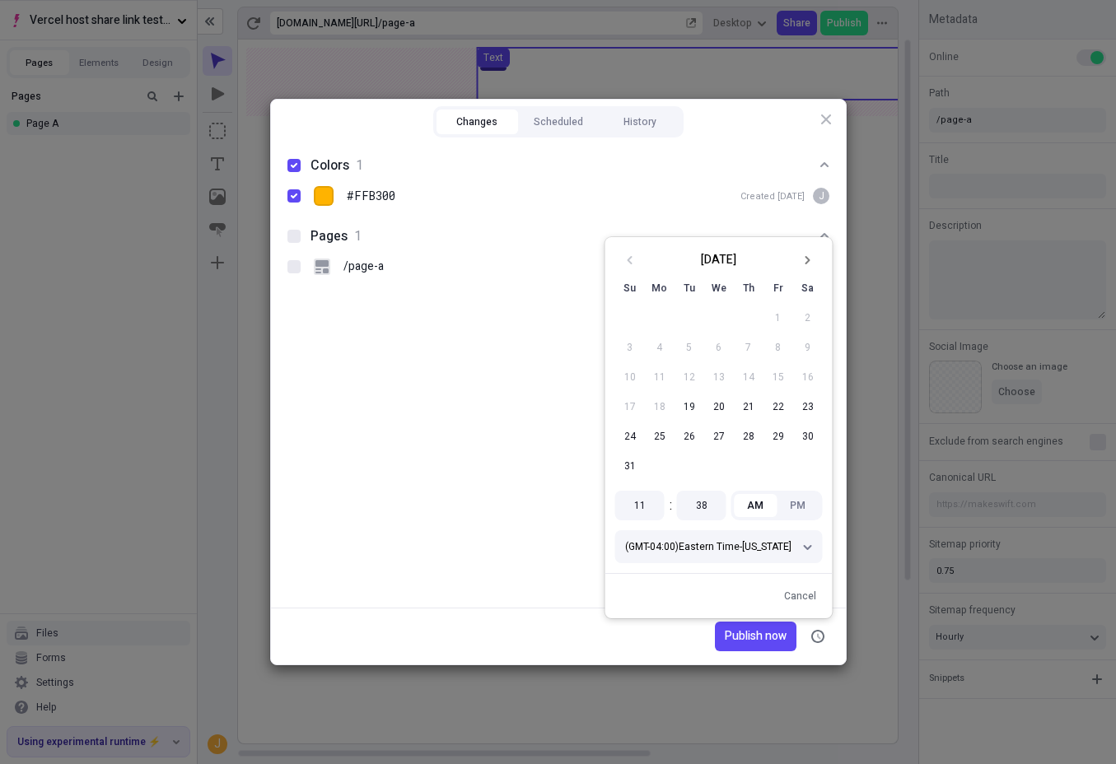
click at [438, 282] on div "/page-a Updated [DATE] J" at bounding box center [558, 266] width 555 height 31
click at [294, 268] on input "/page-a Updated [DATE] J" at bounding box center [293, 267] width 1 height 1
checkbox input "true"
checkbox input "false"
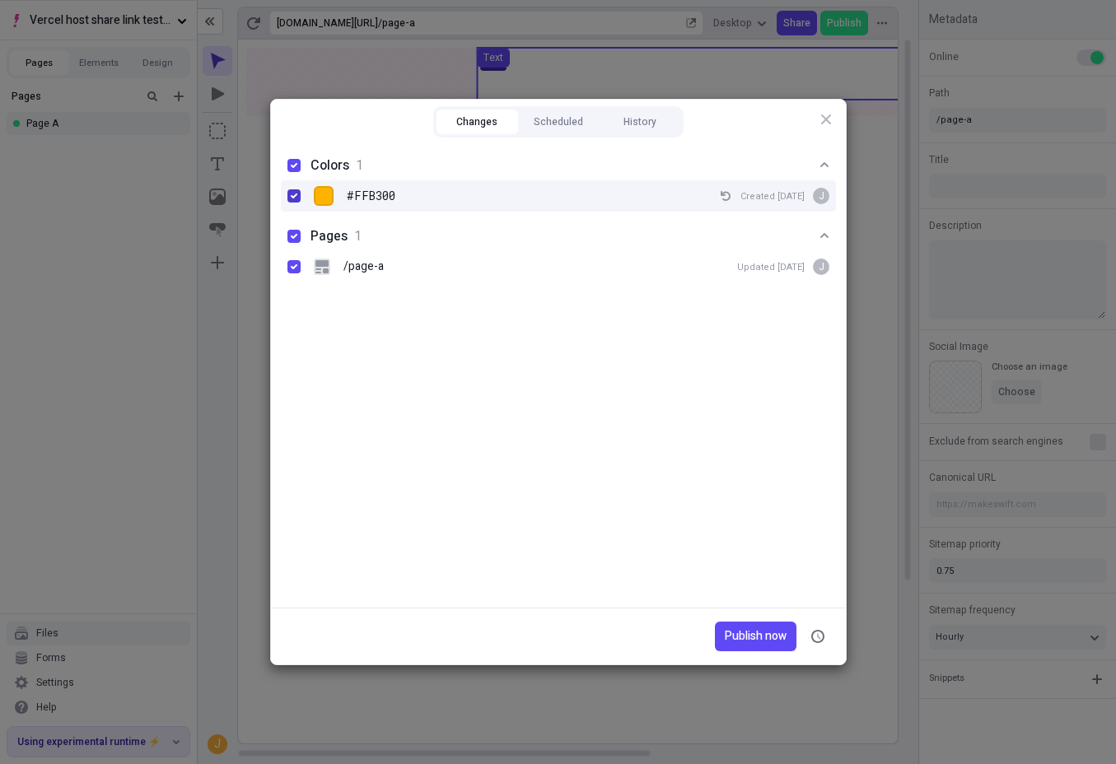
click at [292, 191] on div at bounding box center [293, 195] width 13 height 13
checkbox input "false"
checkbox input "true"
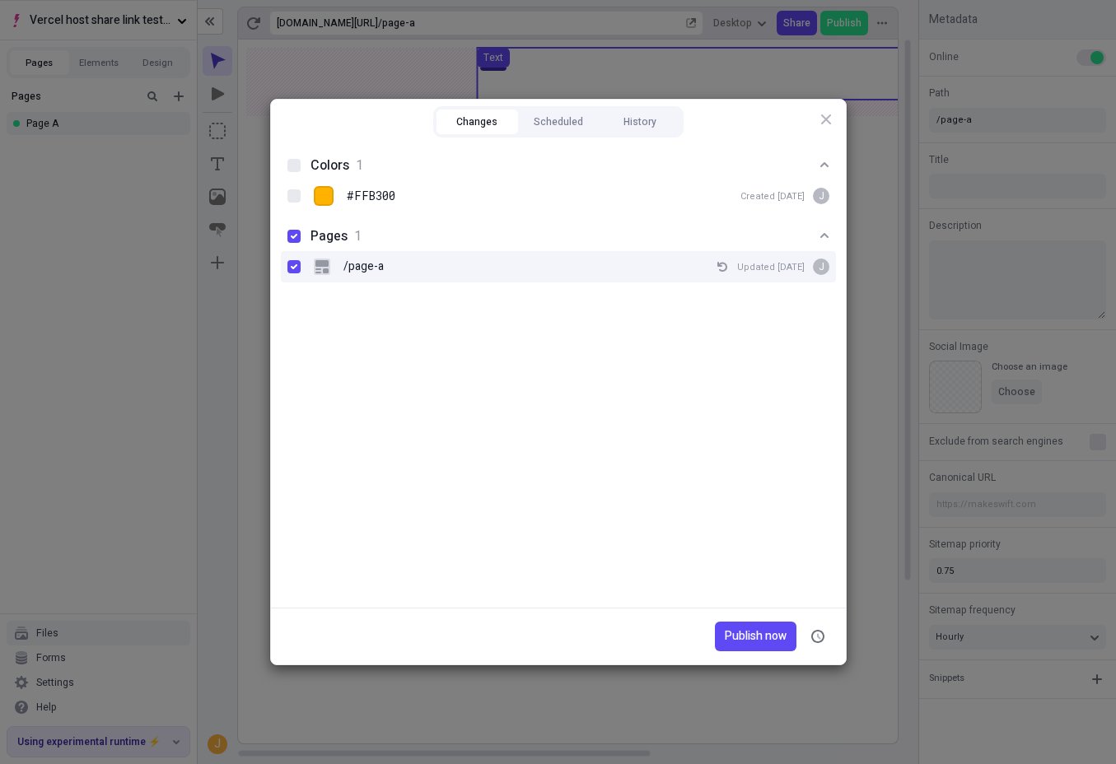
drag, startPoint x: 288, startPoint y: 270, endPoint x: 357, endPoint y: 263, distance: 68.8
click at [289, 269] on div at bounding box center [293, 266] width 13 height 13
checkbox input "false"
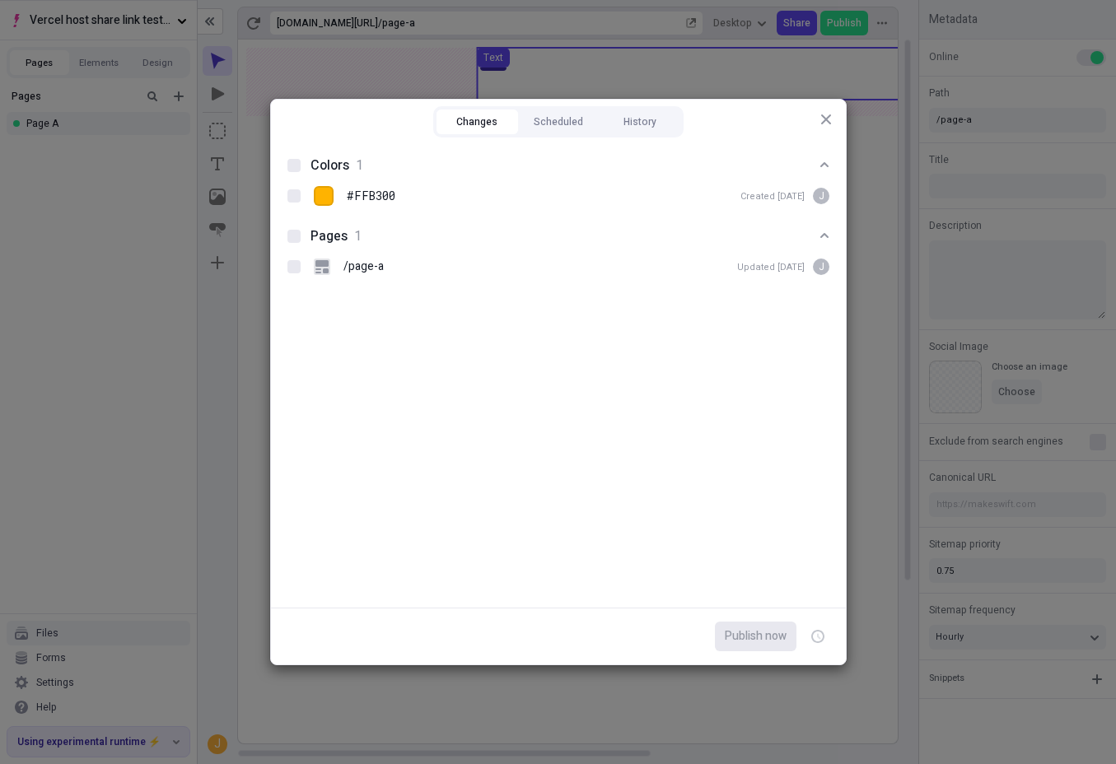
click at [819, 119] on div "Changes Scheduled History Colors 1 #FFB300 Created Aug 18 J Pages 1 /page-a Upd…" at bounding box center [558, 382] width 577 height 567
click at [824, 121] on icon "button" at bounding box center [825, 119] width 10 height 10
